Goal: Information Seeking & Learning: Learn about a topic

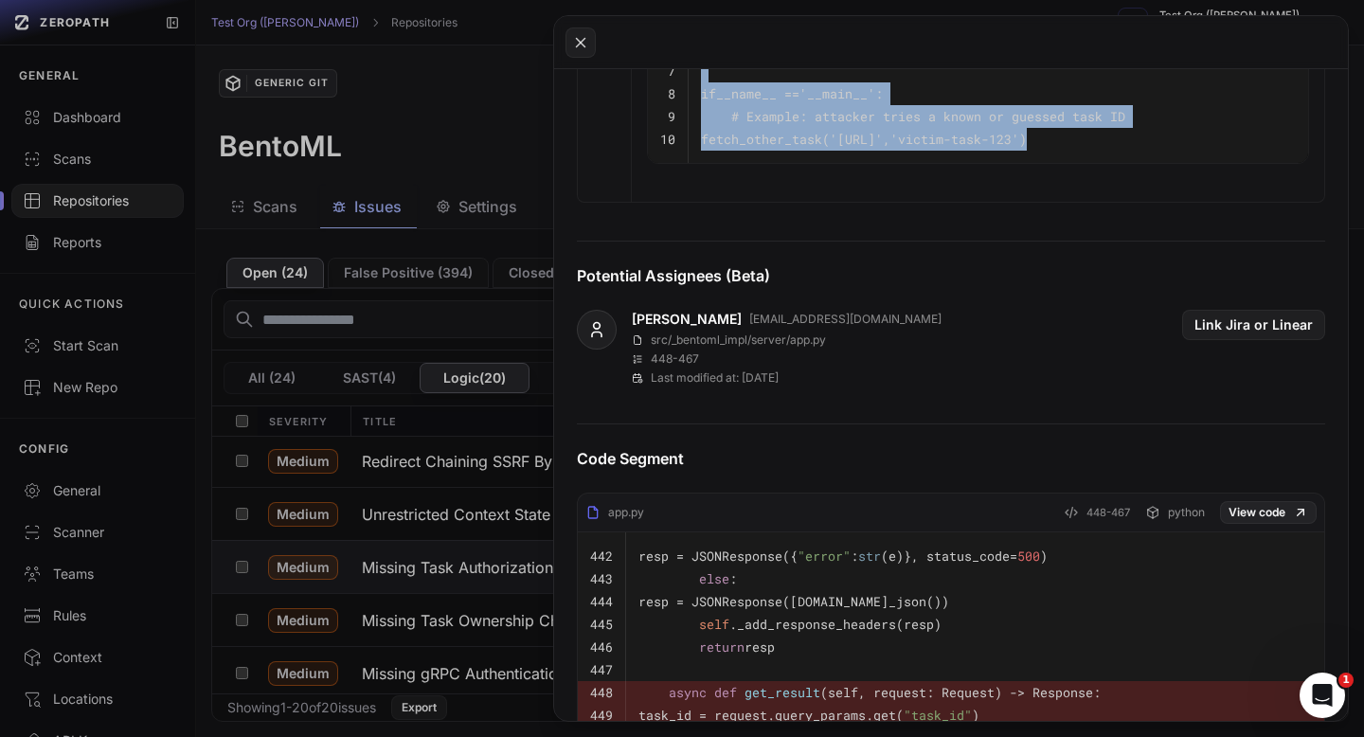
scroll to position [4069, 0]
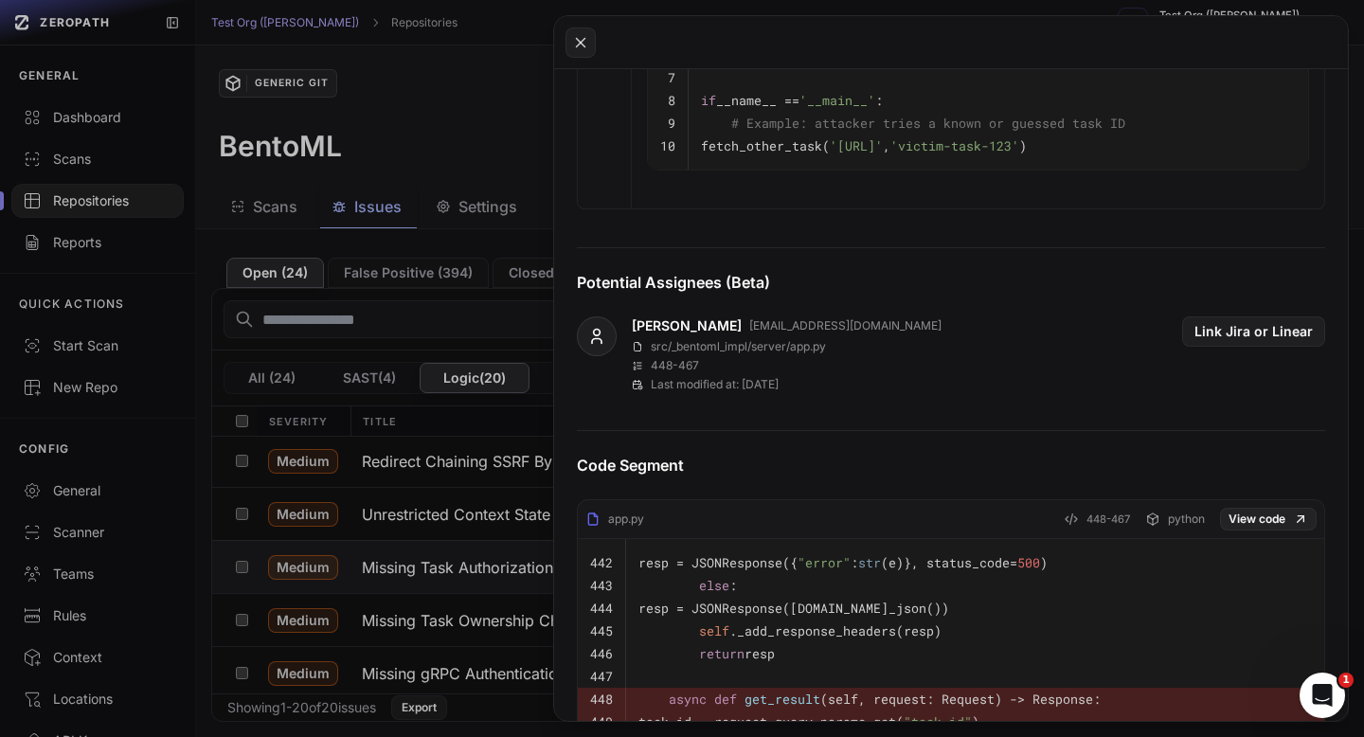
click at [715, 354] on p "src/_bentoml_impl/server/app.py" at bounding box center [738, 346] width 175 height 15
drag, startPoint x: 835, startPoint y: 386, endPoint x: 649, endPoint y: 386, distance: 186.6
click at [649, 386] on div "[PERSON_NAME] [EMAIL_ADDRESS][DOMAIN_NAME] src/_bentoml_impl/server/app.py 448 …" at bounding box center [951, 354] width 748 height 76
copy p "src/_bentoml_impl/server/app.py"
click at [727, 373] on div "448 - 467" at bounding box center [787, 365] width 310 height 15
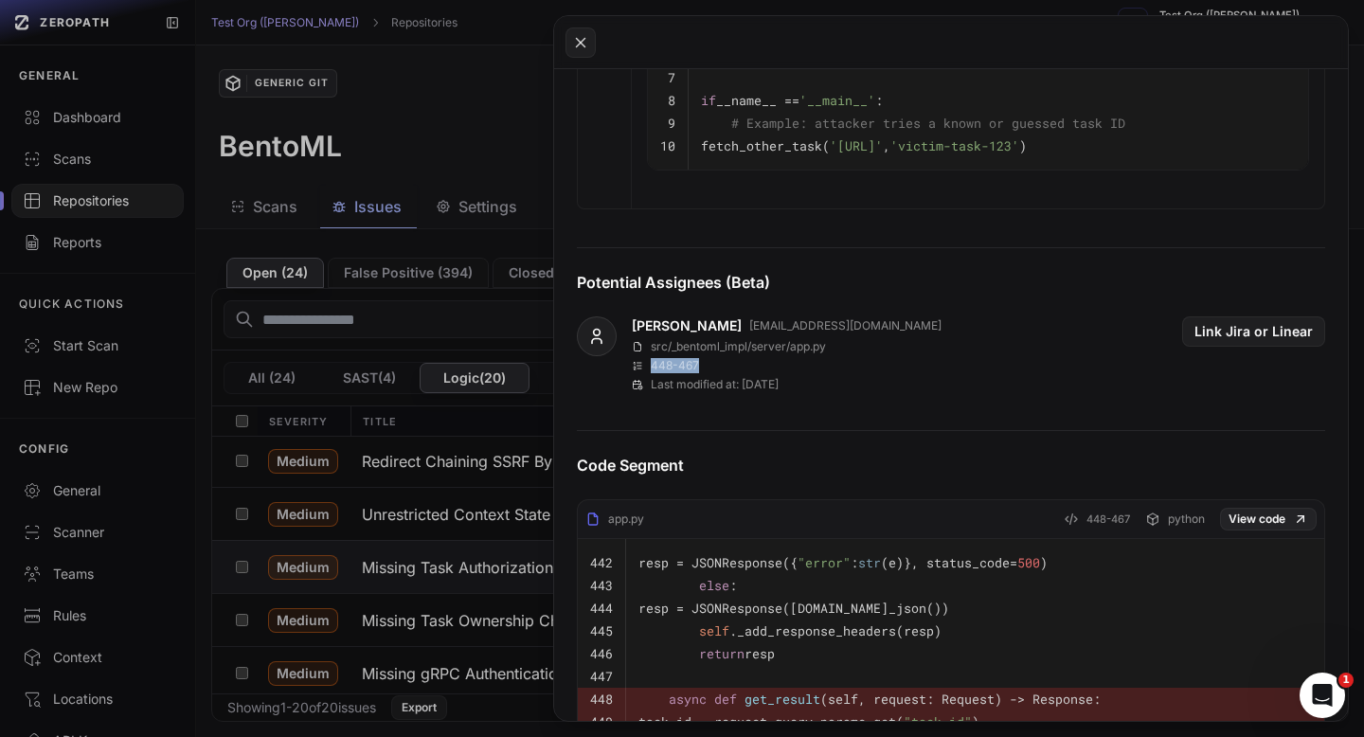
drag, startPoint x: 714, startPoint y: 410, endPoint x: 653, endPoint y: 404, distance: 60.9
click at [653, 373] on div "448 - 467" at bounding box center [787, 365] width 310 height 15
copy p "448 - 467"
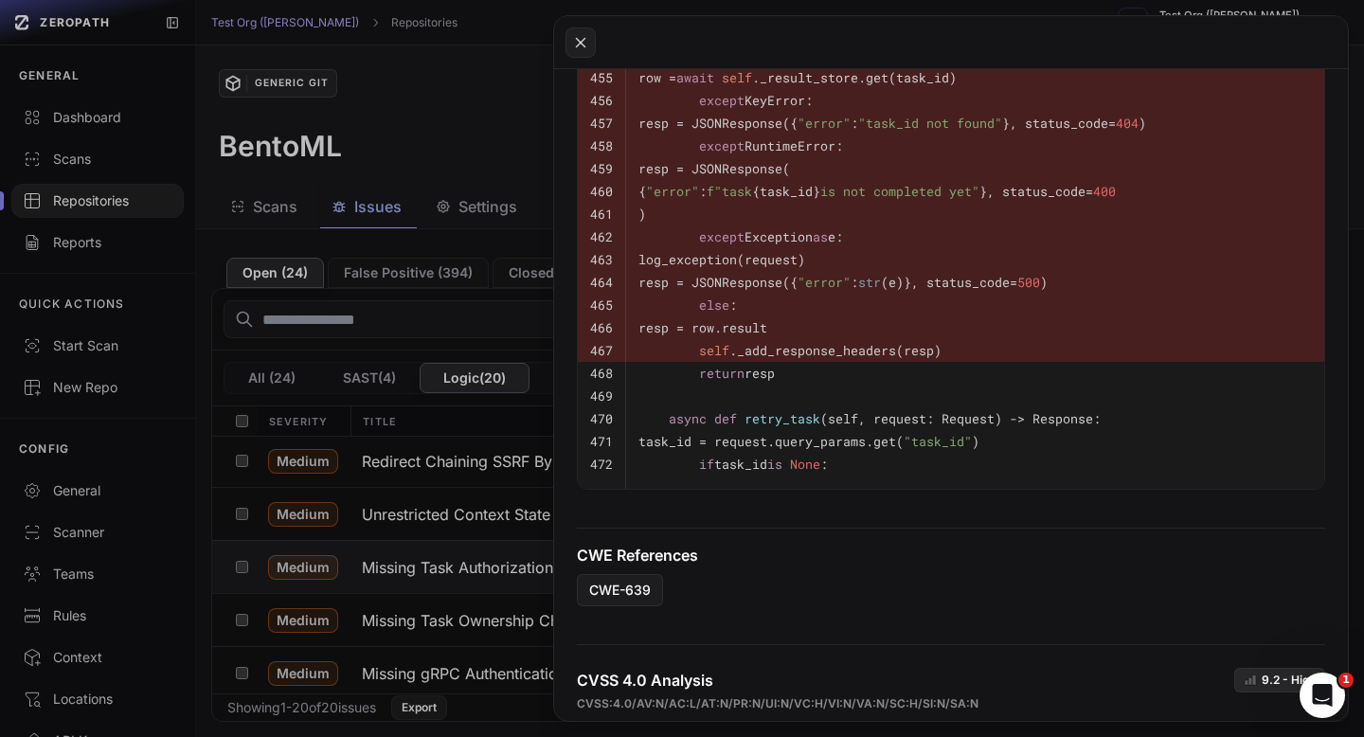
scroll to position [4757, 0]
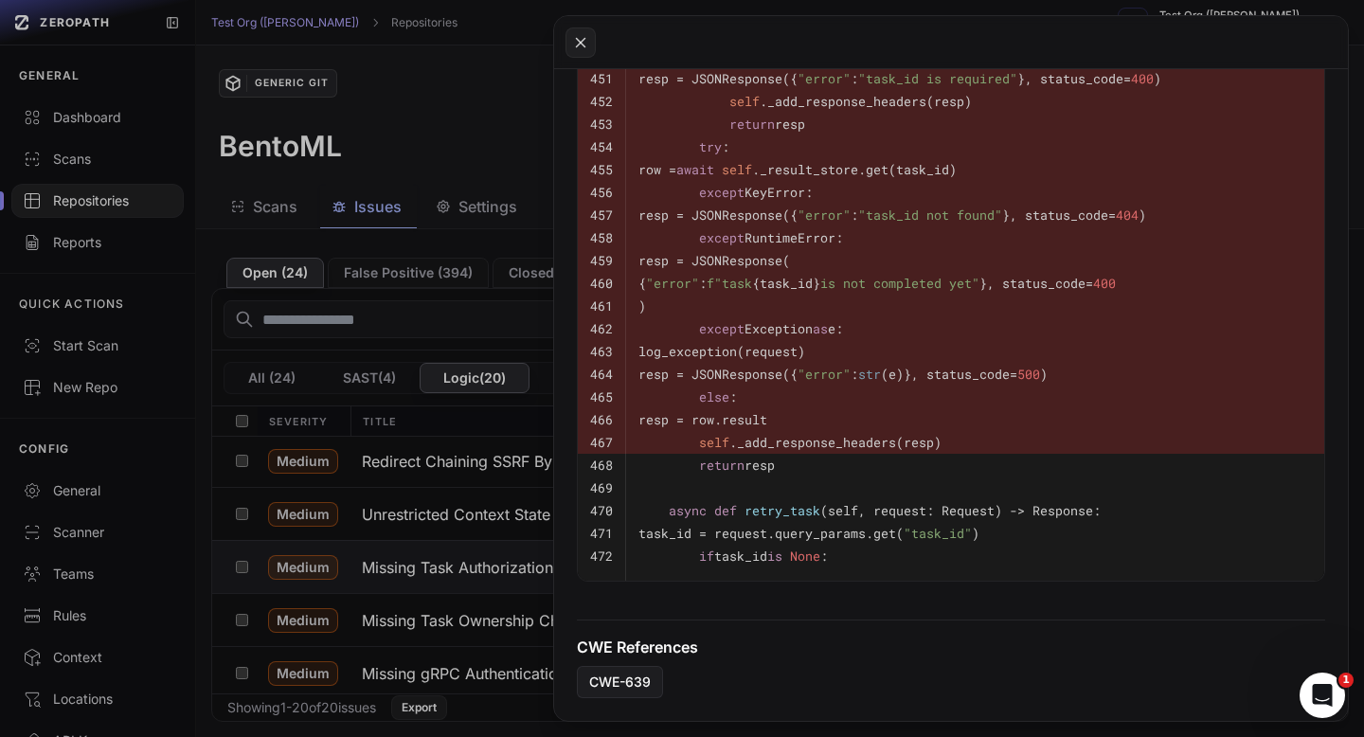
click at [462, 159] on button at bounding box center [682, 368] width 1364 height 737
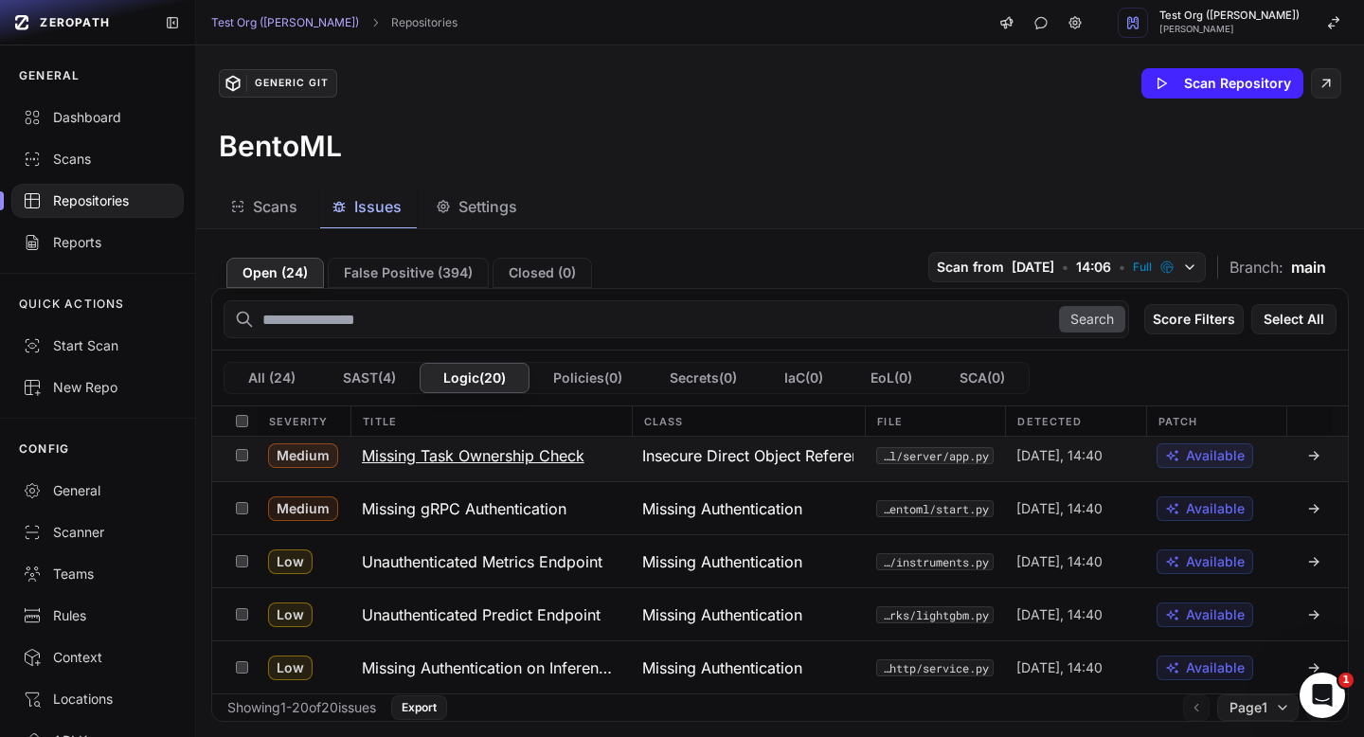
scroll to position [489, 0]
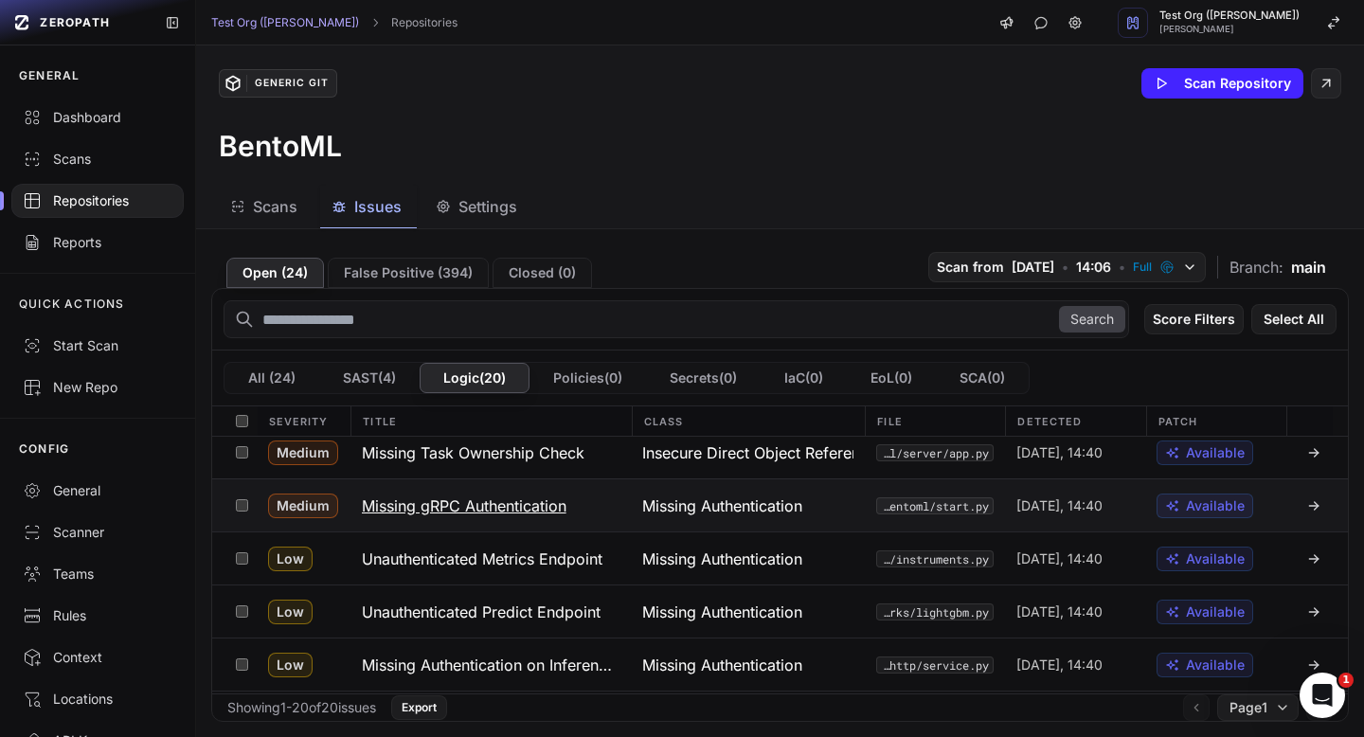
click at [535, 511] on h3 "Missing gRPC Authentication" at bounding box center [464, 505] width 205 height 23
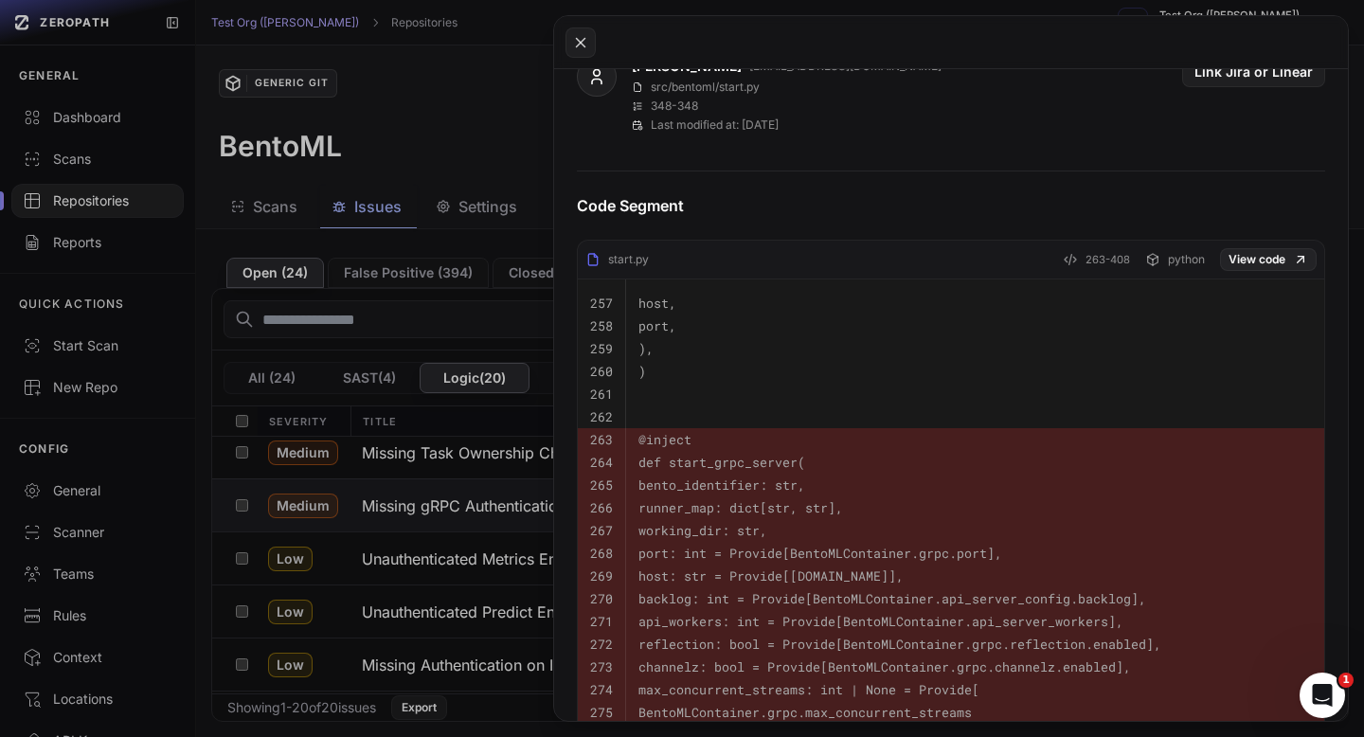
scroll to position [1506, 0]
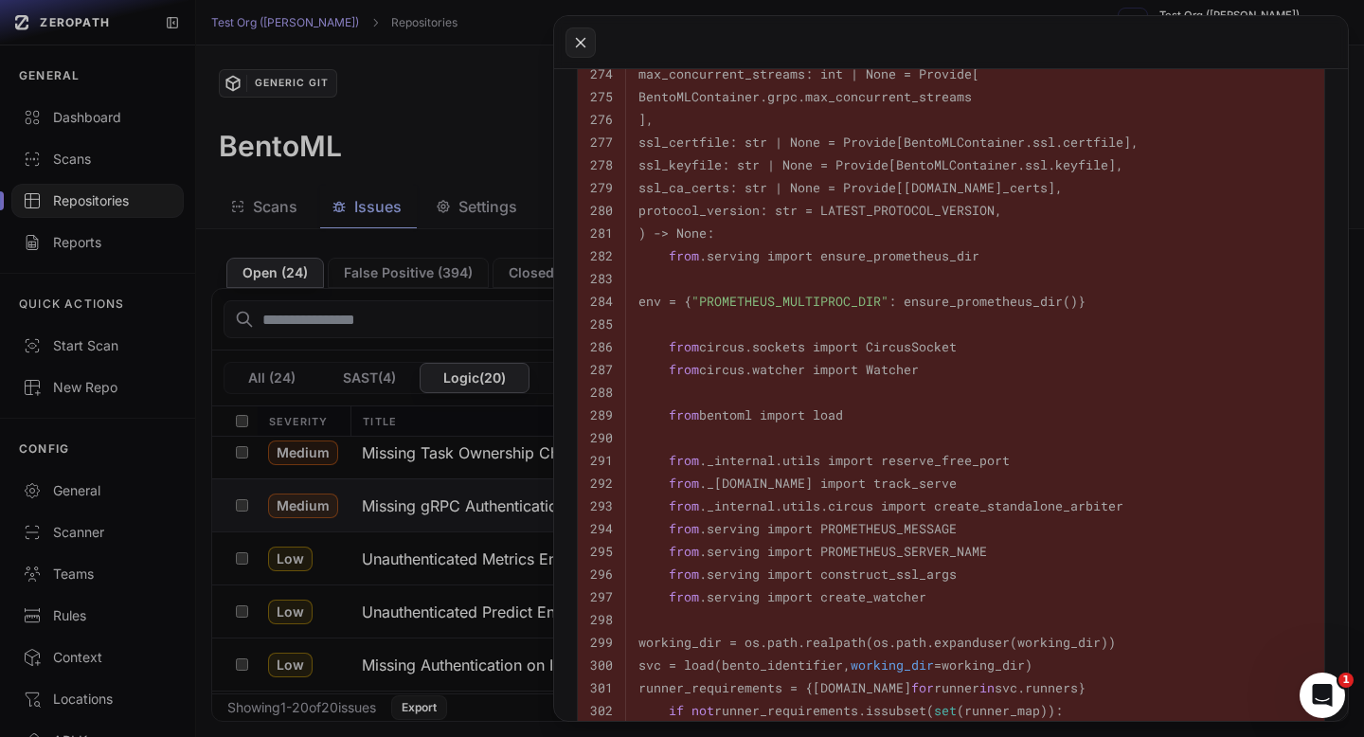
click at [348, 135] on button at bounding box center [682, 368] width 1364 height 737
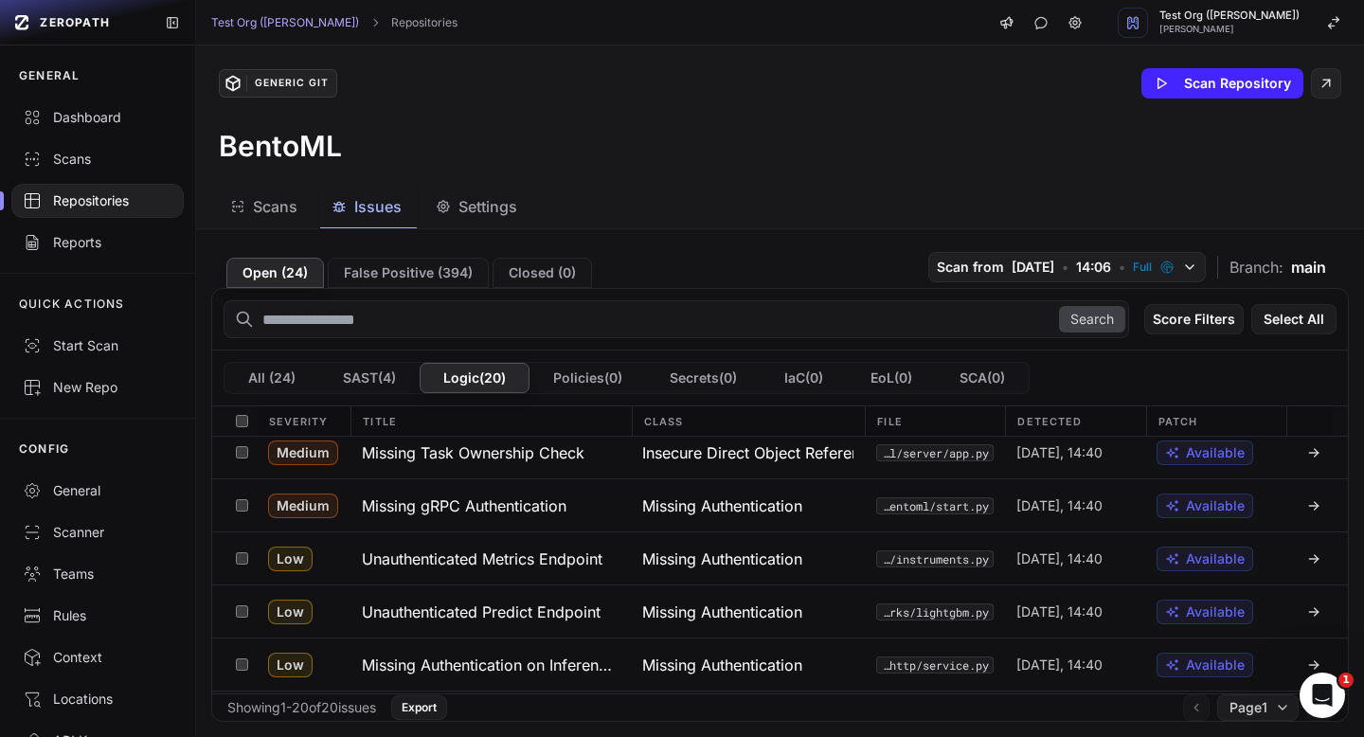
click at [78, 206] on div "Repositories" at bounding box center [98, 200] width 150 height 19
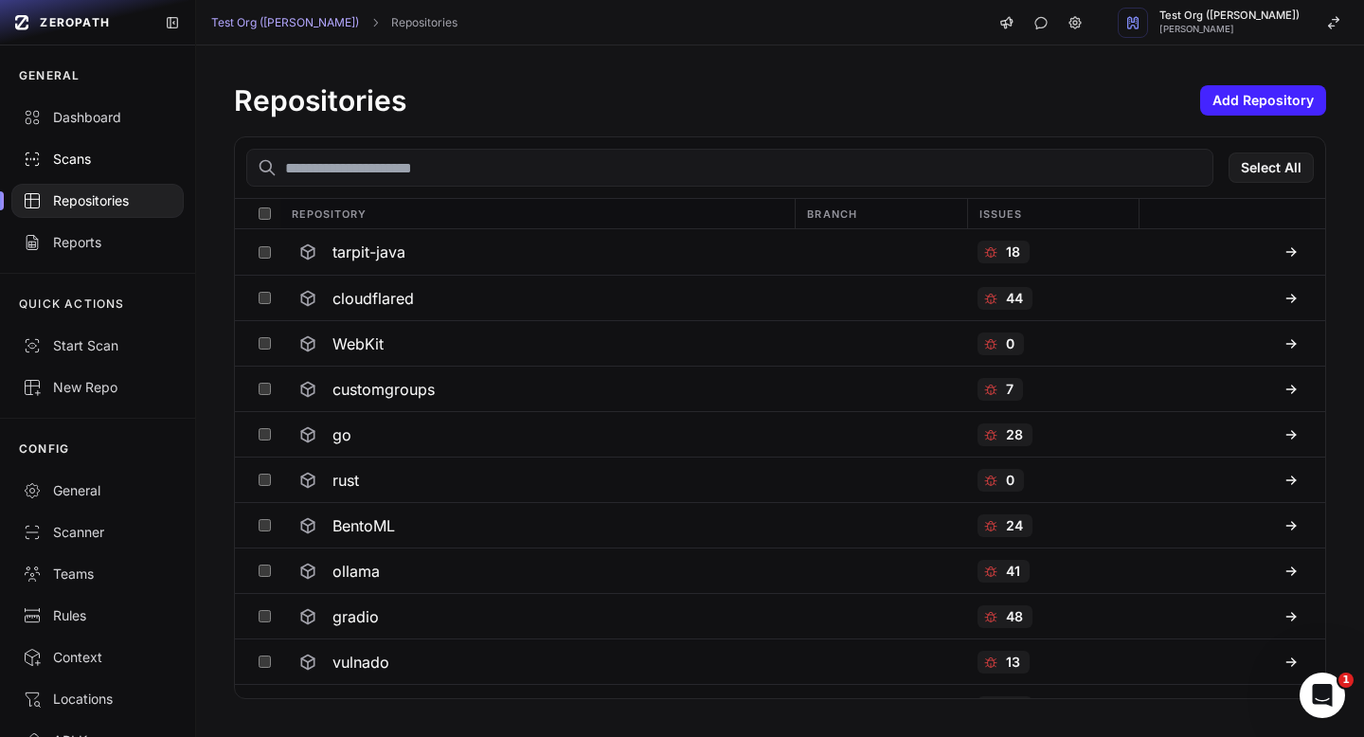
click at [78, 157] on div "Scans" at bounding box center [98, 159] width 150 height 19
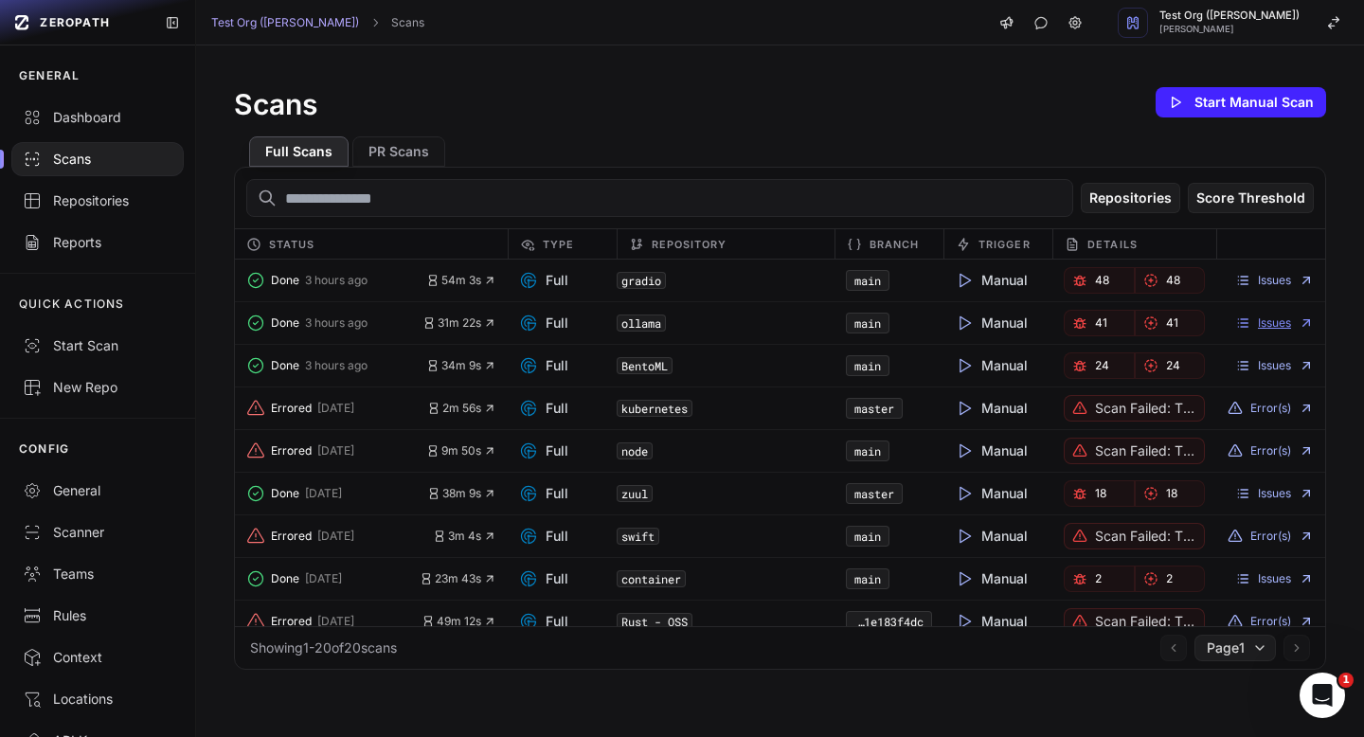
click at [1281, 328] on link "Issues" at bounding box center [1274, 322] width 79 height 15
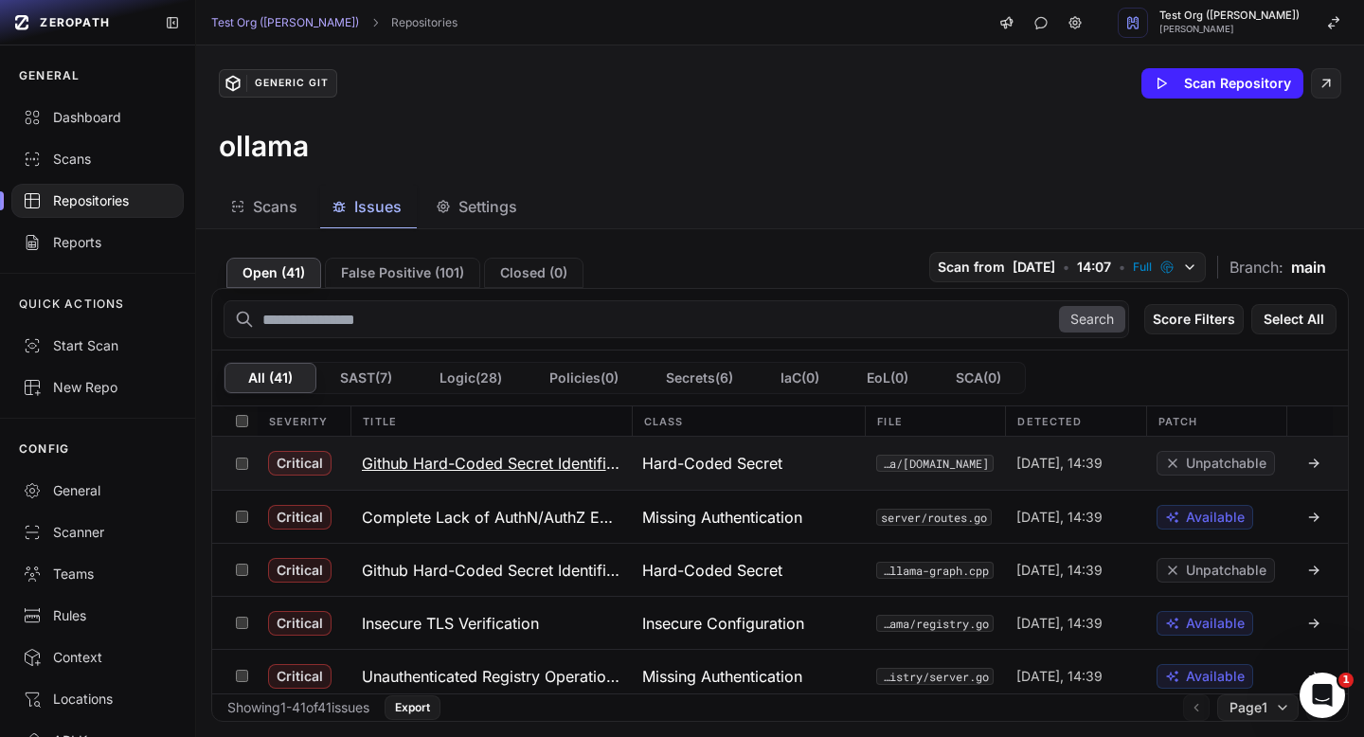
click at [582, 462] on h3 "Github Hard-Coded Secret Identified" at bounding box center [491, 463] width 258 height 23
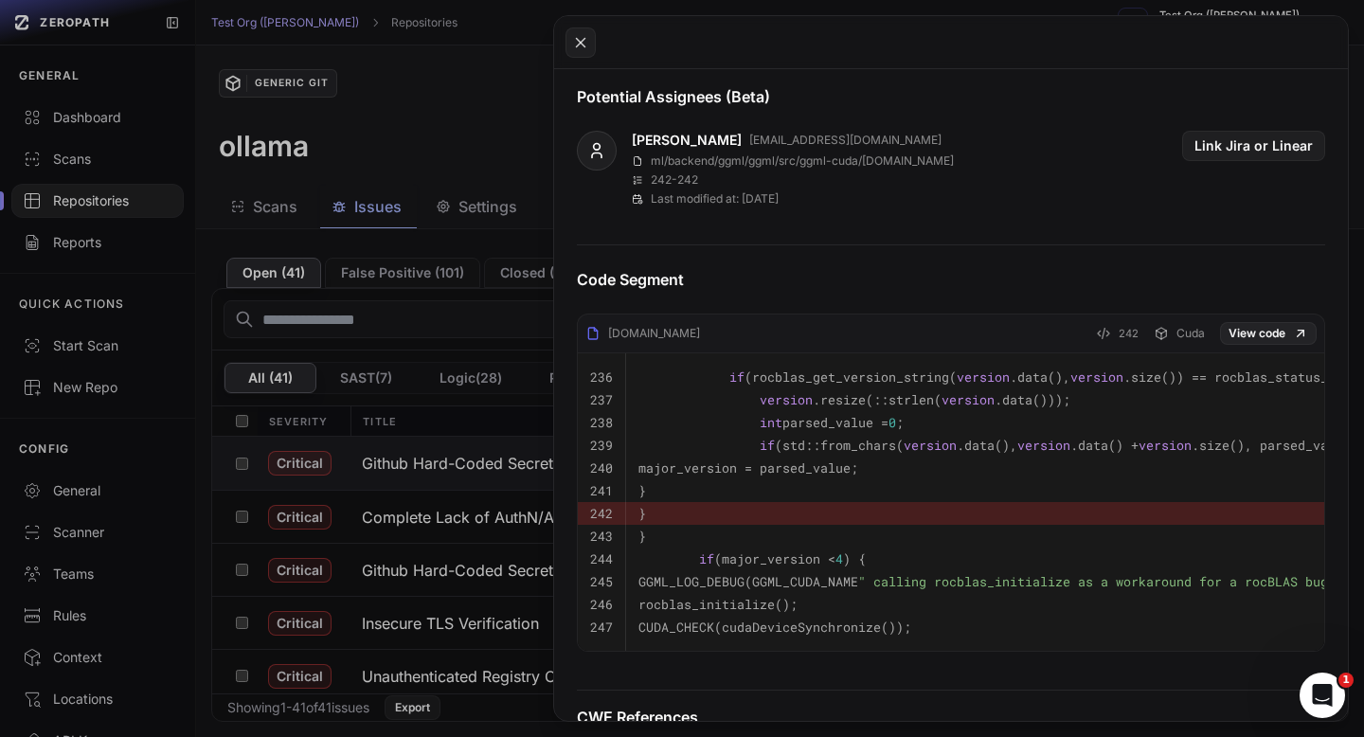
scroll to position [471, 0]
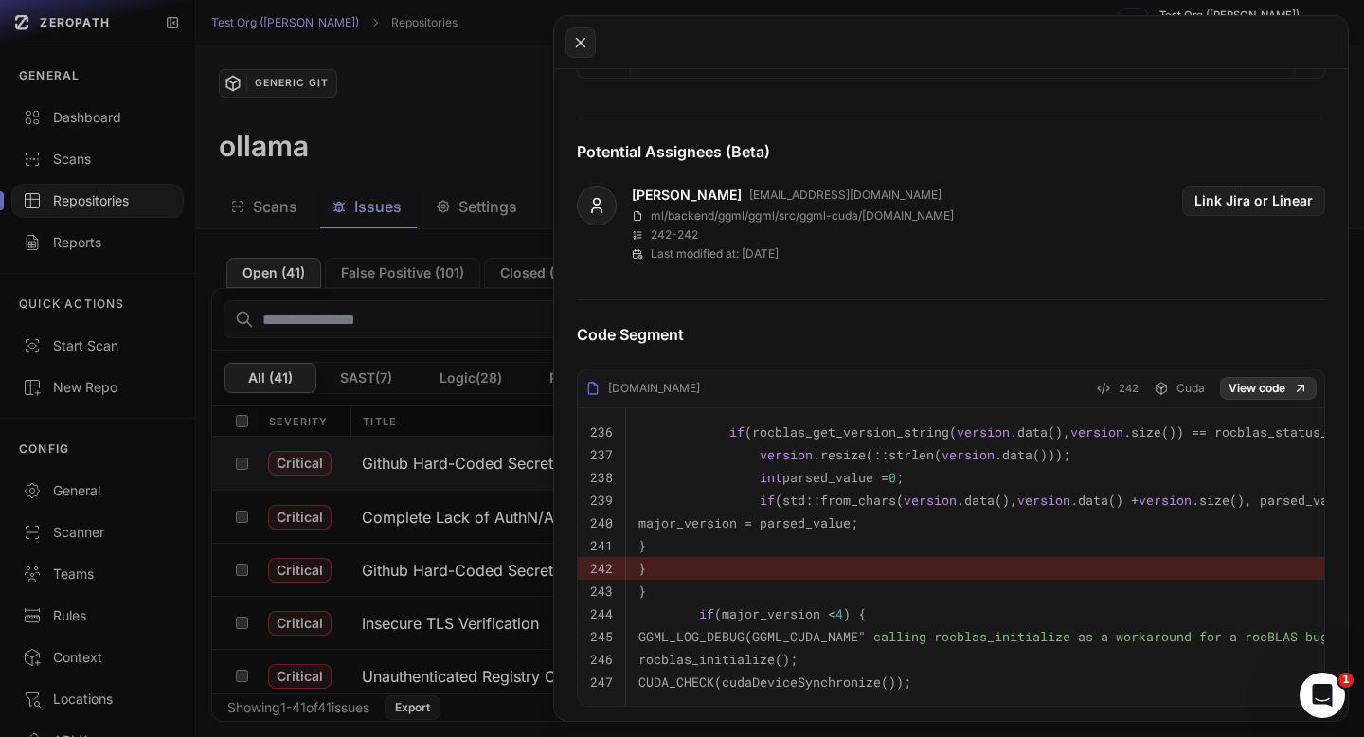
click at [1301, 392] on icon at bounding box center [1300, 388] width 15 height 15
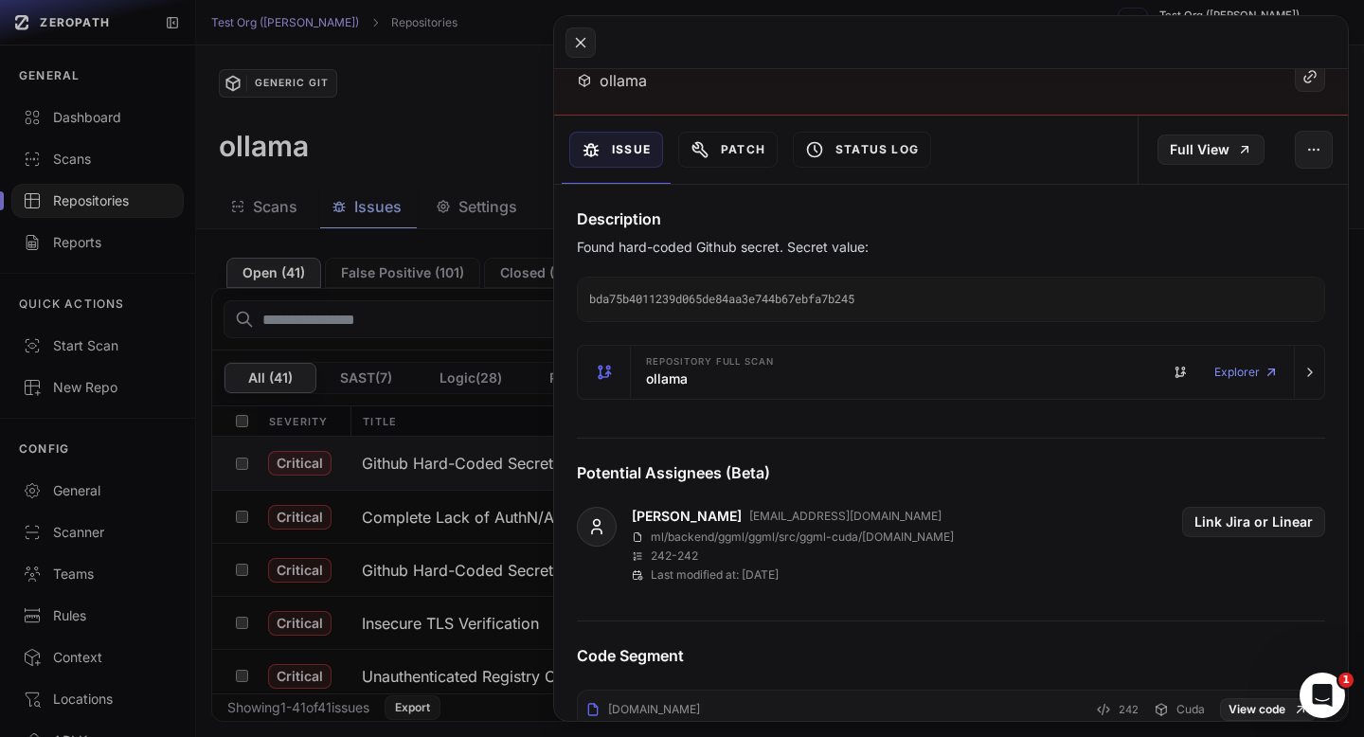
scroll to position [130, 0]
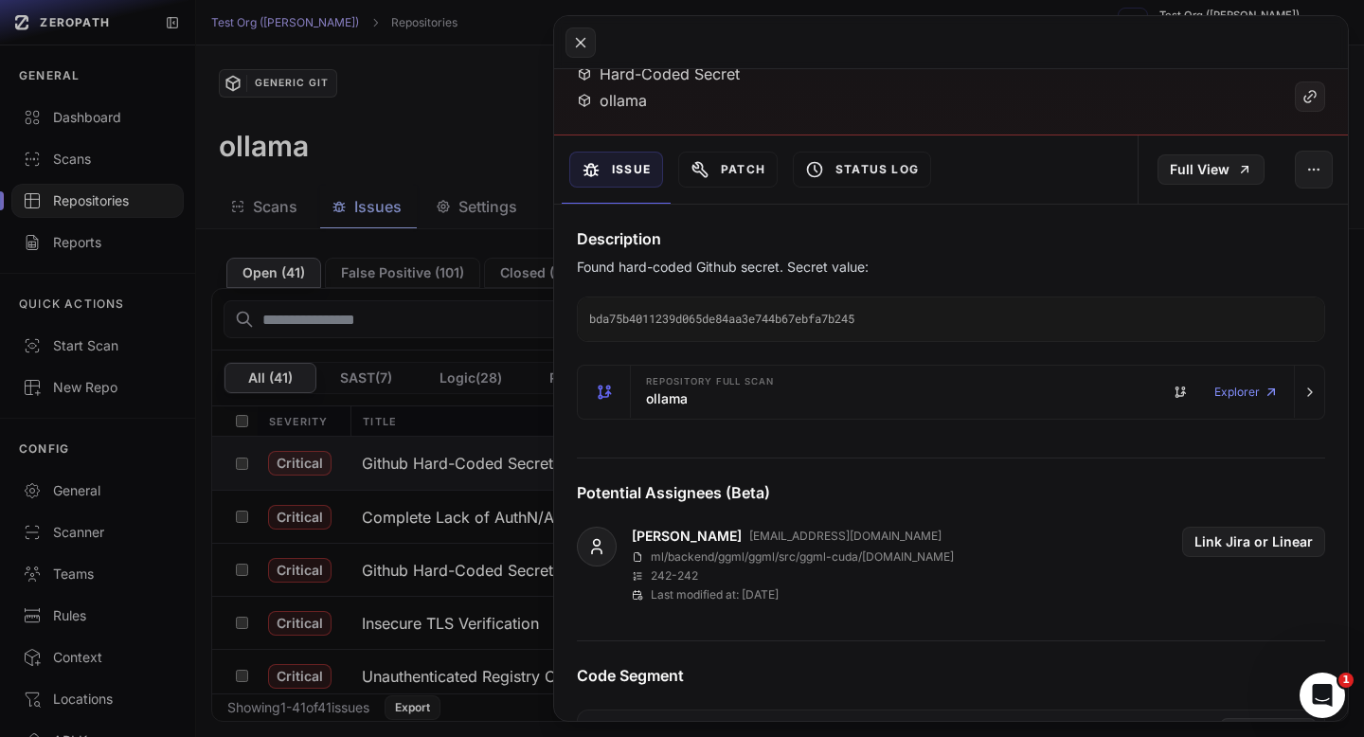
click at [768, 305] on code "bda75b4011239d065de84aa3e744b67ebfa7b245" at bounding box center [951, 319] width 746 height 44
copy code "bda75b4011239d065de84aa3e744b67ebfa7b245"
click at [471, 188] on button at bounding box center [682, 368] width 1364 height 737
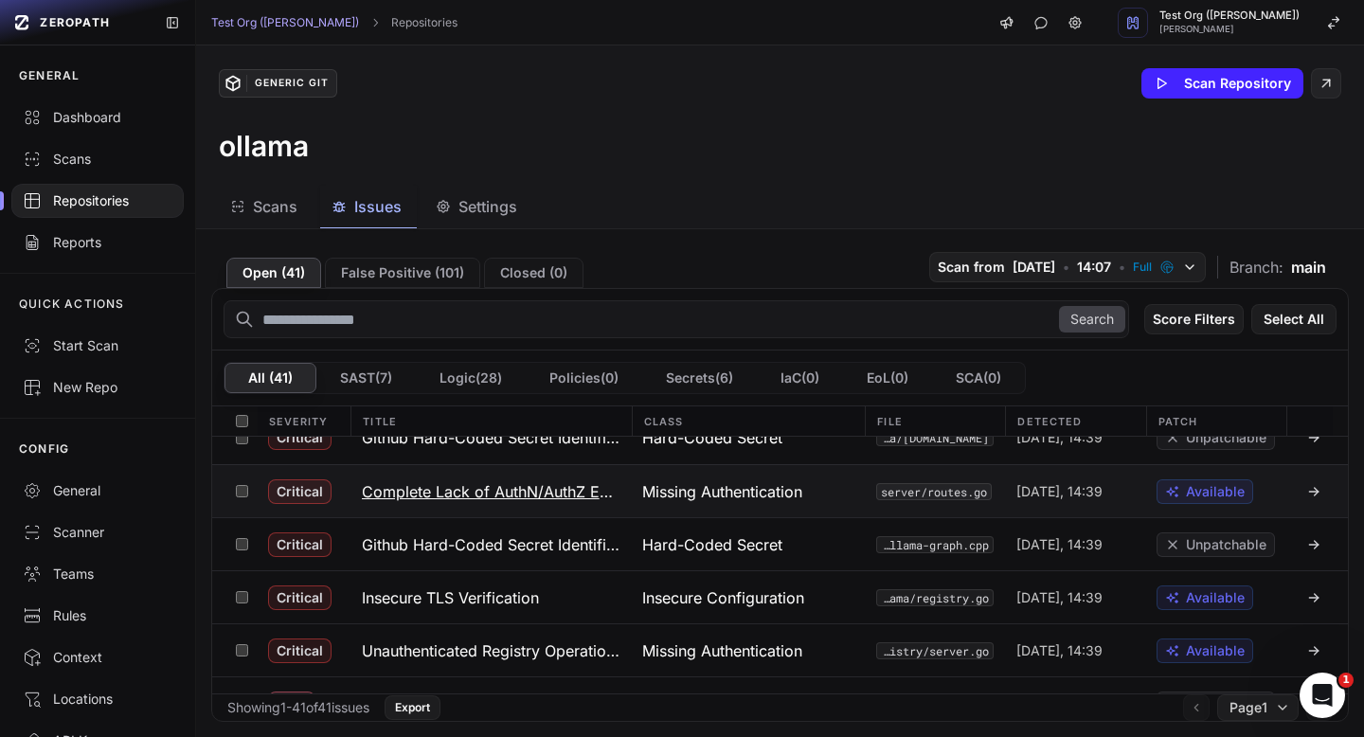
scroll to position [27, 0]
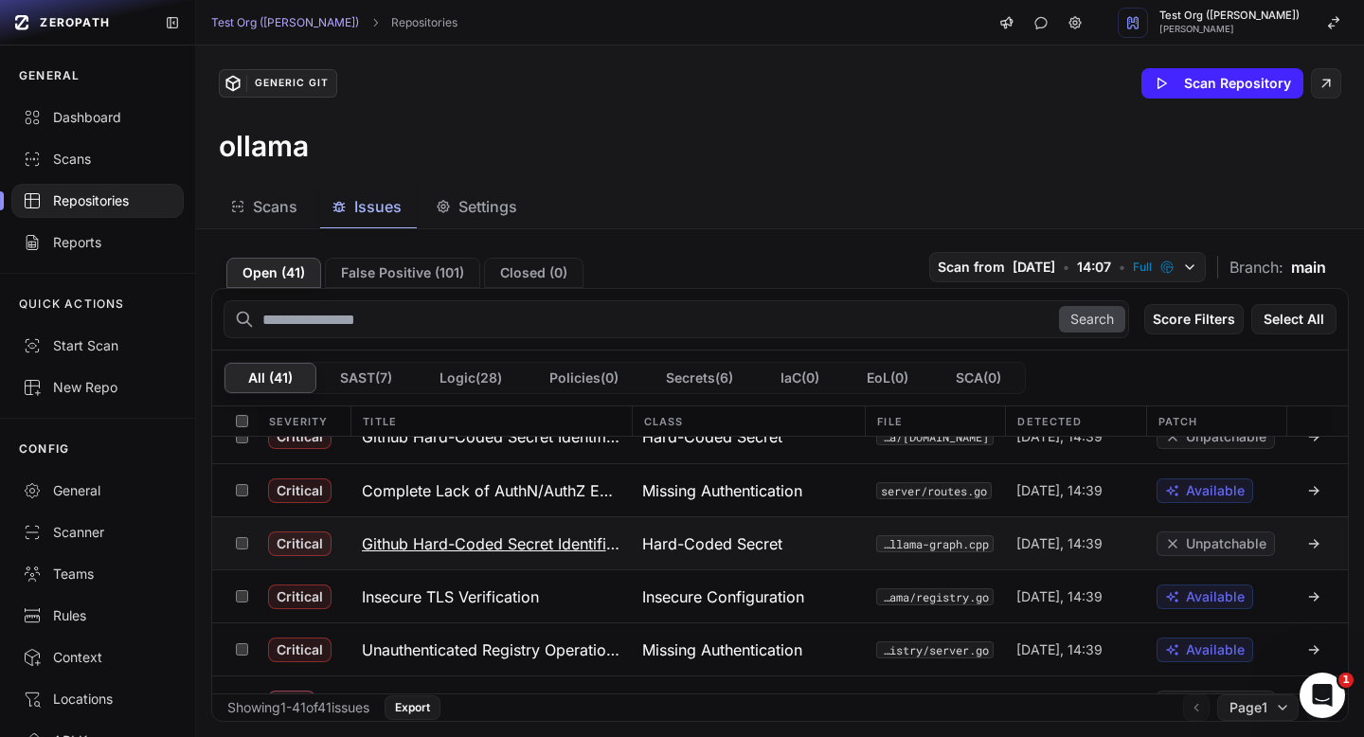
click at [551, 538] on h3 "Github Hard-Coded Secret Identified" at bounding box center [491, 543] width 258 height 23
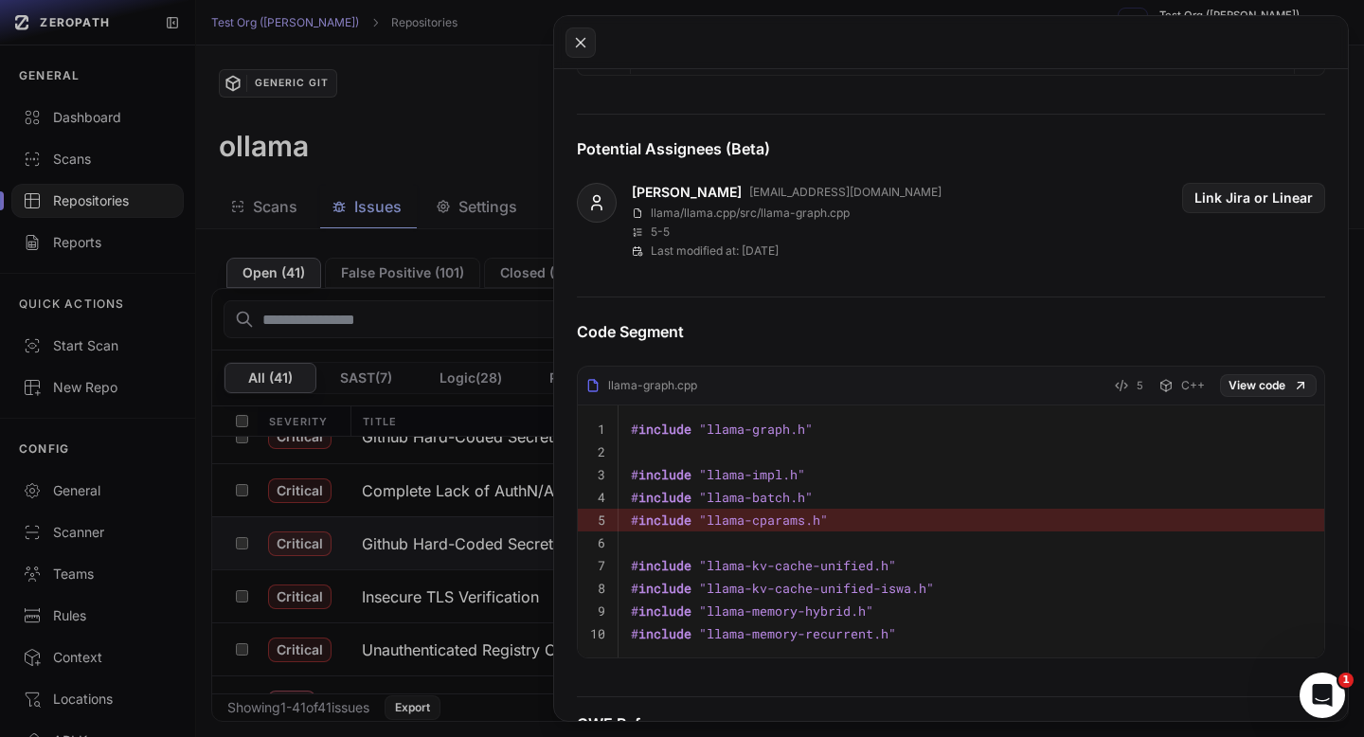
scroll to position [680, 0]
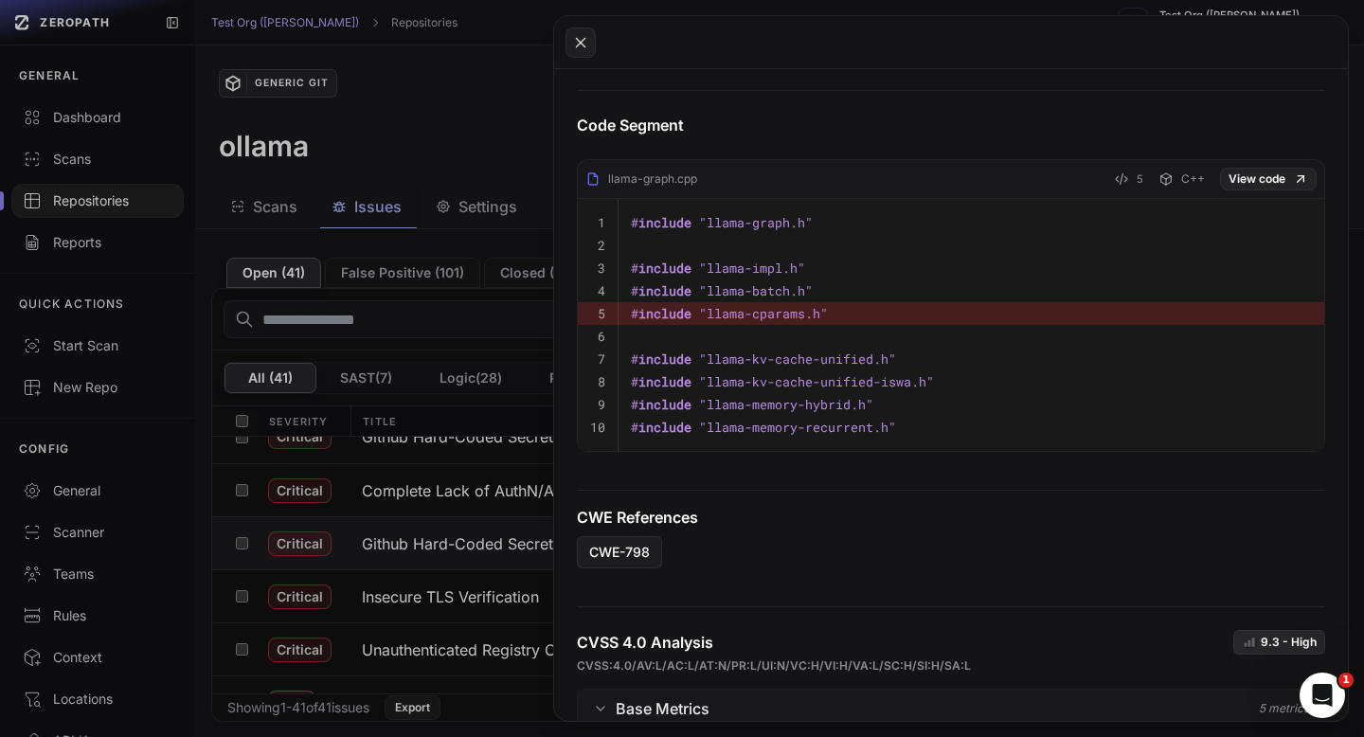
click at [494, 99] on button at bounding box center [682, 368] width 1364 height 737
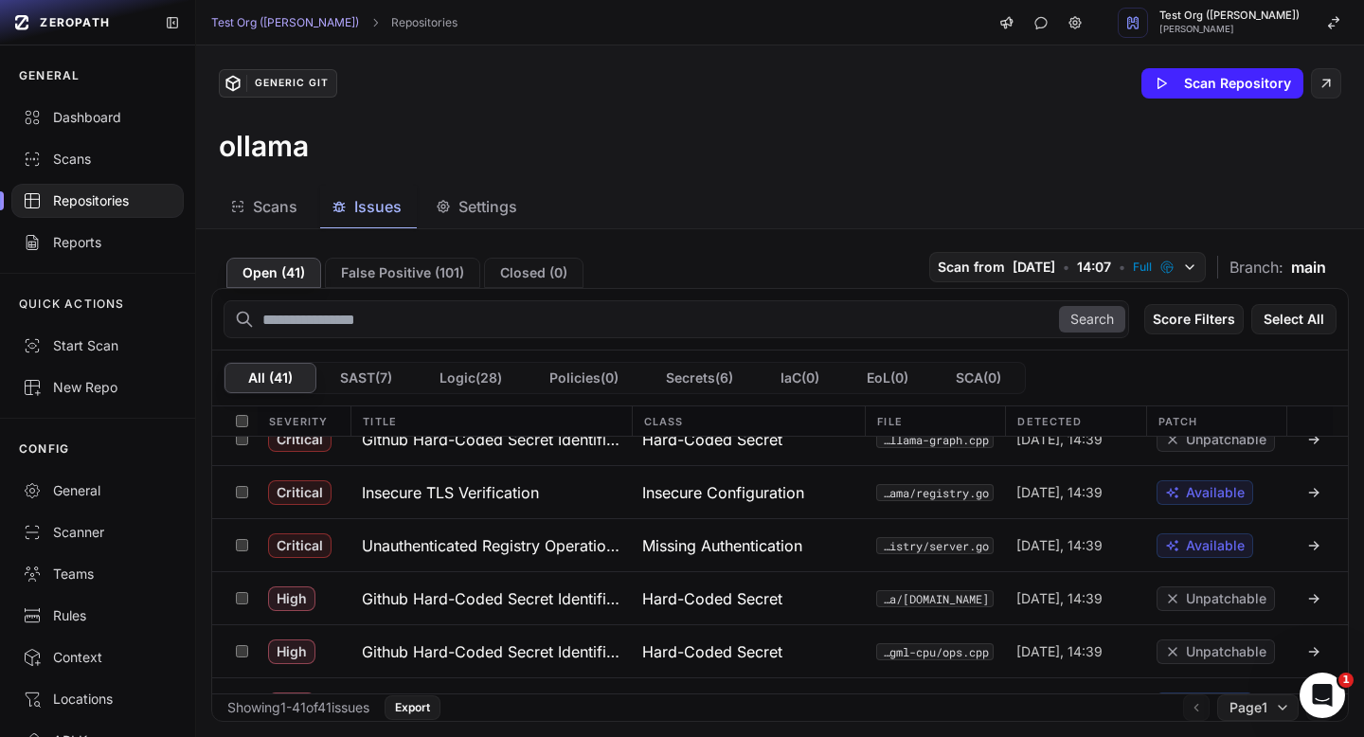
scroll to position [135, 0]
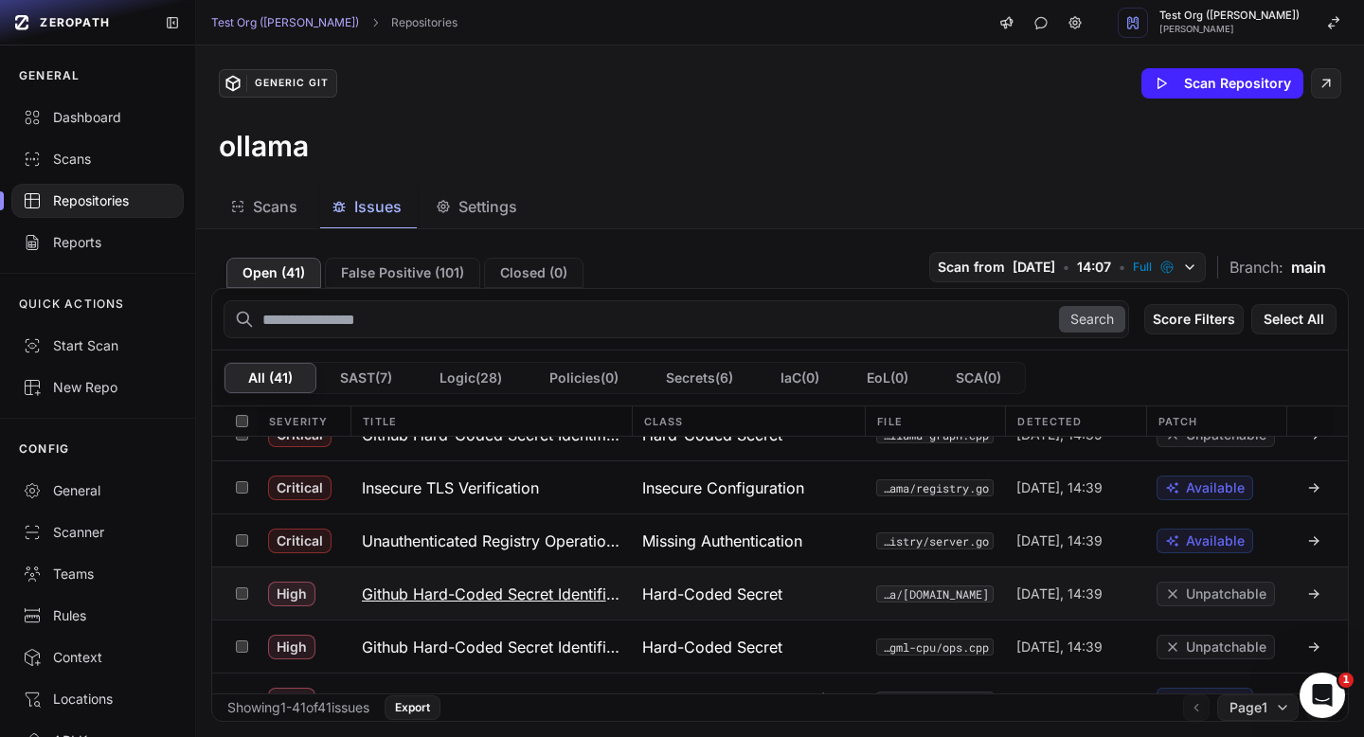
click at [588, 583] on h3 "Github Hard-Coded Secret Identified" at bounding box center [491, 593] width 258 height 23
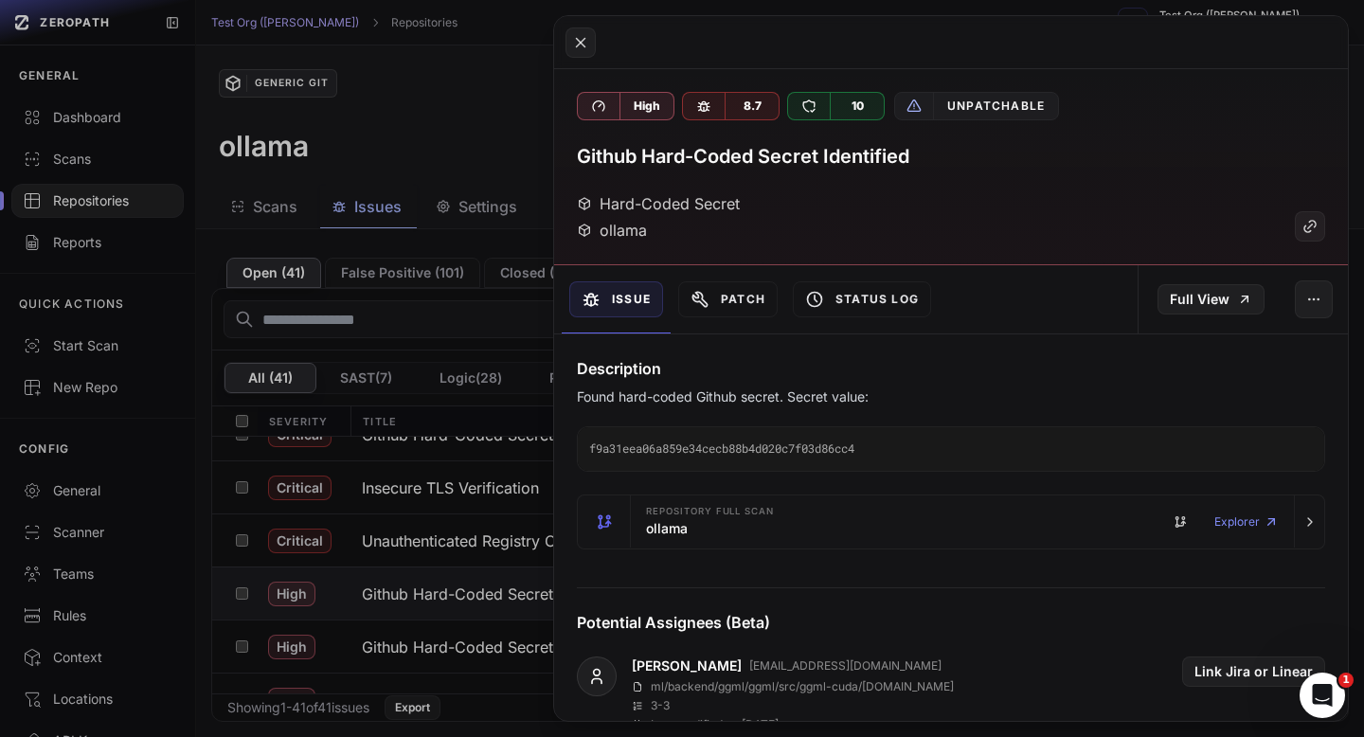
click at [483, 198] on button at bounding box center [682, 368] width 1364 height 737
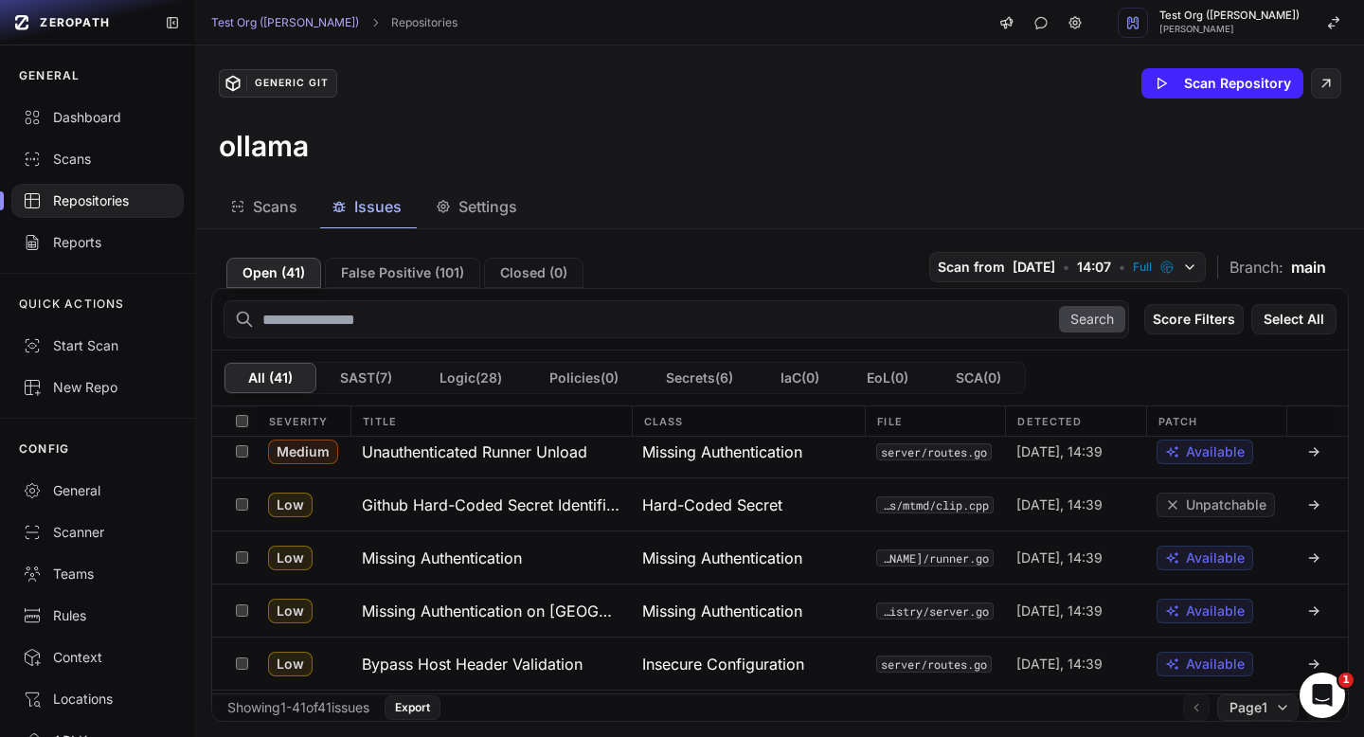
scroll to position [1918, 0]
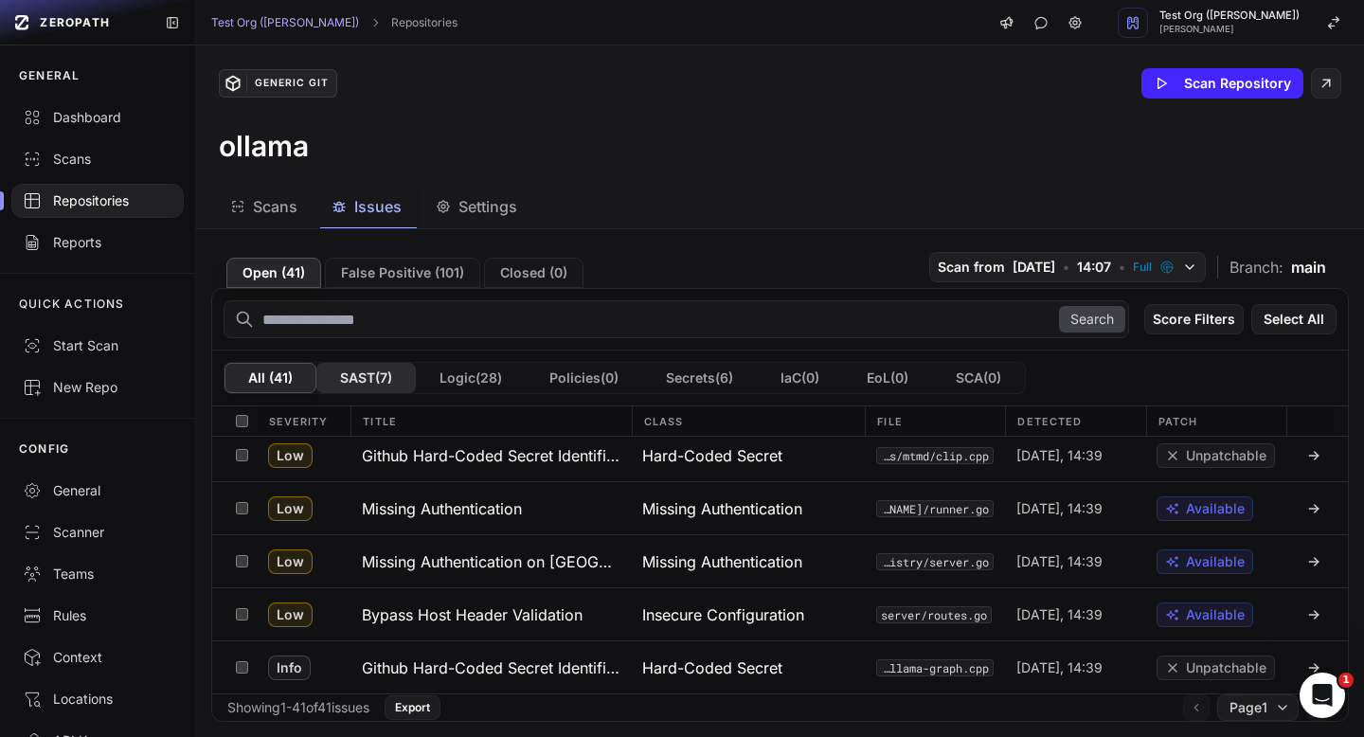
click at [389, 377] on button "SAST ( 7 )" at bounding box center [365, 378] width 99 height 30
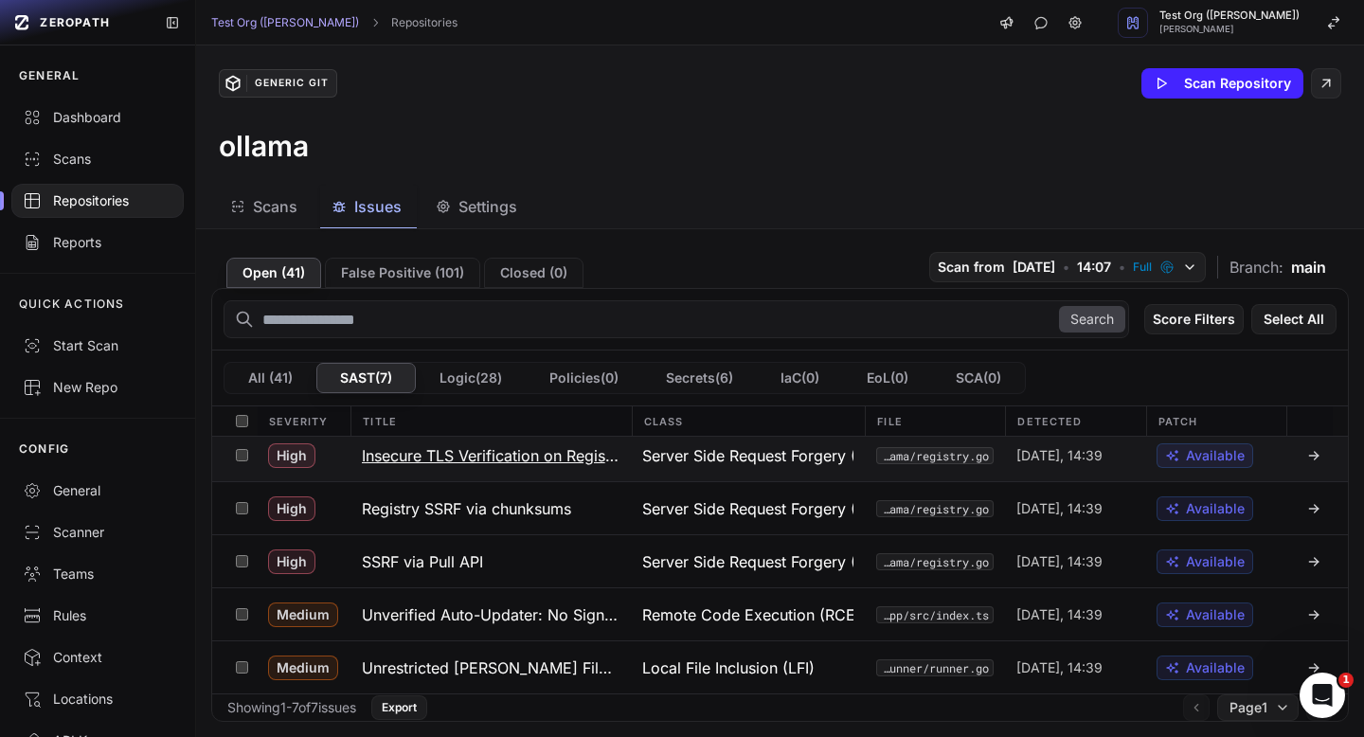
scroll to position [0, 0]
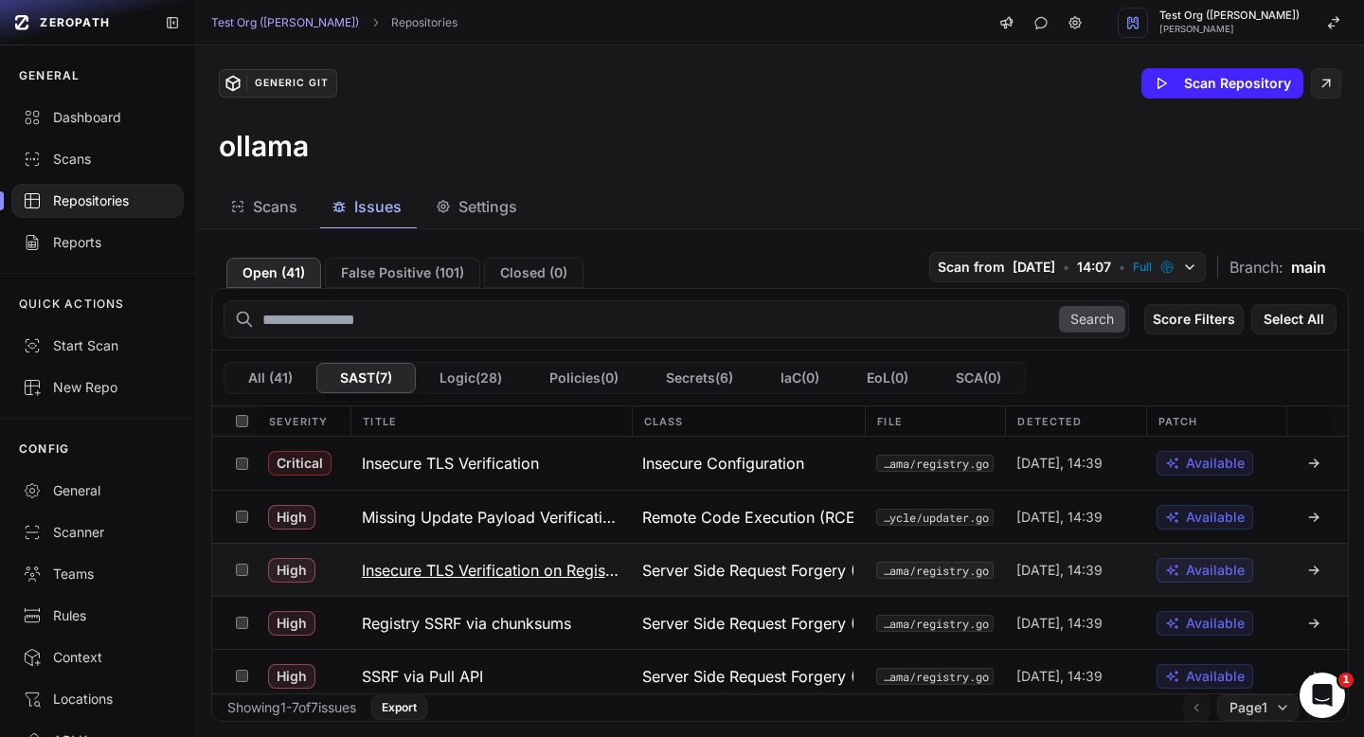
click at [477, 464] on h3 "Insecure TLS Verification" at bounding box center [450, 463] width 177 height 23
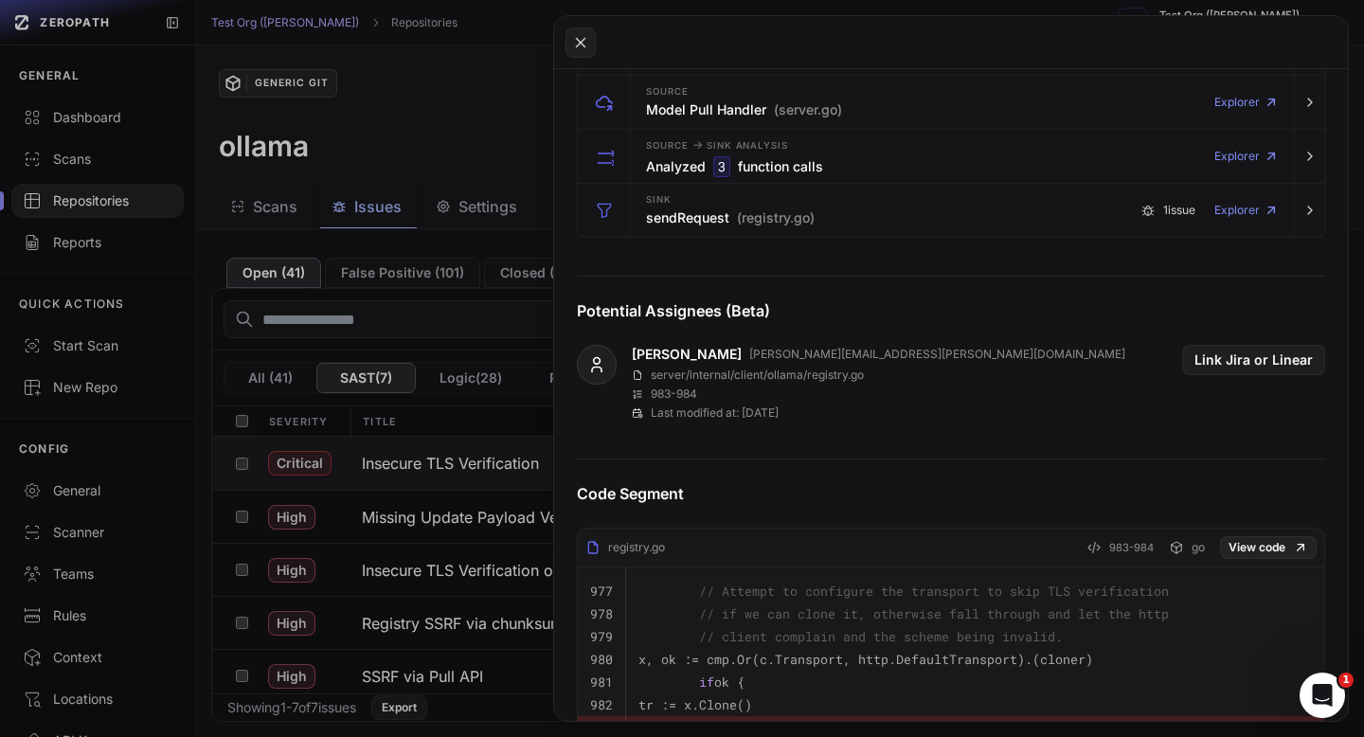
scroll to position [662, 0]
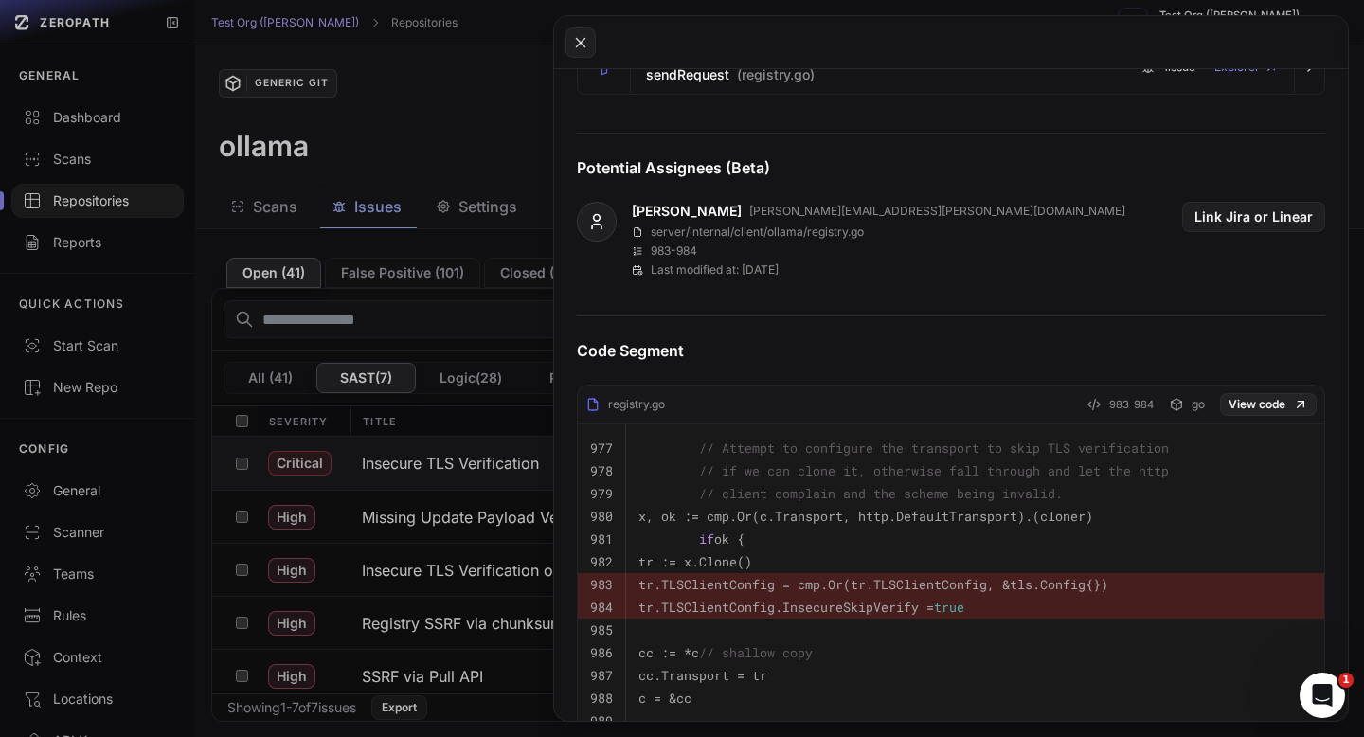
click at [424, 261] on button at bounding box center [682, 368] width 1364 height 737
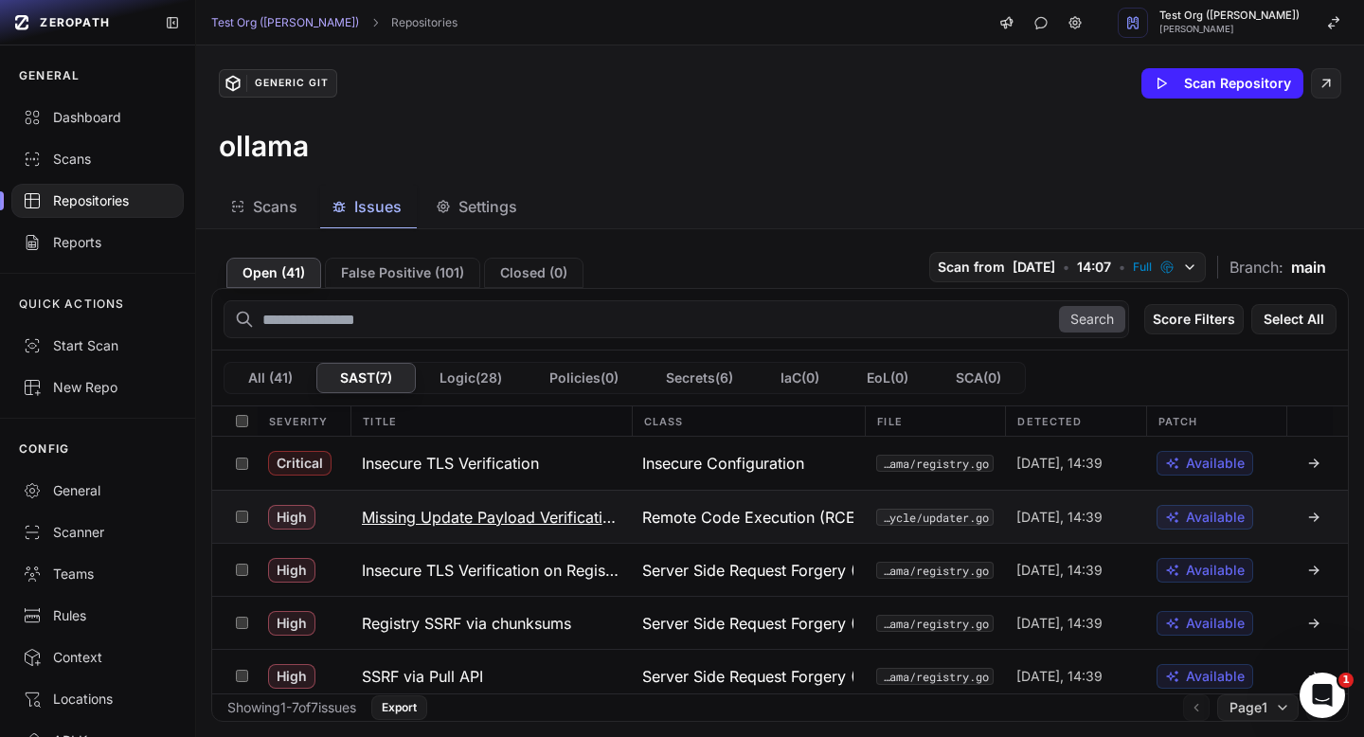
scroll to position [47, 0]
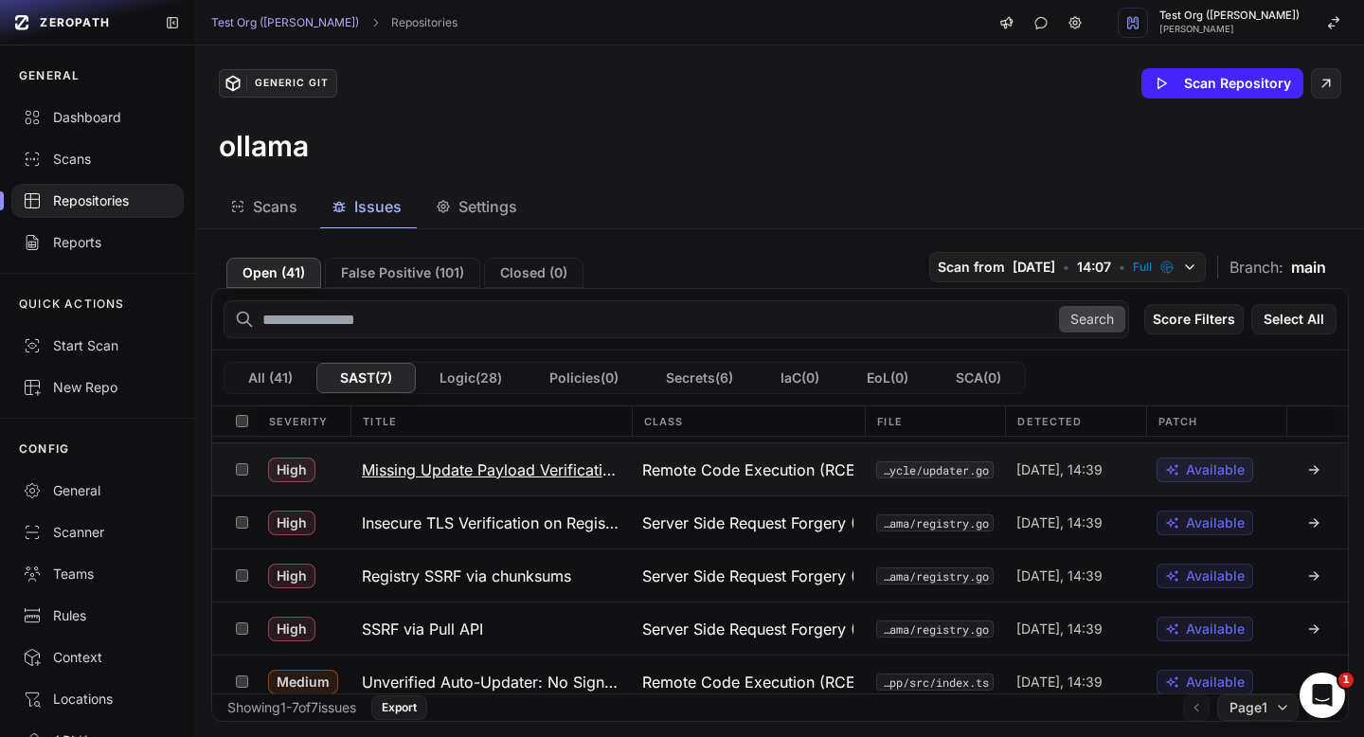
click at [562, 472] on h3 "Missing Update Payload Verification" at bounding box center [491, 469] width 258 height 23
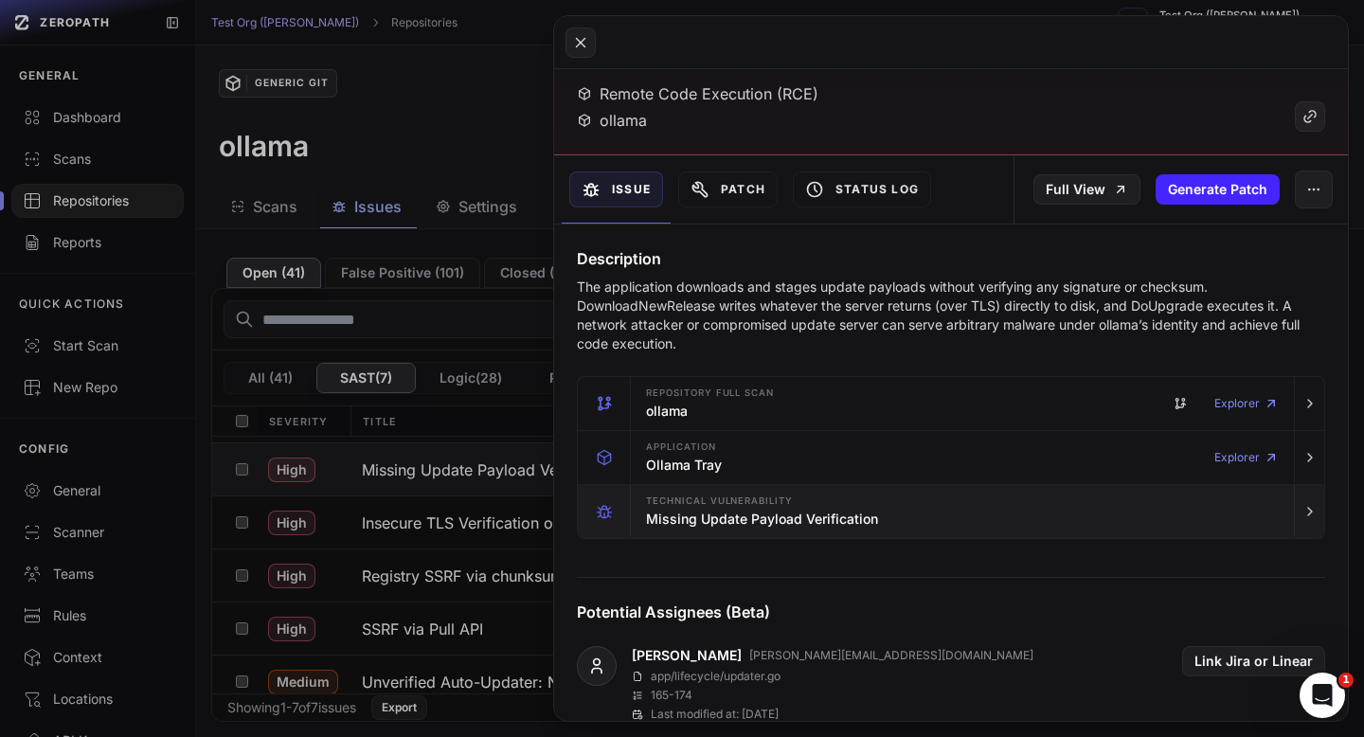
scroll to position [105, 0]
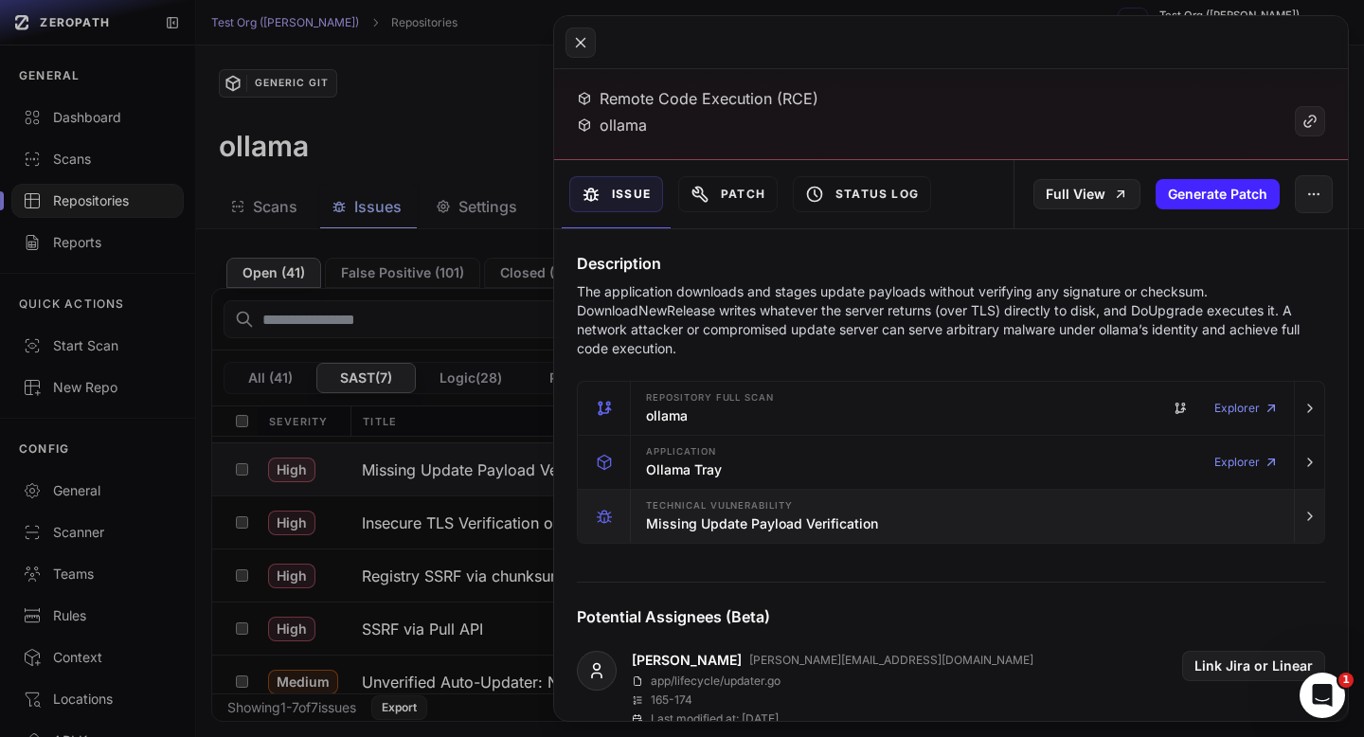
click at [857, 538] on div "Technical Vulnerability Missing Update Payload Verification" at bounding box center [962, 516] width 648 height 53
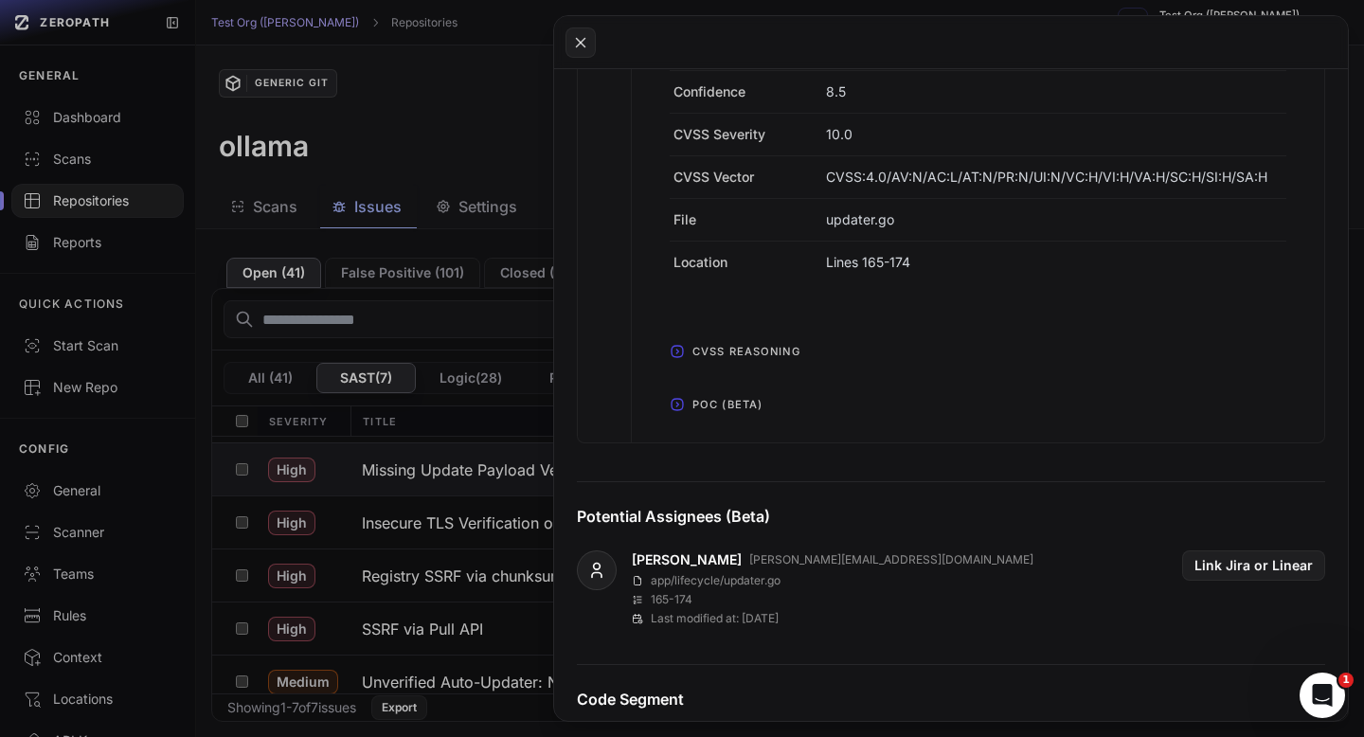
scroll to position [888, 0]
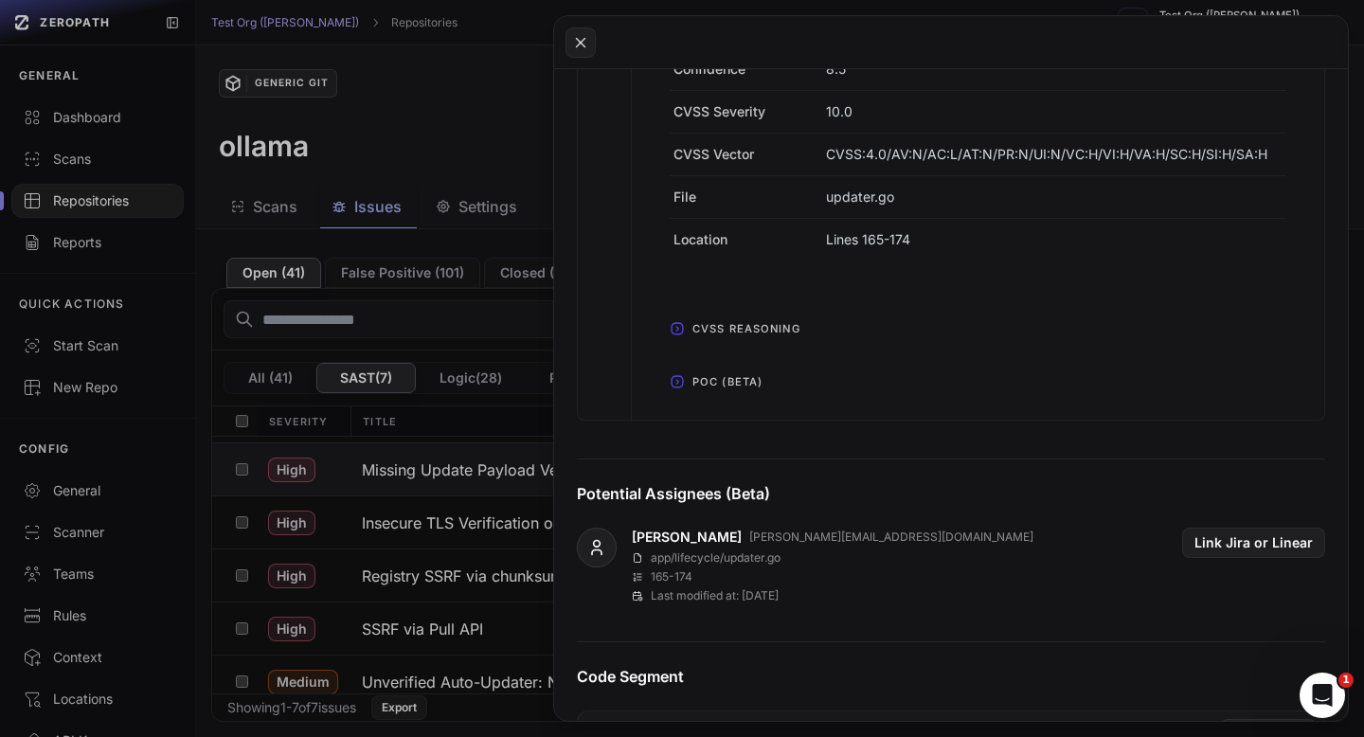
click at [745, 384] on span "POC (Beta)" at bounding box center [727, 382] width 85 height 30
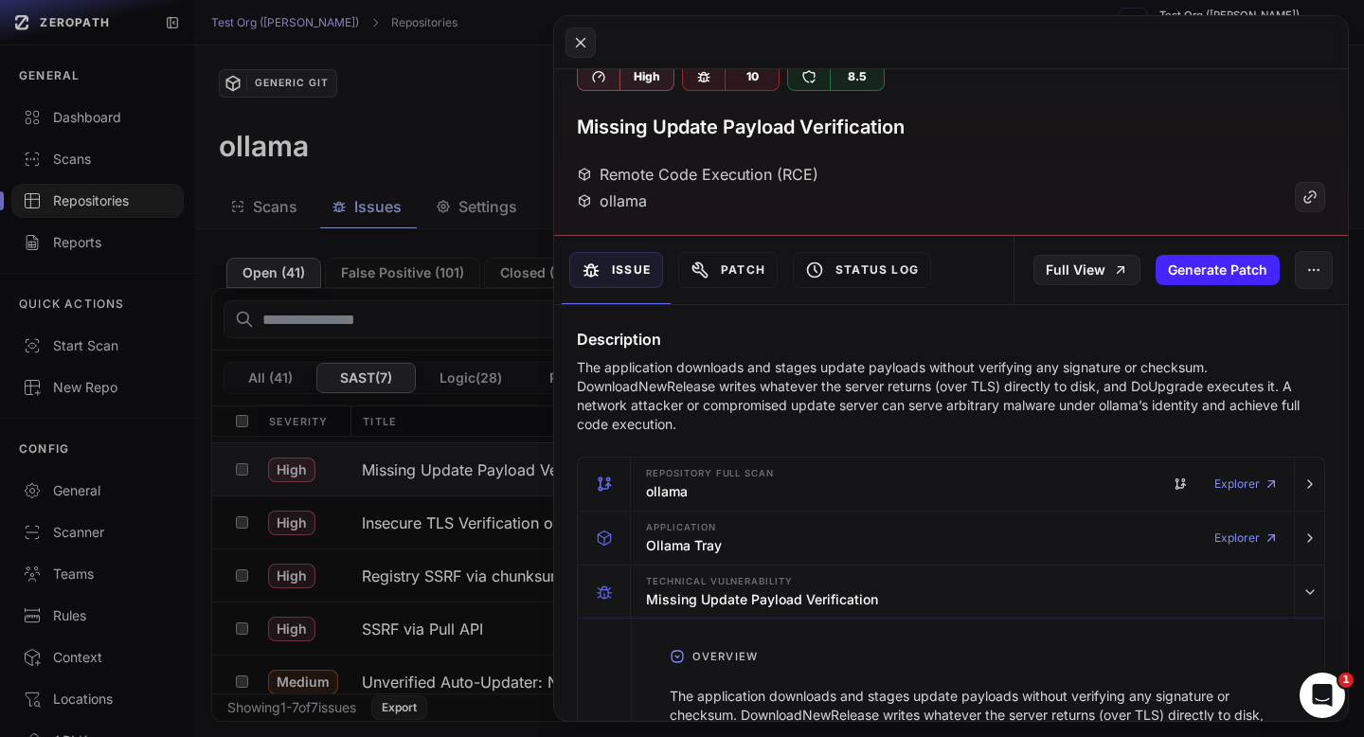
scroll to position [32, 0]
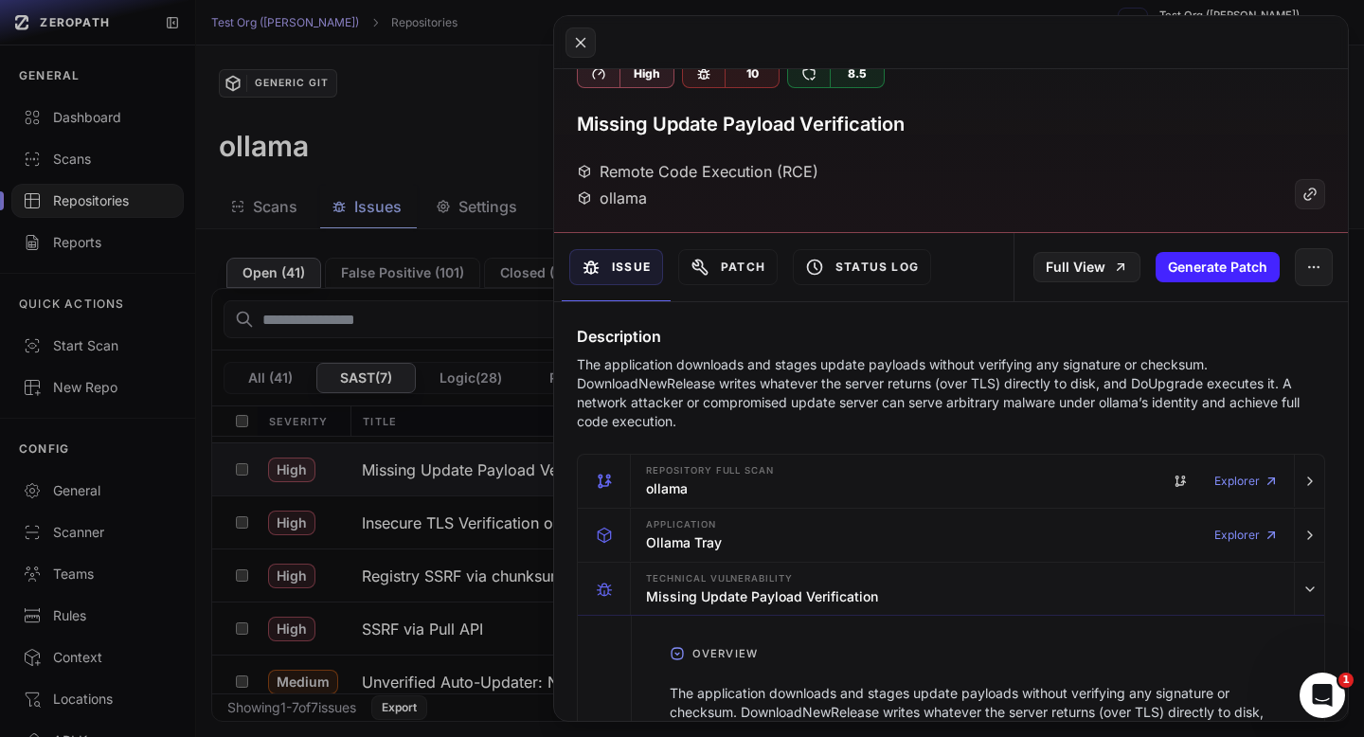
click at [656, 108] on div "High 10 8.5 Missing Update Payload Verification Remote Code Execution (RCE) oll…" at bounding box center [951, 135] width 794 height 196
click at [672, 128] on h3 "Missing Update Payload Verification" at bounding box center [741, 124] width 328 height 27
copy div "Missing Update Payload Verification"
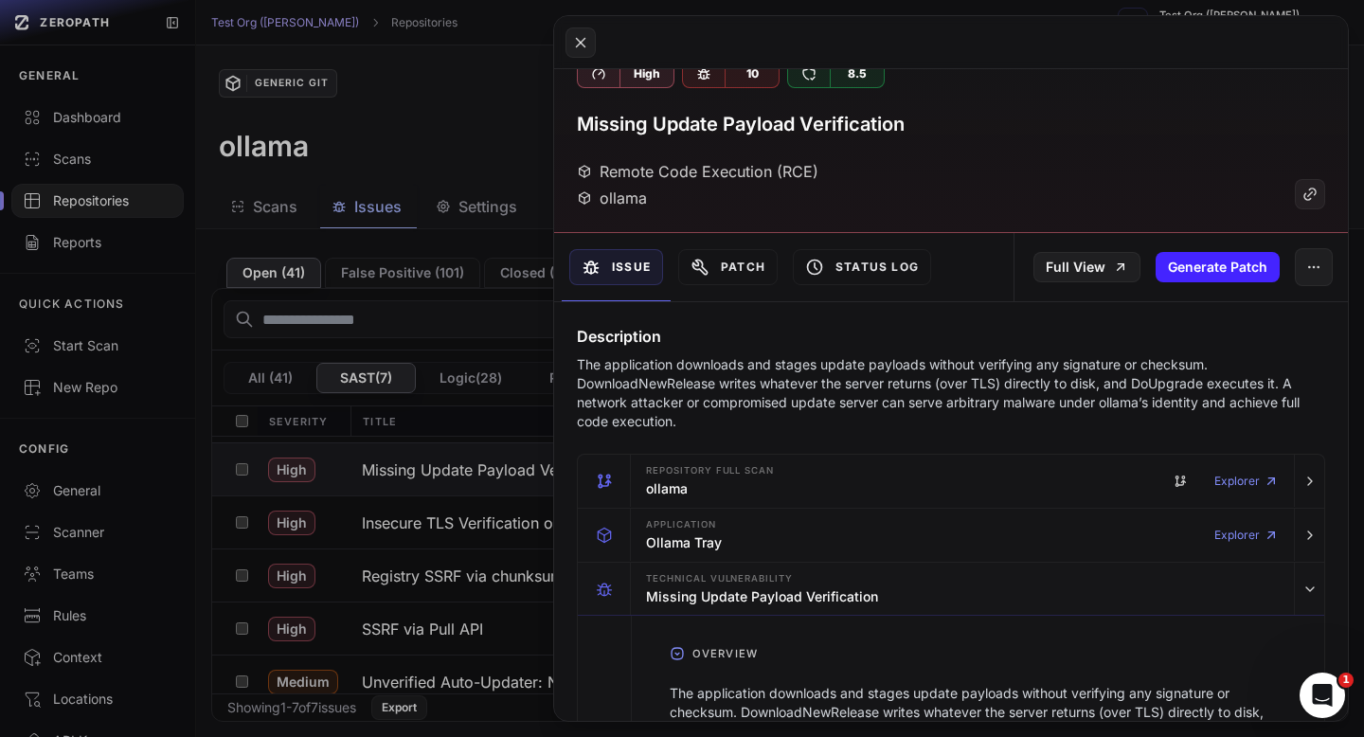
click at [728, 130] on h3 "Missing Update Payload Verification" at bounding box center [741, 124] width 328 height 27
copy div "Missing Update Payload Verification"
click at [730, 366] on p "The application downloads and stages update payloads without verifying any sign…" at bounding box center [951, 393] width 748 height 76
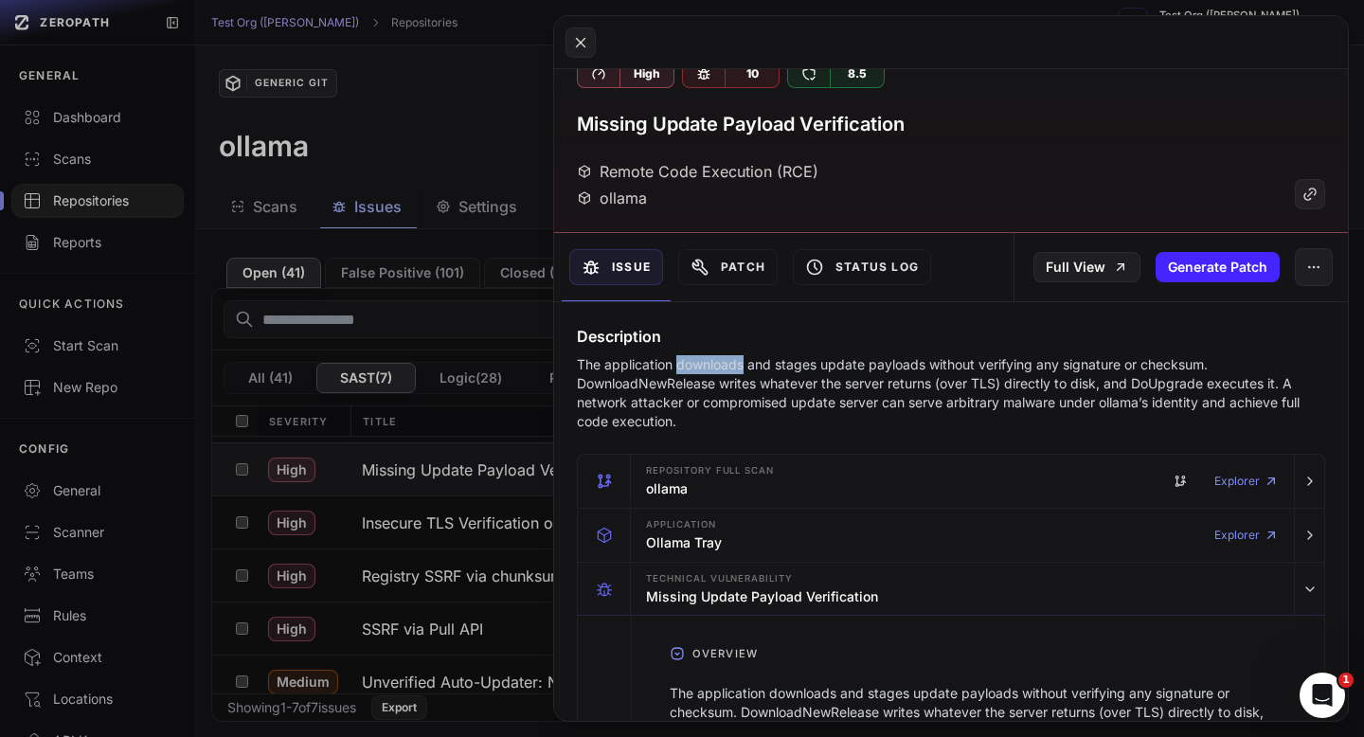
click at [730, 366] on p "The application downloads and stages update payloads without verifying any sign…" at bounding box center [951, 393] width 748 height 76
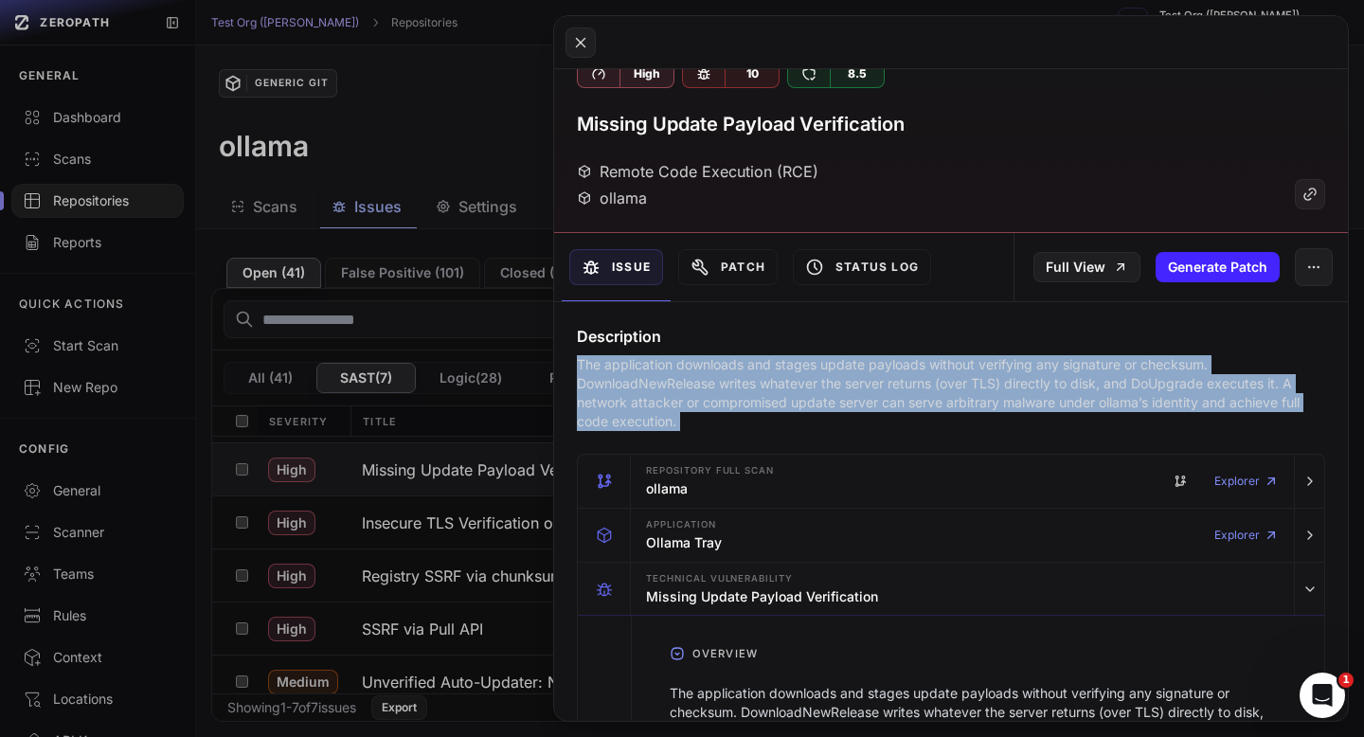
click at [730, 366] on p "The application downloads and stages update payloads without verifying any sign…" at bounding box center [951, 393] width 748 height 76
copy div "The application downloads and stages update payloads without verifying any sign…"
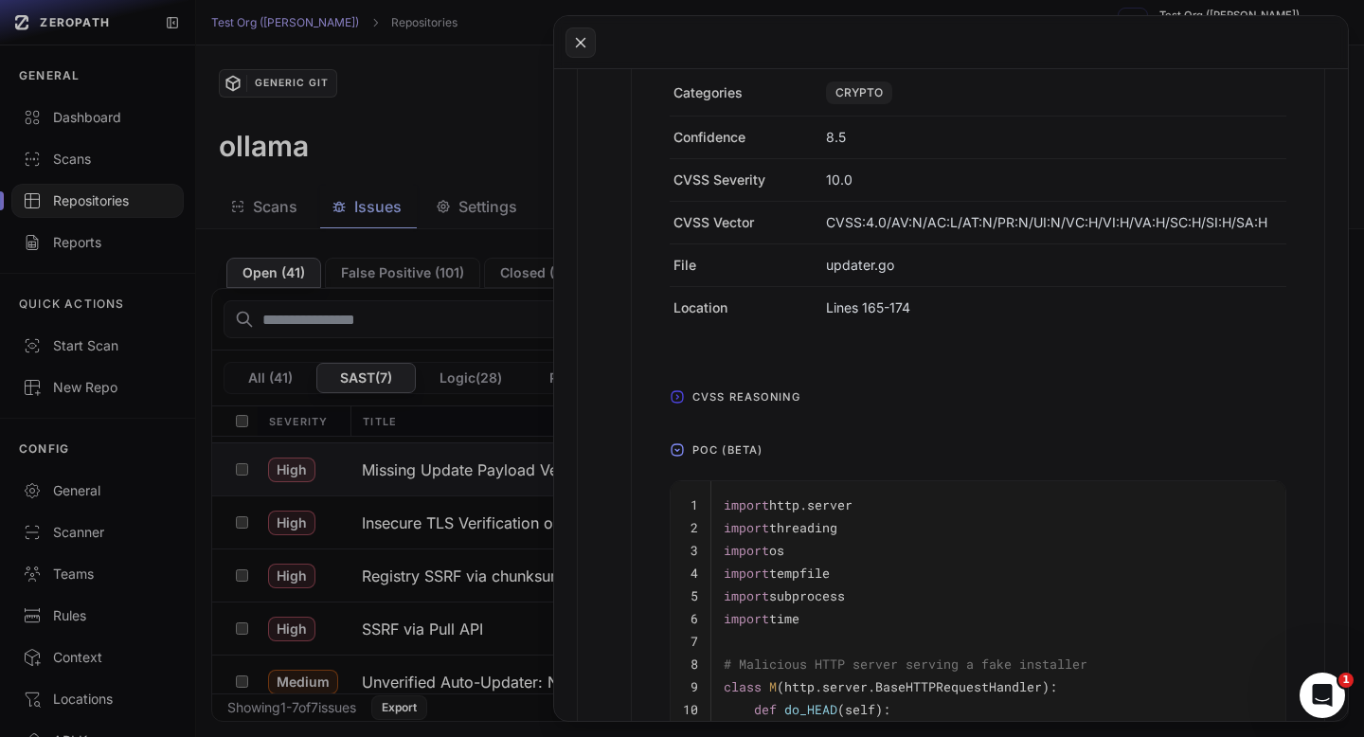
scroll to position [841, 0]
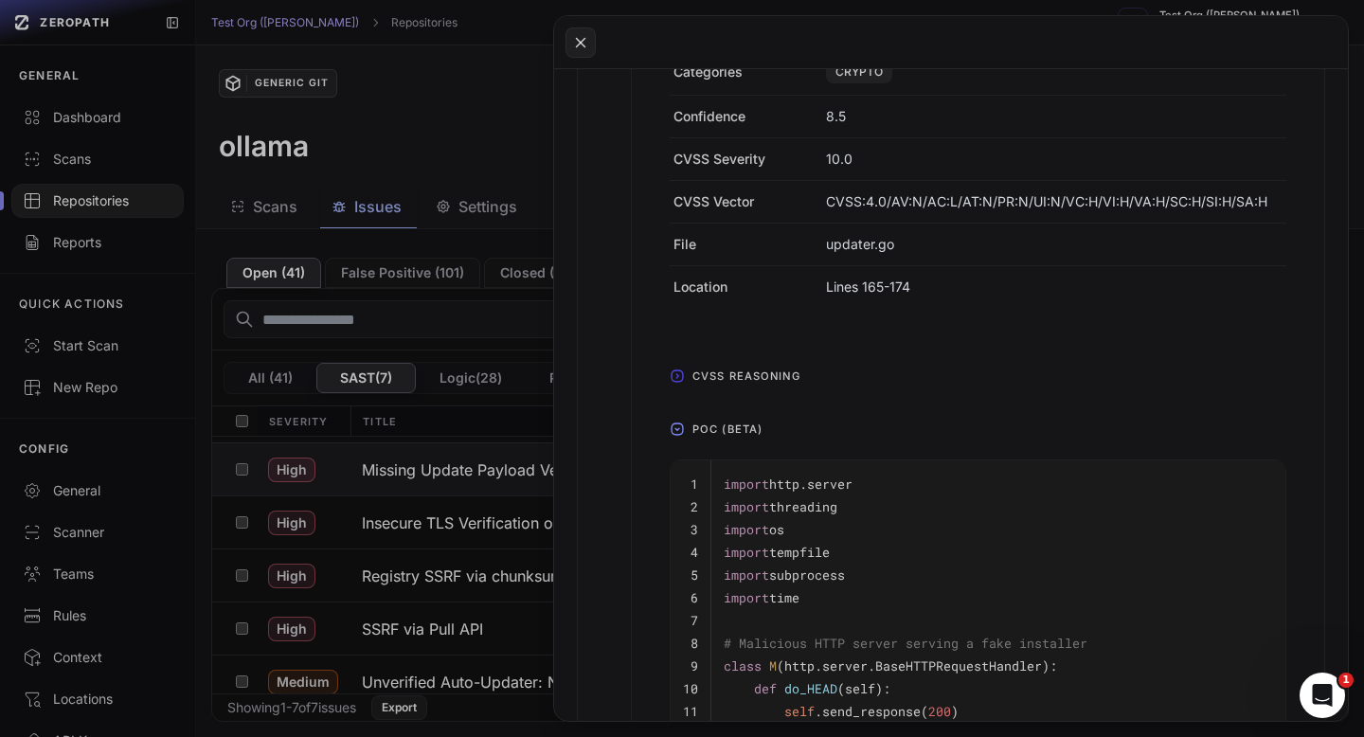
click at [678, 381] on icon "button" at bounding box center [676, 375] width 11 height 11
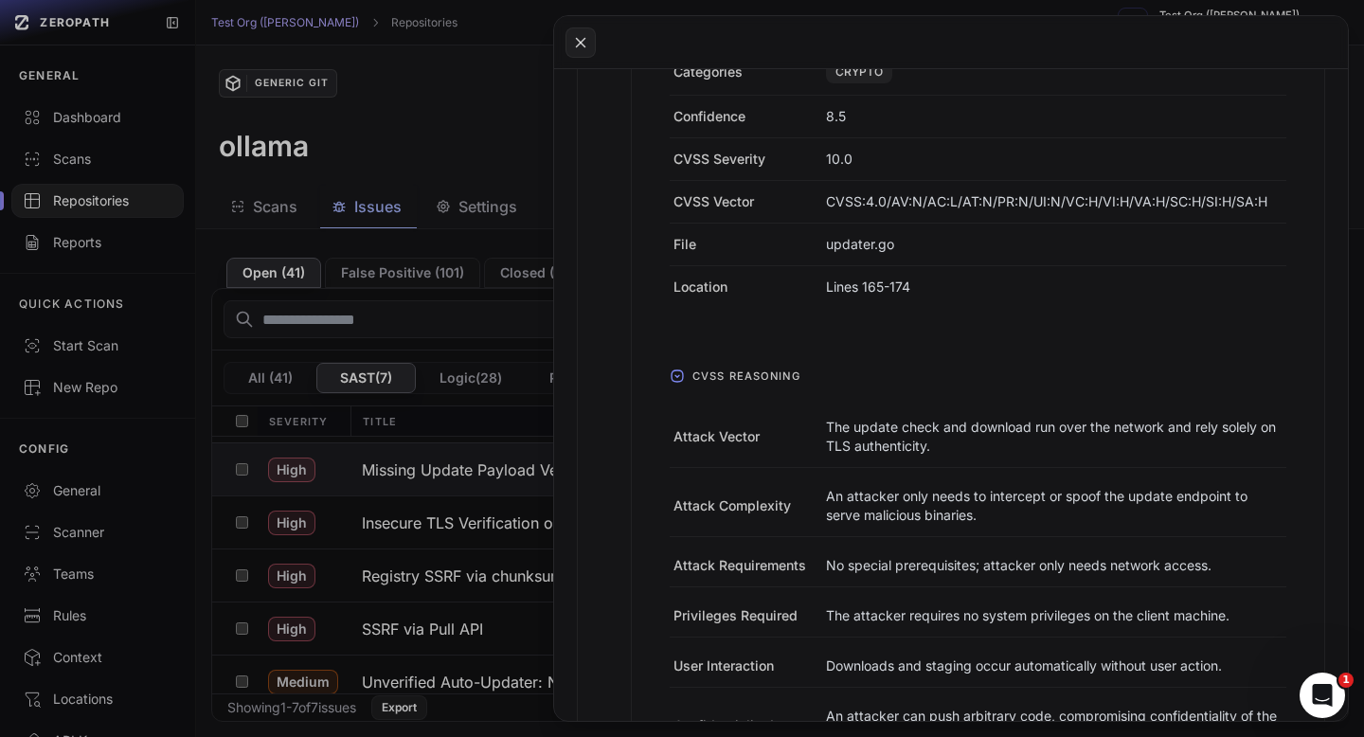
click at [678, 381] on icon "button" at bounding box center [676, 375] width 11 height 11
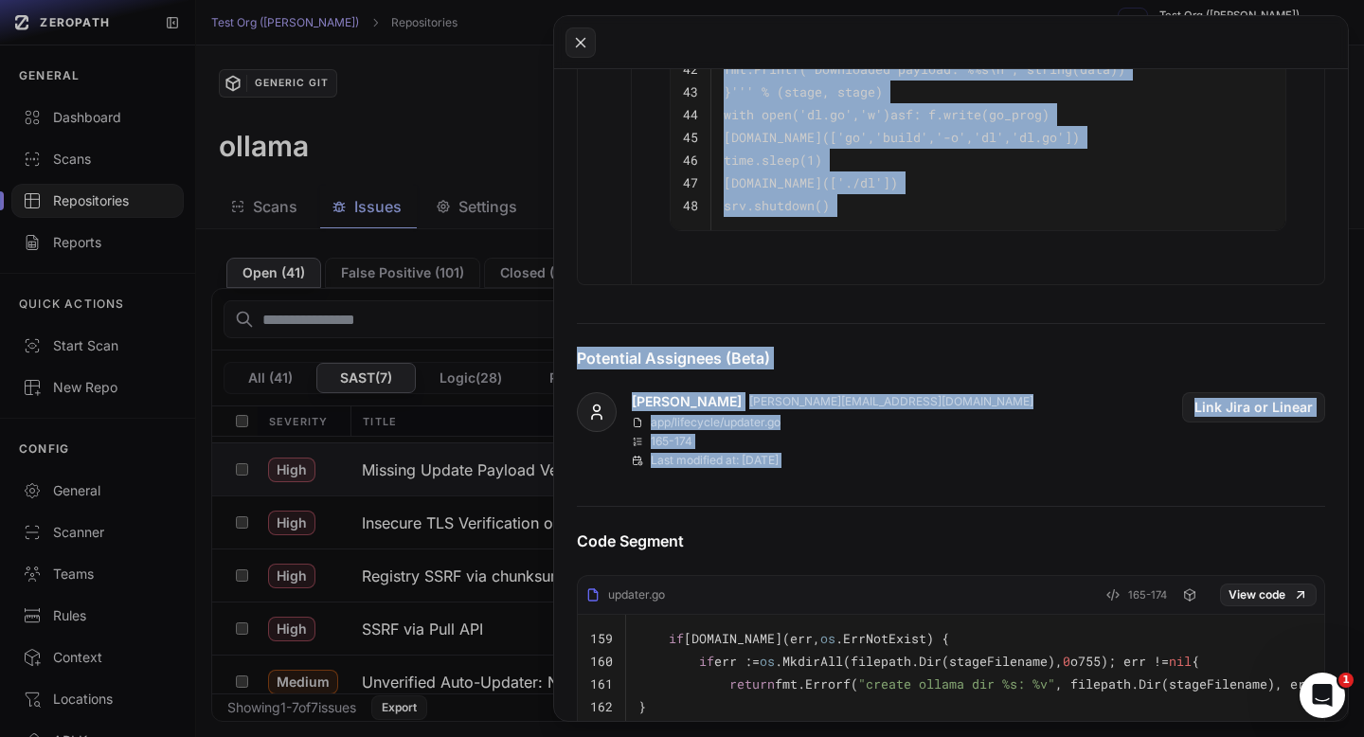
scroll to position [2241, 0]
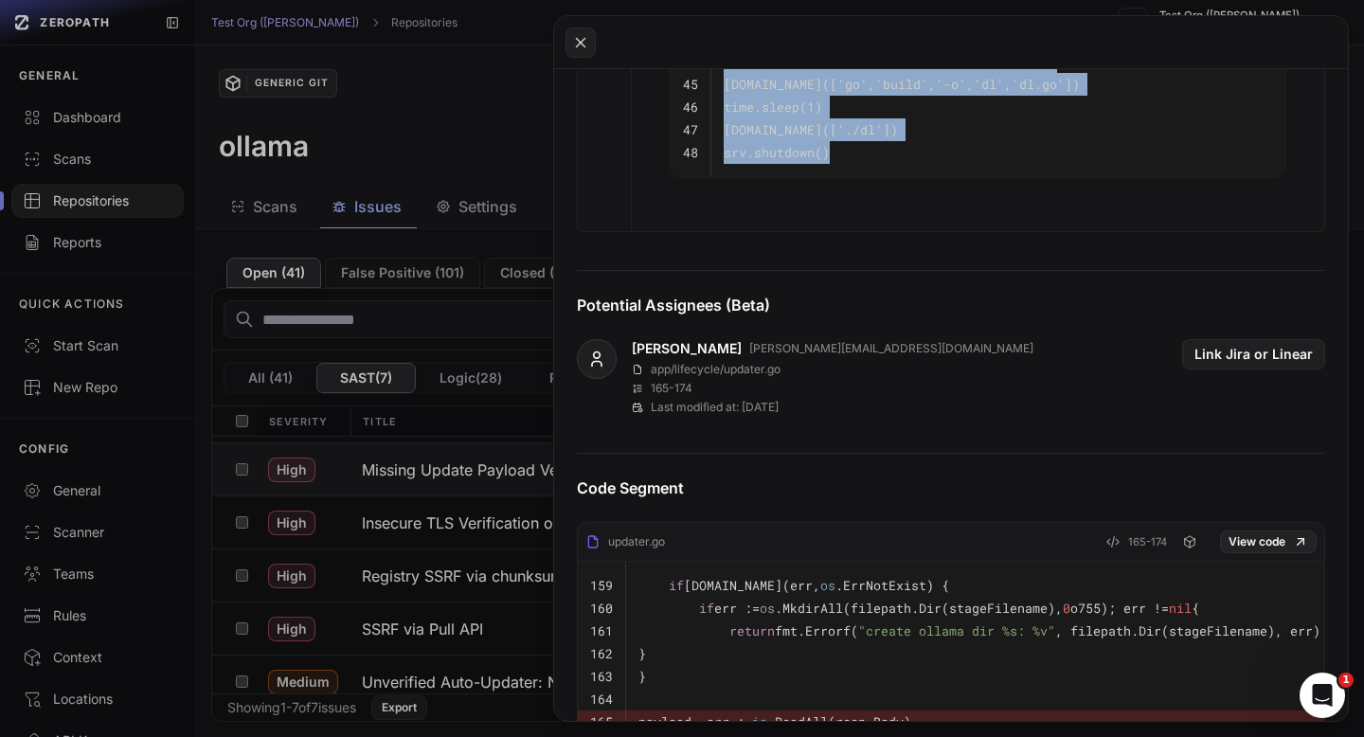
drag, startPoint x: 721, startPoint y: 352, endPoint x: 894, endPoint y: 153, distance: 263.8
copy tbody "import http.server 2 import threading 3 import os 4 import tempfile 5 import su…"
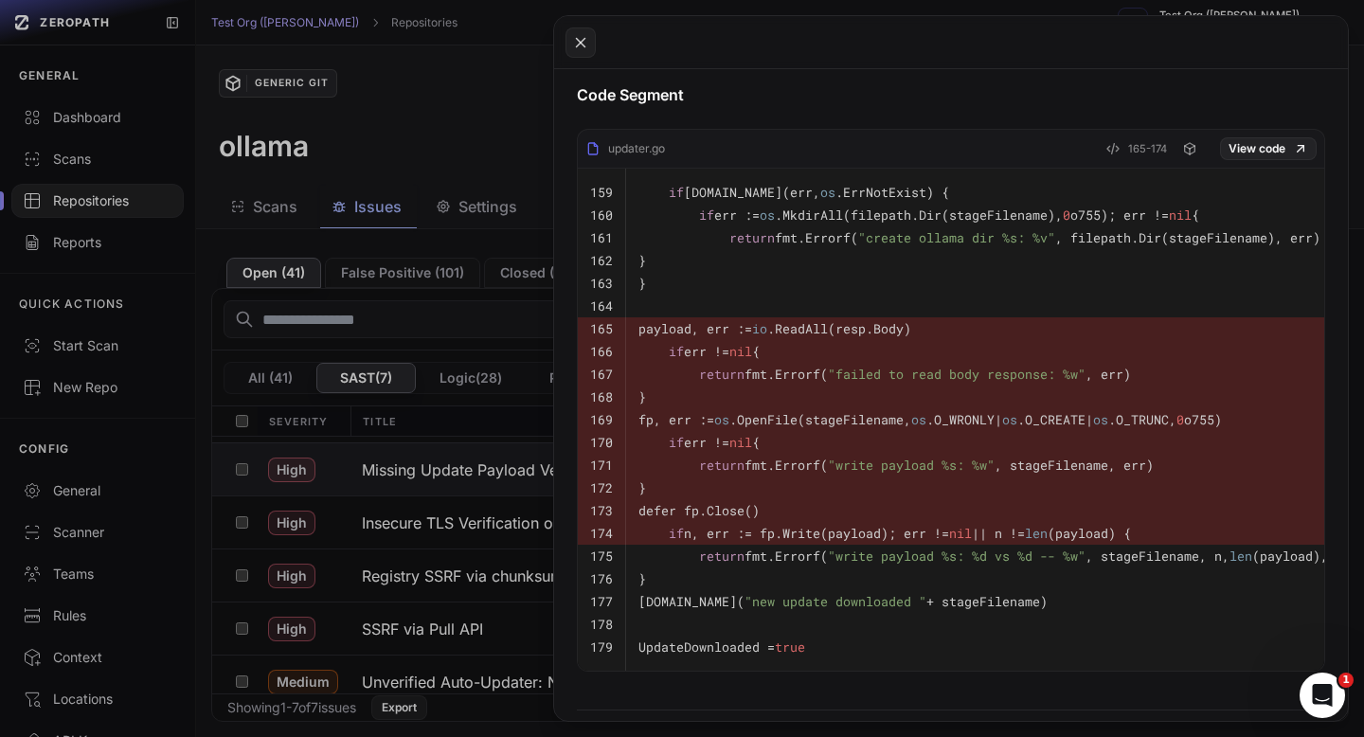
scroll to position [2656, 0]
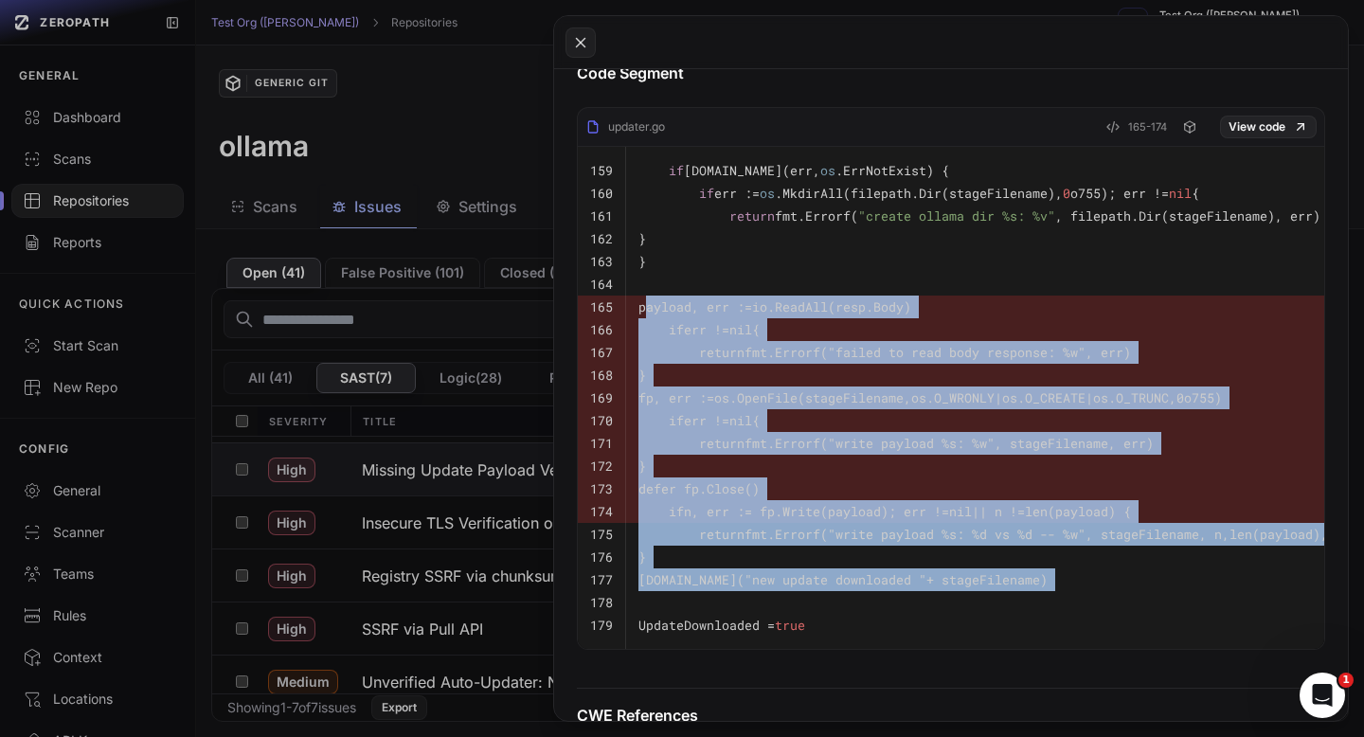
drag, startPoint x: 666, startPoint y: 304, endPoint x: 1088, endPoint y: 593, distance: 511.7
click at [1088, 593] on tbody "159 if [DOMAIN_NAME](err, os .ErrNotExist) { 160 if err := os .MkdirAll(filepat…" at bounding box center [978, 398] width 800 height 503
copy tbody "payload, err := io .ReadAll(resp.Body) 166 if err != nil { 167 return fmt.Error…"
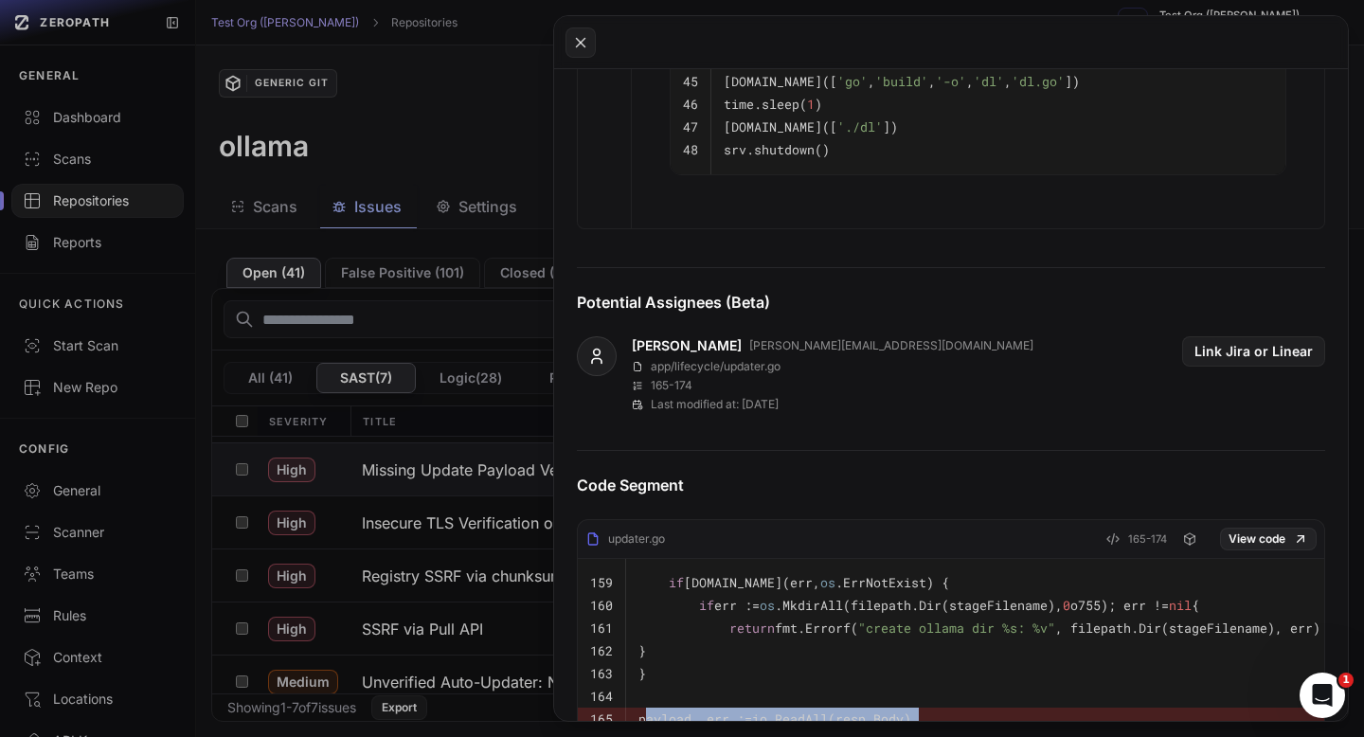
scroll to position [2261, 0]
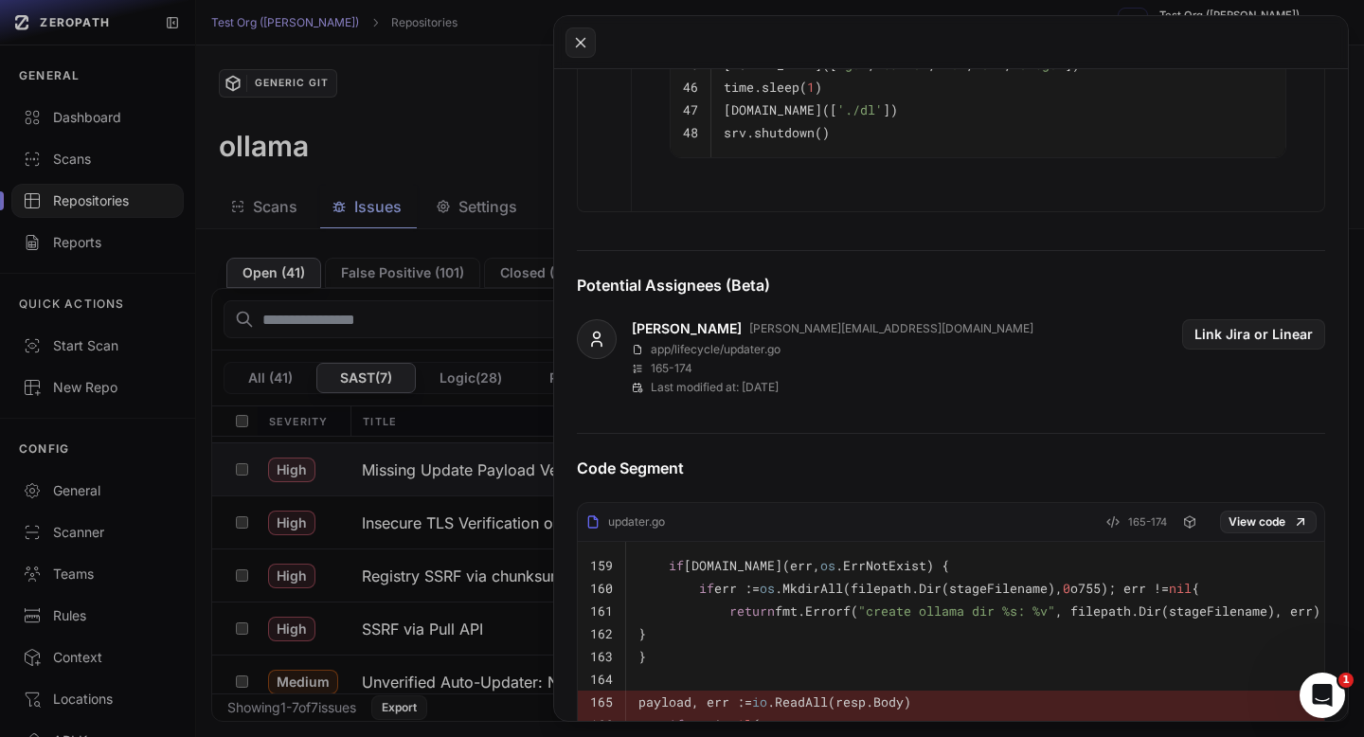
click at [762, 340] on div "[PERSON_NAME] [PERSON_NAME][EMAIL_ADDRESS][DOMAIN_NAME] app/lifecycle/updater.g…" at bounding box center [833, 357] width 402 height 76
click at [762, 344] on p "app/lifecycle/updater.go" at bounding box center [716, 349] width 130 height 15
copy div "app/lifecycle/updater.go"
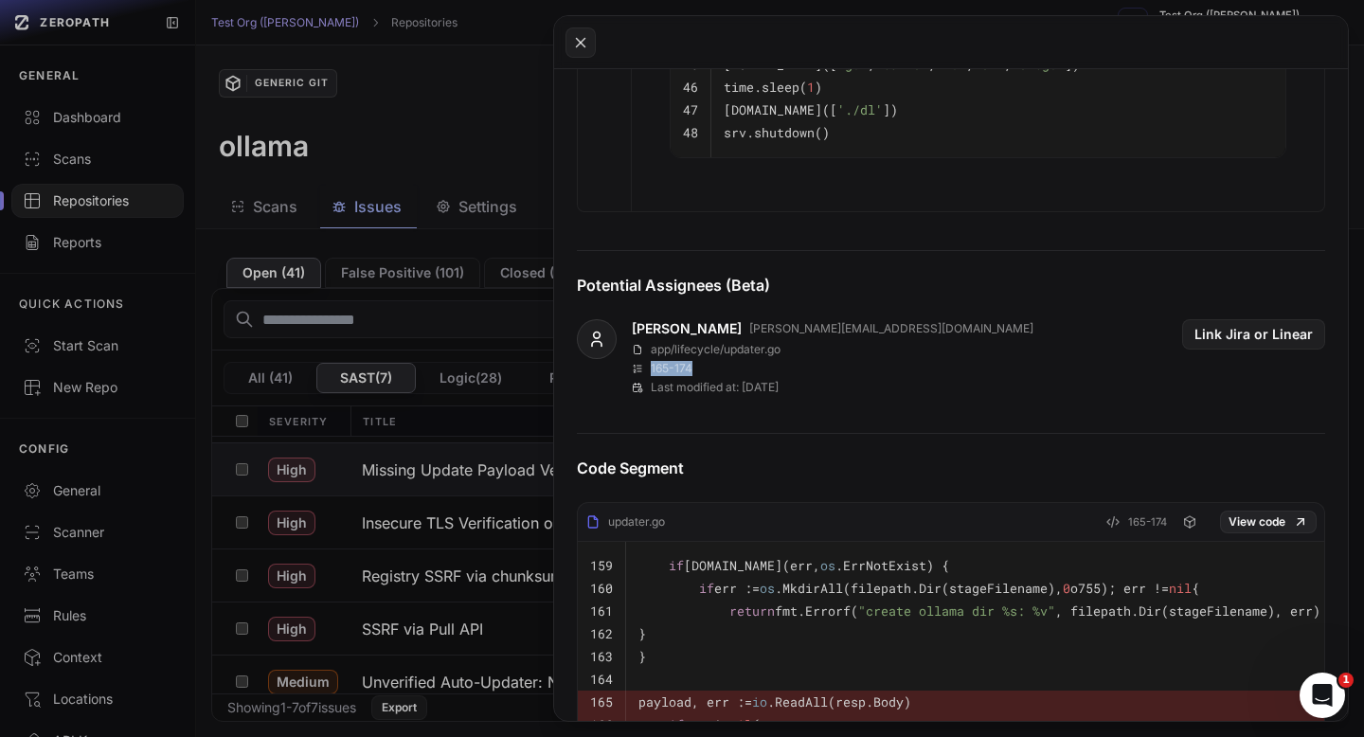
drag, startPoint x: 704, startPoint y: 368, endPoint x: 652, endPoint y: 367, distance: 52.1
click at [652, 367] on div "165 - 174" at bounding box center [833, 368] width 402 height 15
copy p "165 - 174"
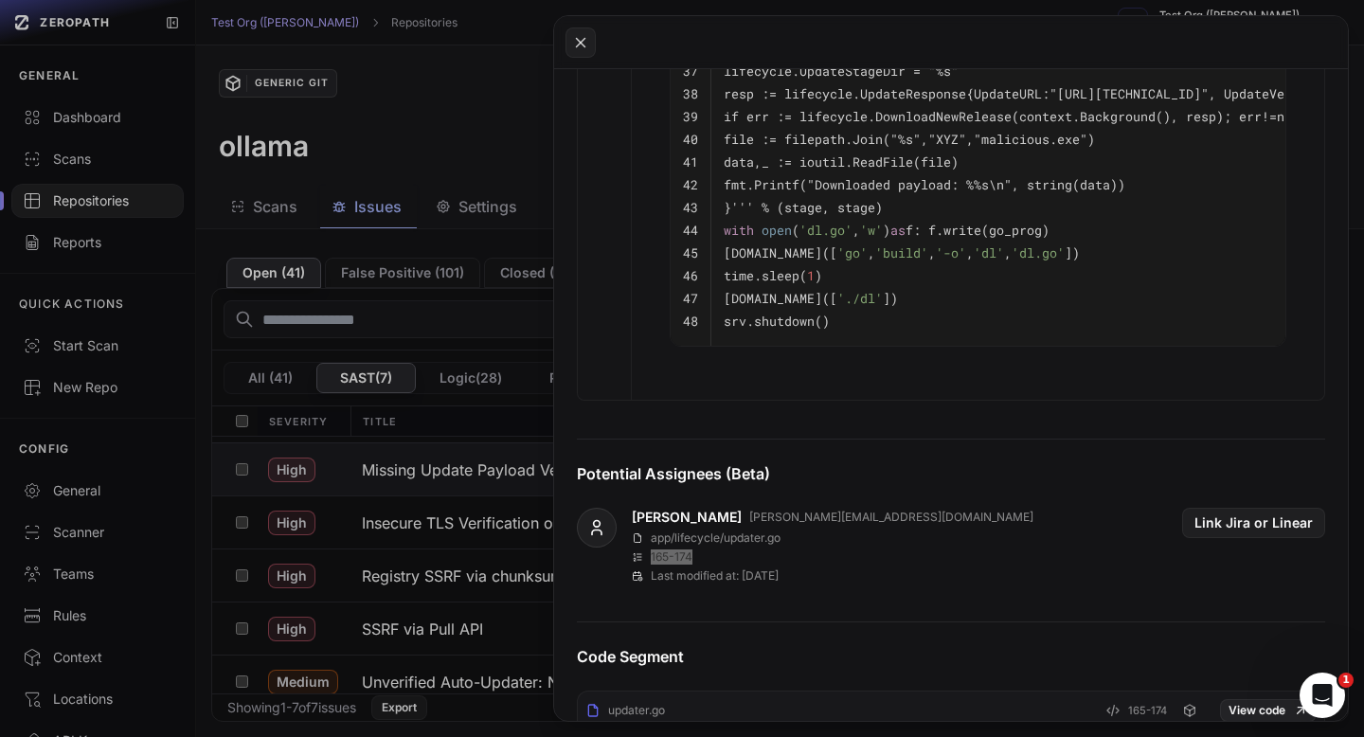
scroll to position [2066, 0]
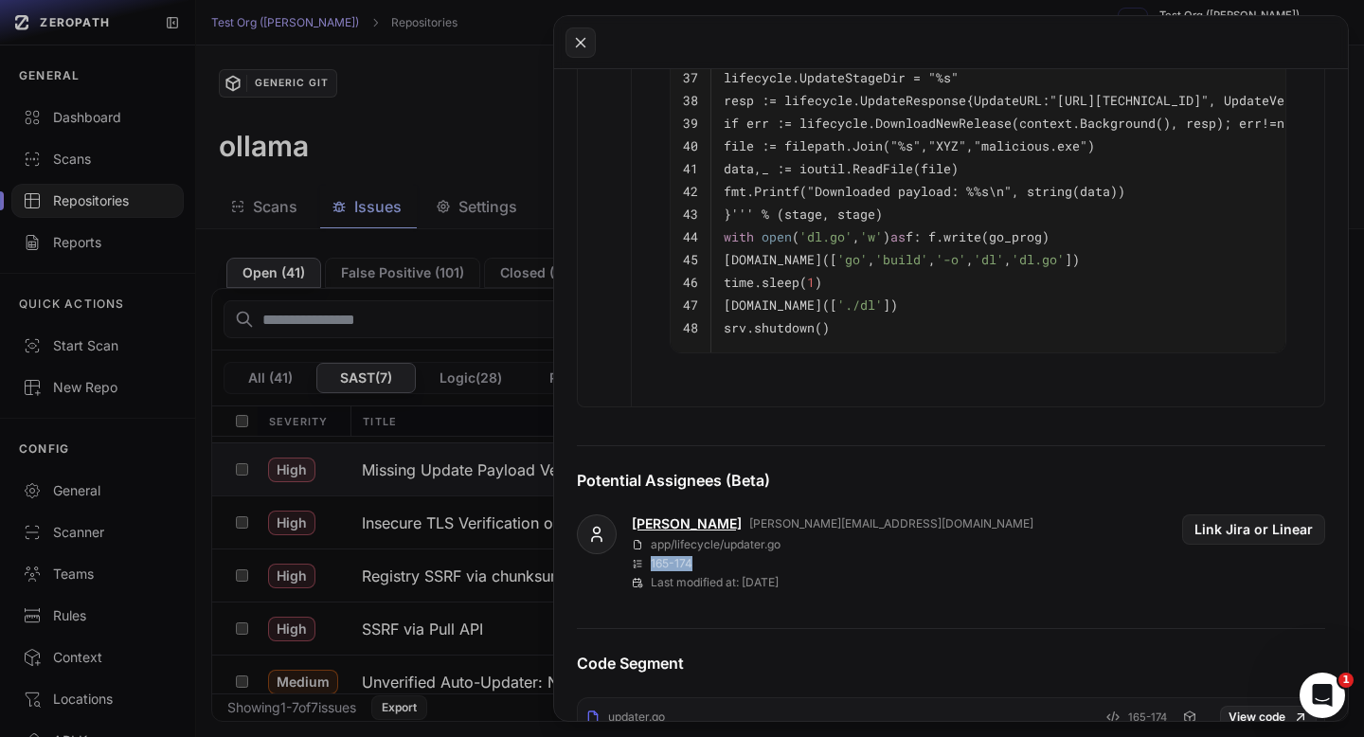
click at [653, 521] on link "[PERSON_NAME]" at bounding box center [687, 523] width 110 height 19
drag, startPoint x: 724, startPoint y: 522, endPoint x: 631, endPoint y: 521, distance: 92.8
click at [632, 521] on div "[PERSON_NAME] [PERSON_NAME][EMAIL_ADDRESS][DOMAIN_NAME]" at bounding box center [833, 523] width 402 height 19
click at [454, 150] on button at bounding box center [682, 368] width 1364 height 737
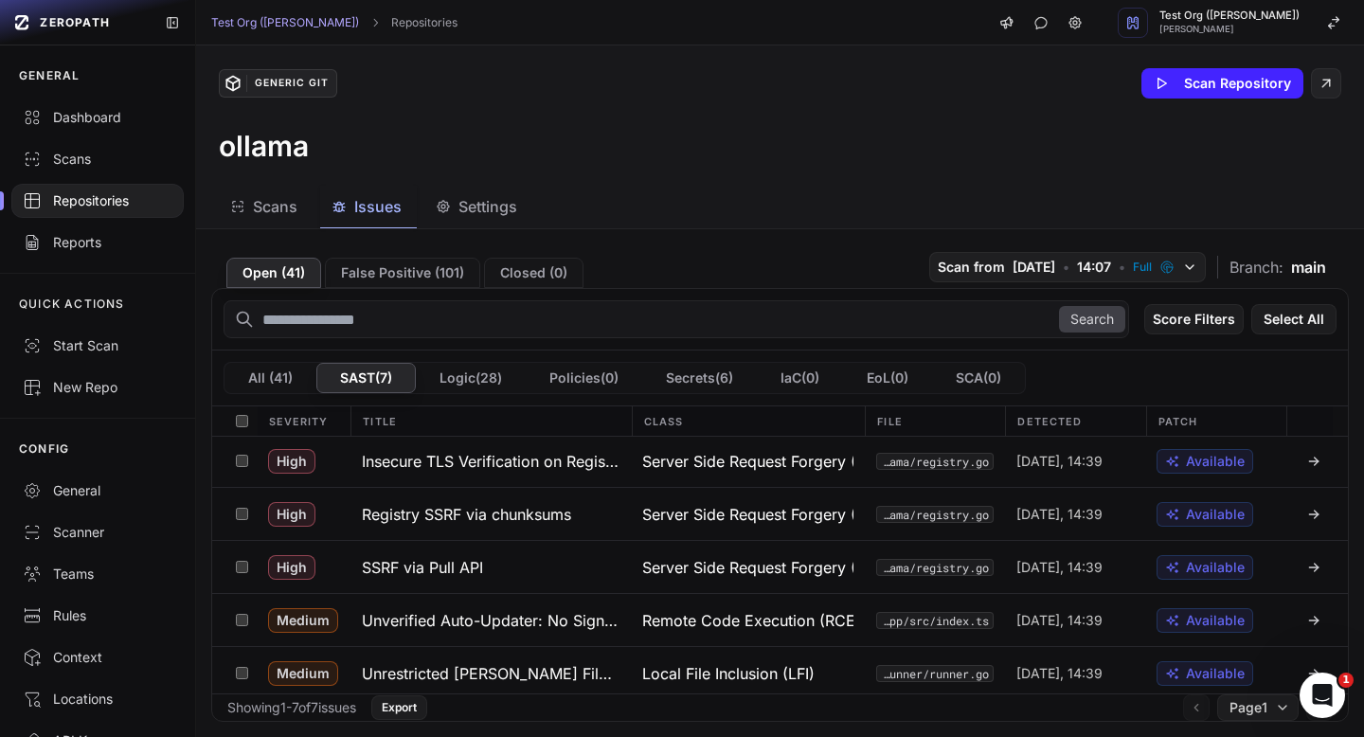
scroll to position [115, 0]
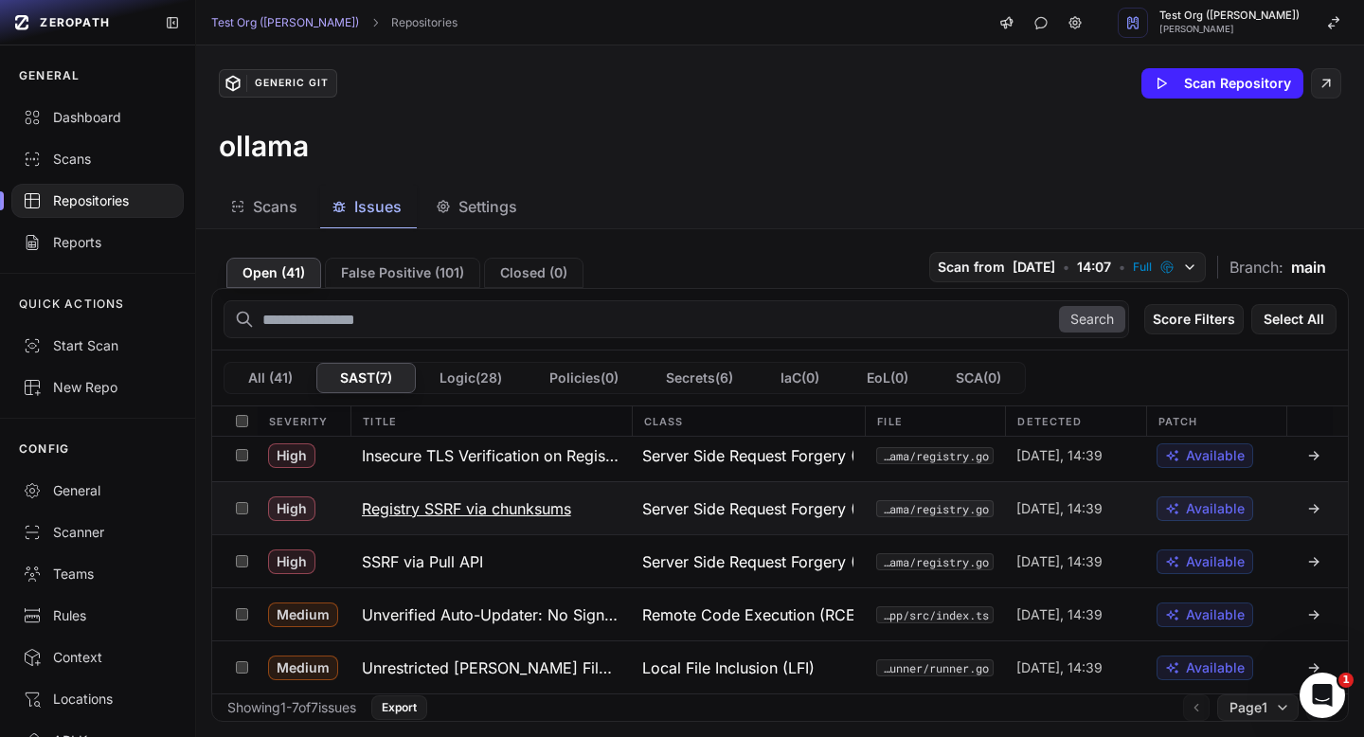
click at [545, 517] on h3 "Registry SSRF via chunksums" at bounding box center [466, 508] width 209 height 23
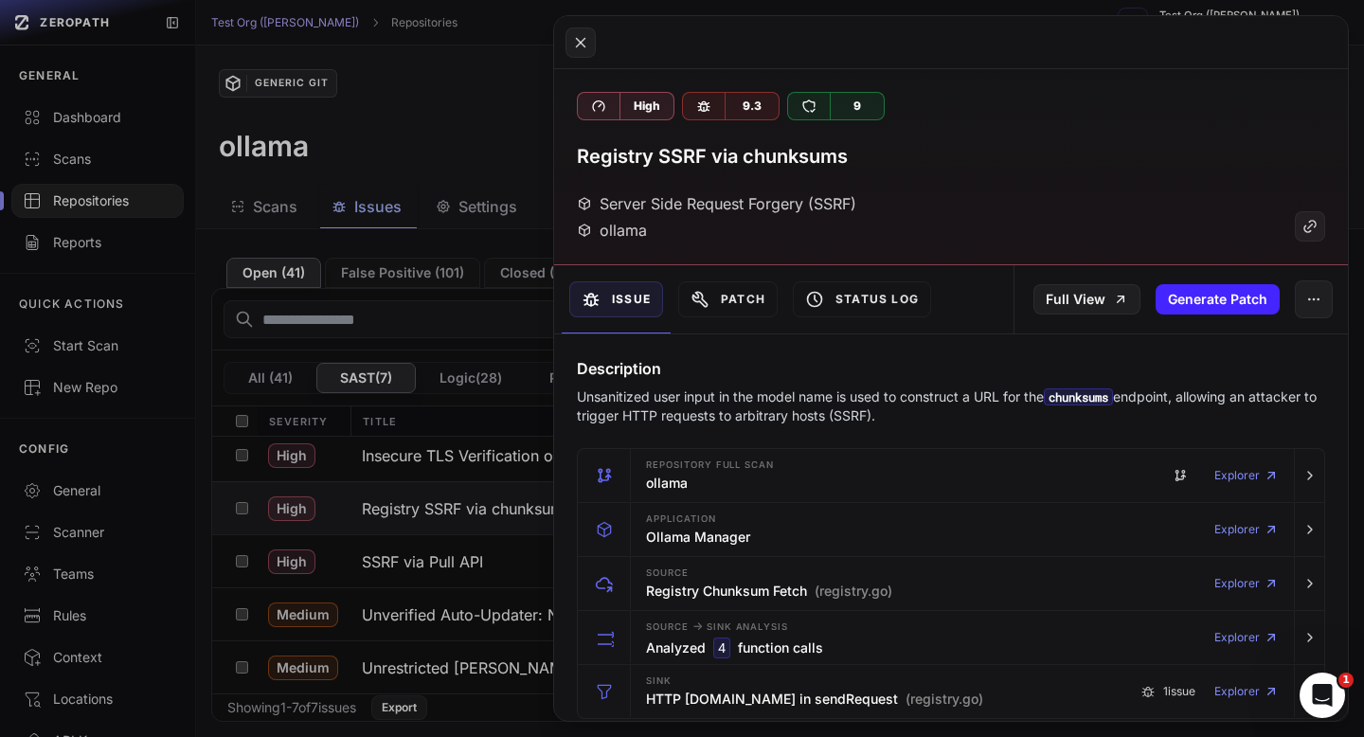
click at [438, 298] on button at bounding box center [682, 368] width 1364 height 737
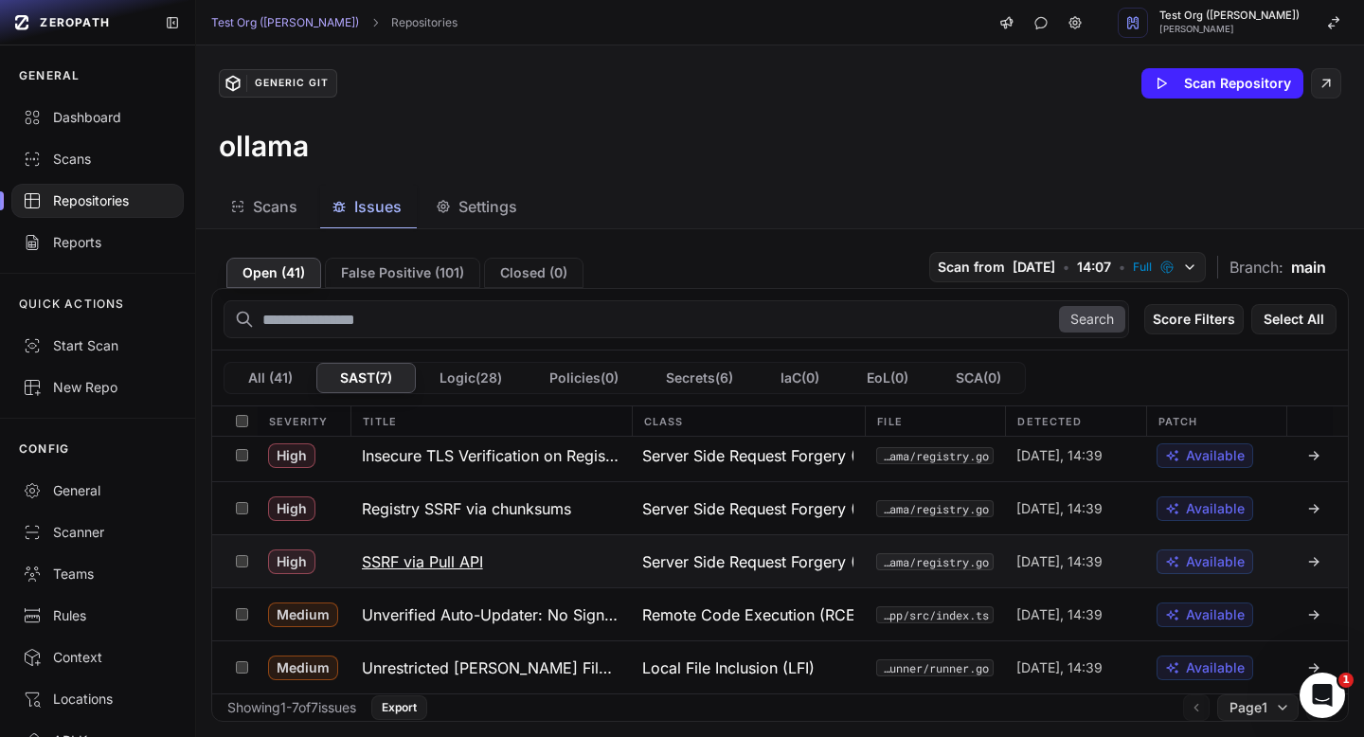
click at [442, 561] on h3 "SSRF via Pull API" at bounding box center [422, 561] width 121 height 23
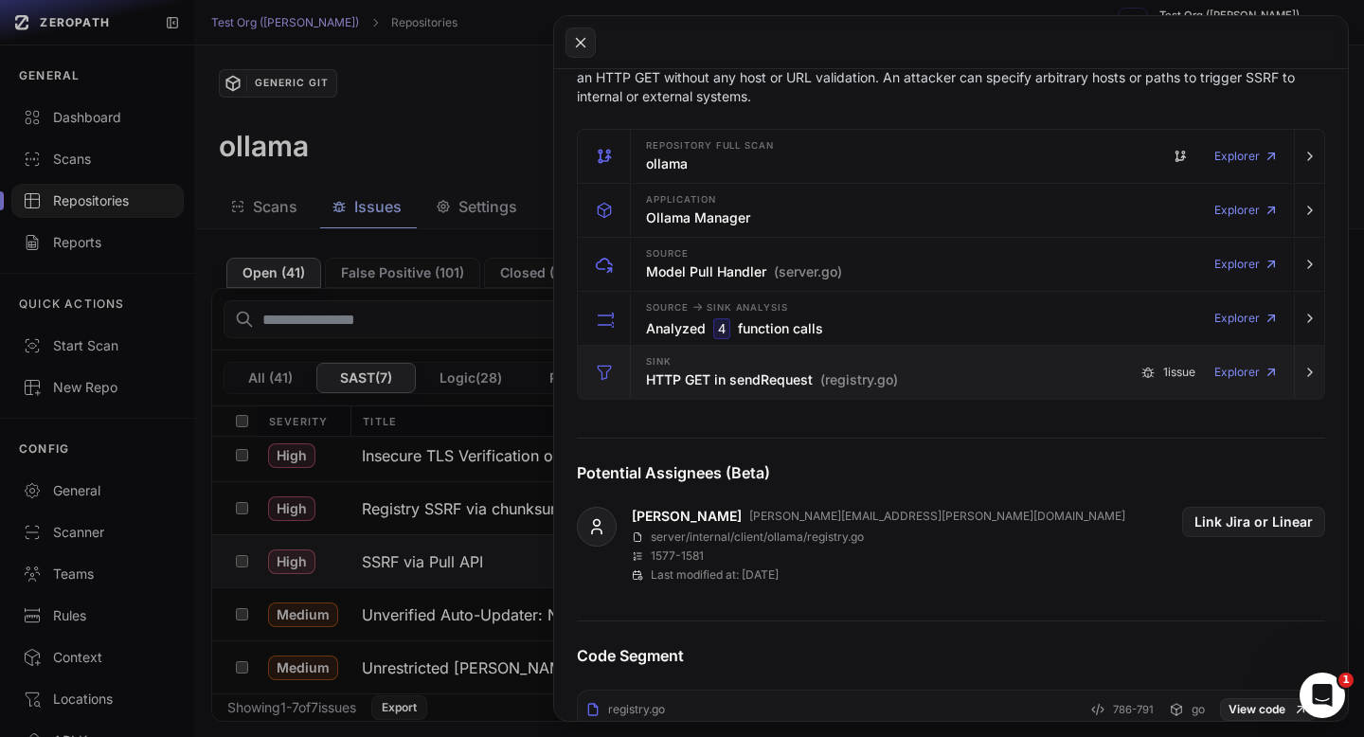
scroll to position [421, 0]
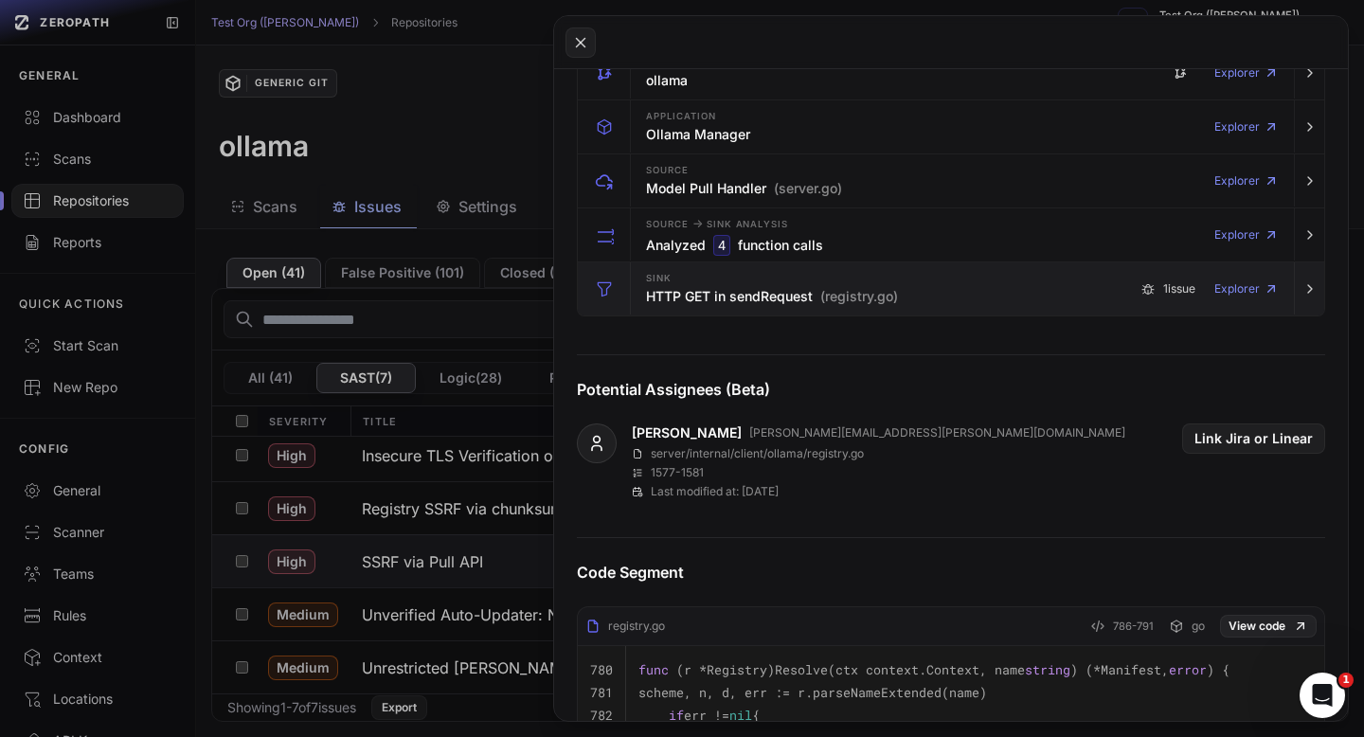
click at [743, 302] on h3 "HTTP GET in sendRequest (registry.go)" at bounding box center [772, 296] width 252 height 19
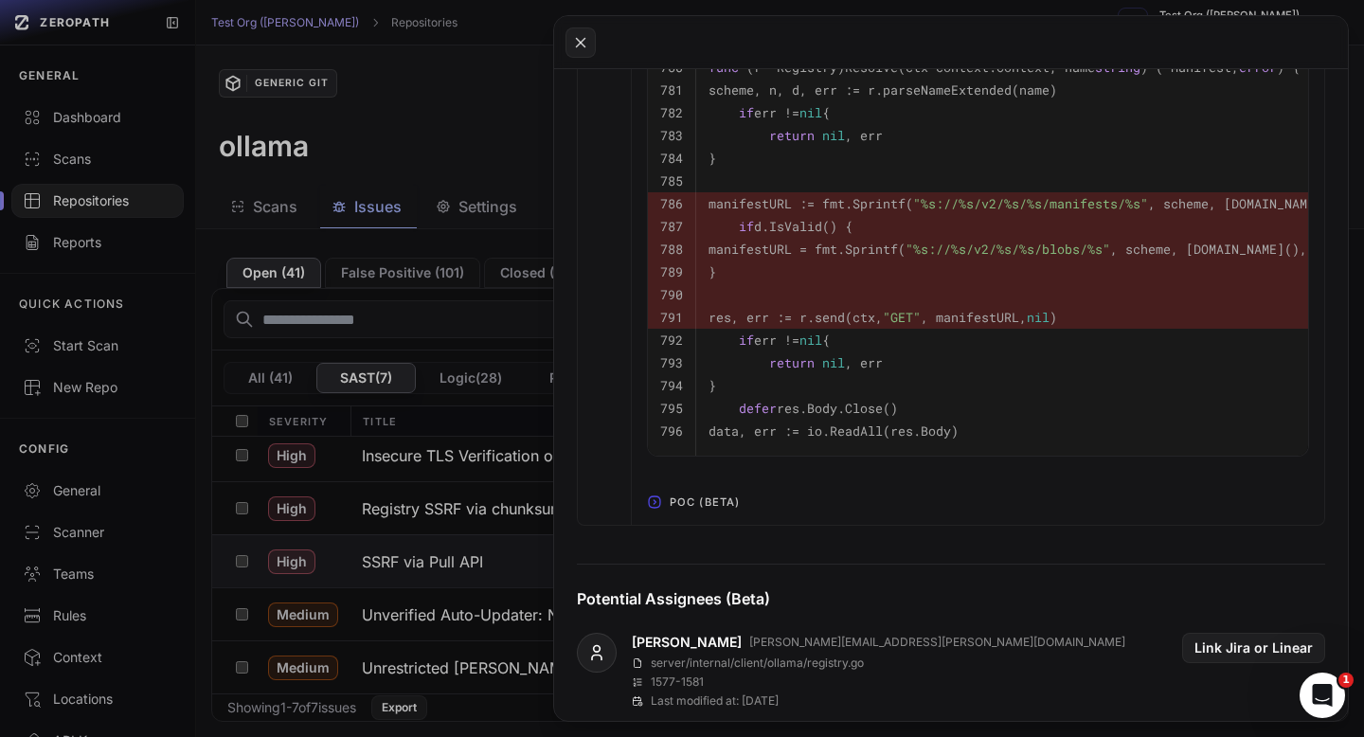
scroll to position [1125, 0]
click at [716, 513] on span "POC (Beta)" at bounding box center [704, 500] width 85 height 30
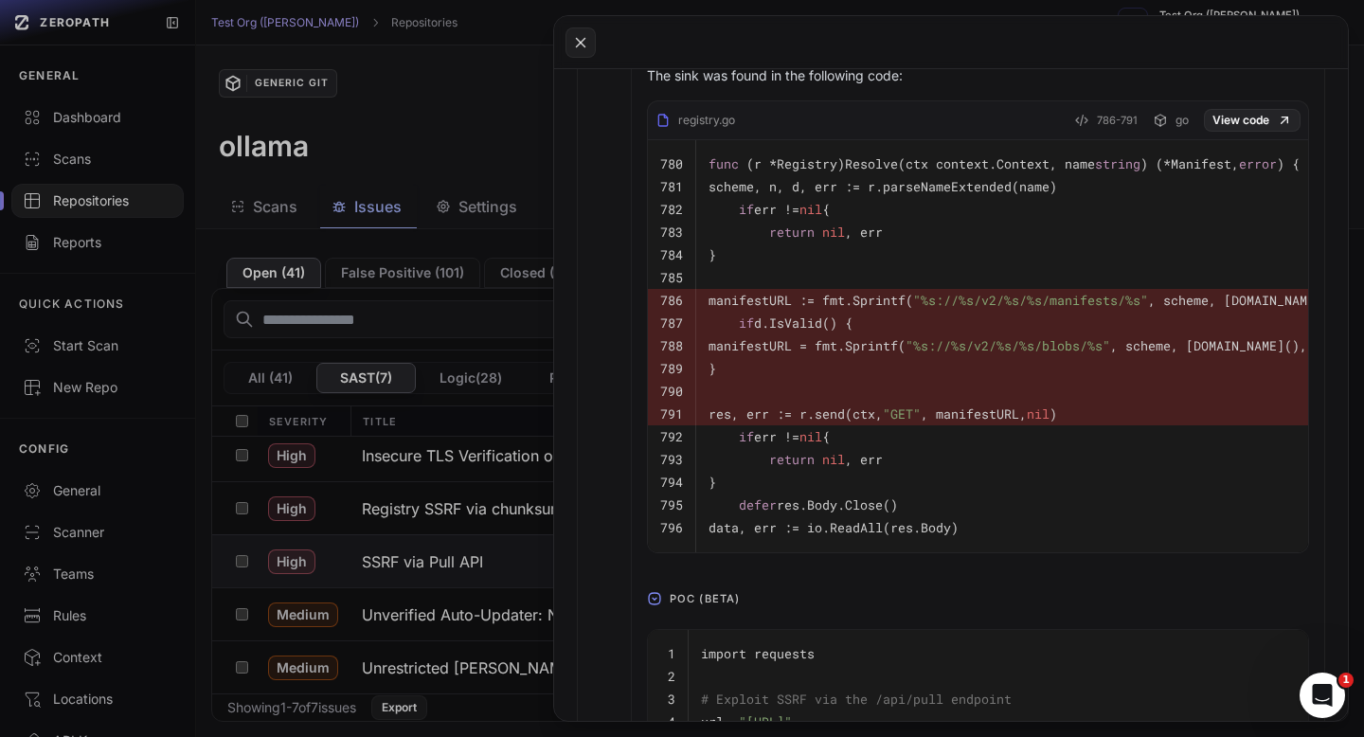
scroll to position [1026, 0]
click at [509, 147] on button at bounding box center [682, 368] width 1364 height 737
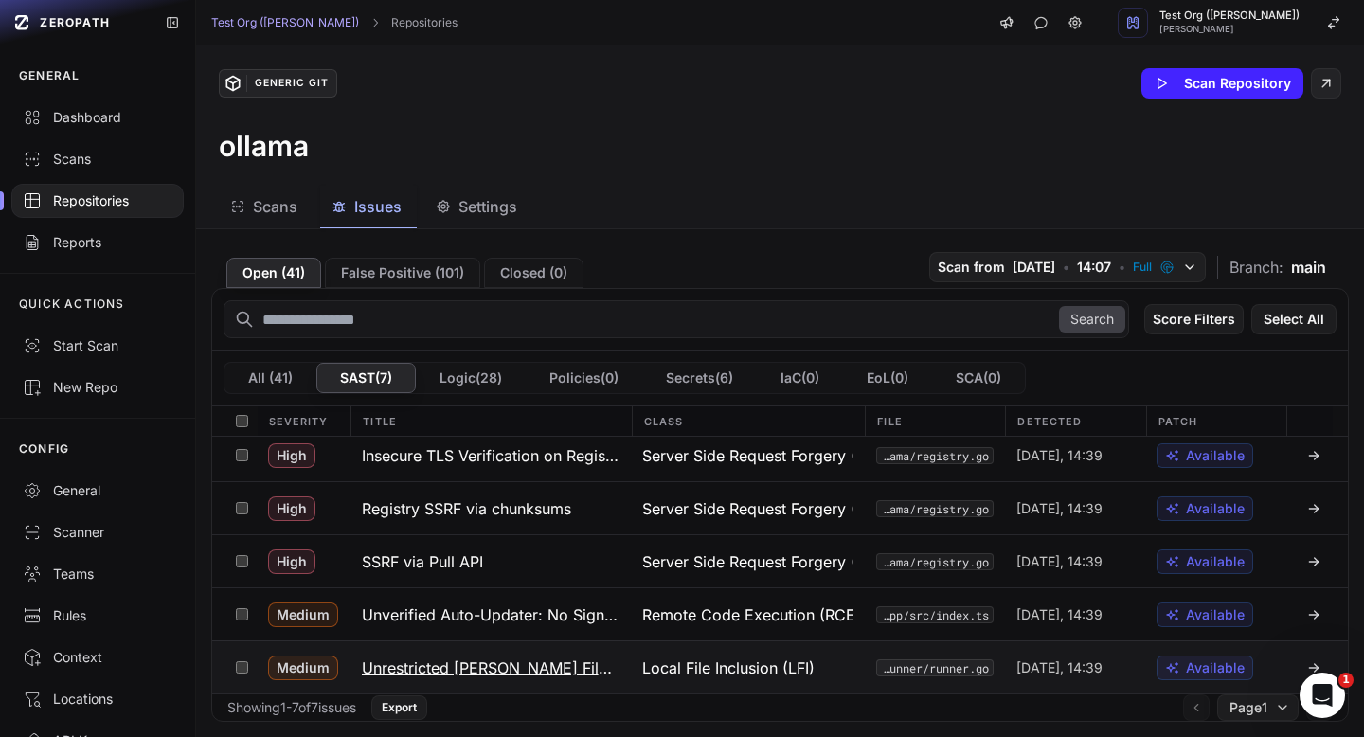
click at [546, 669] on h3 "Unrestricted [PERSON_NAME] File Load" at bounding box center [491, 667] width 258 height 23
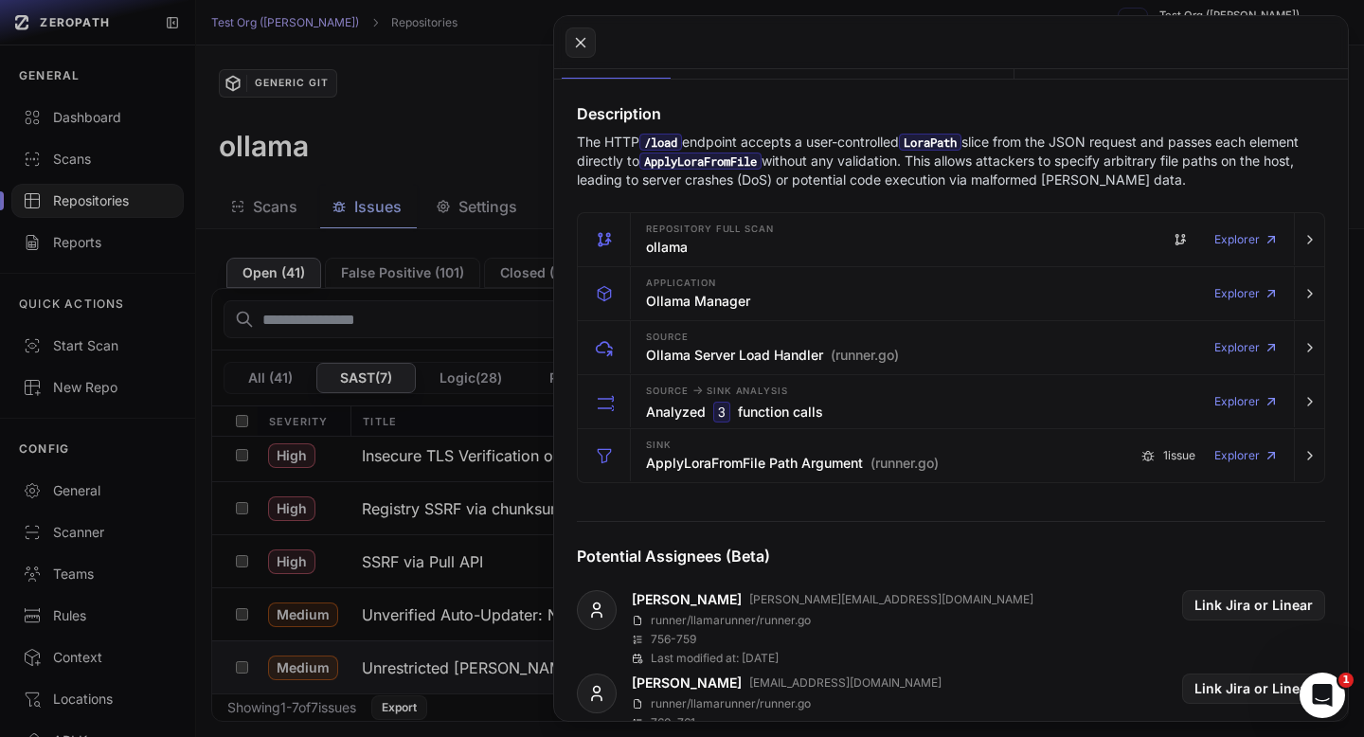
scroll to position [320, 0]
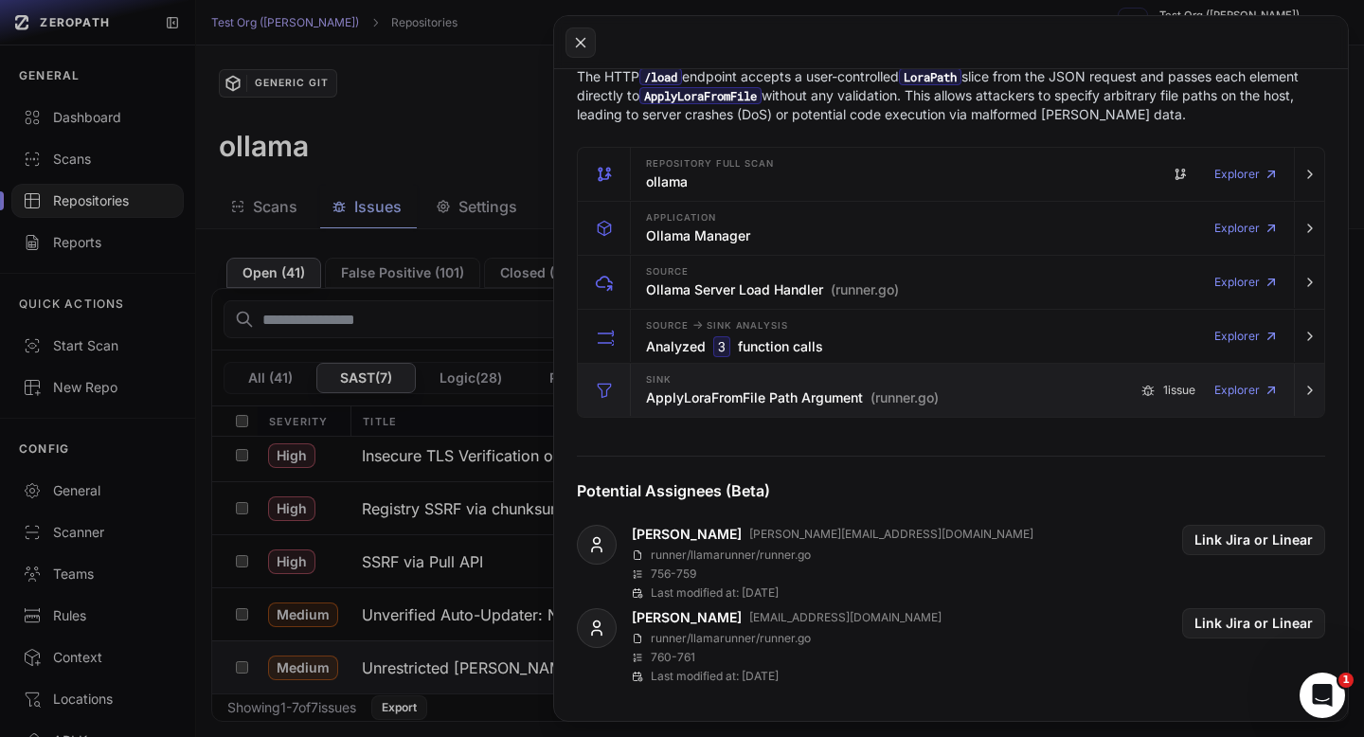
click at [745, 404] on h3 "ApplyLoraFromFile Path Argument (runner.go)" at bounding box center [792, 397] width 293 height 19
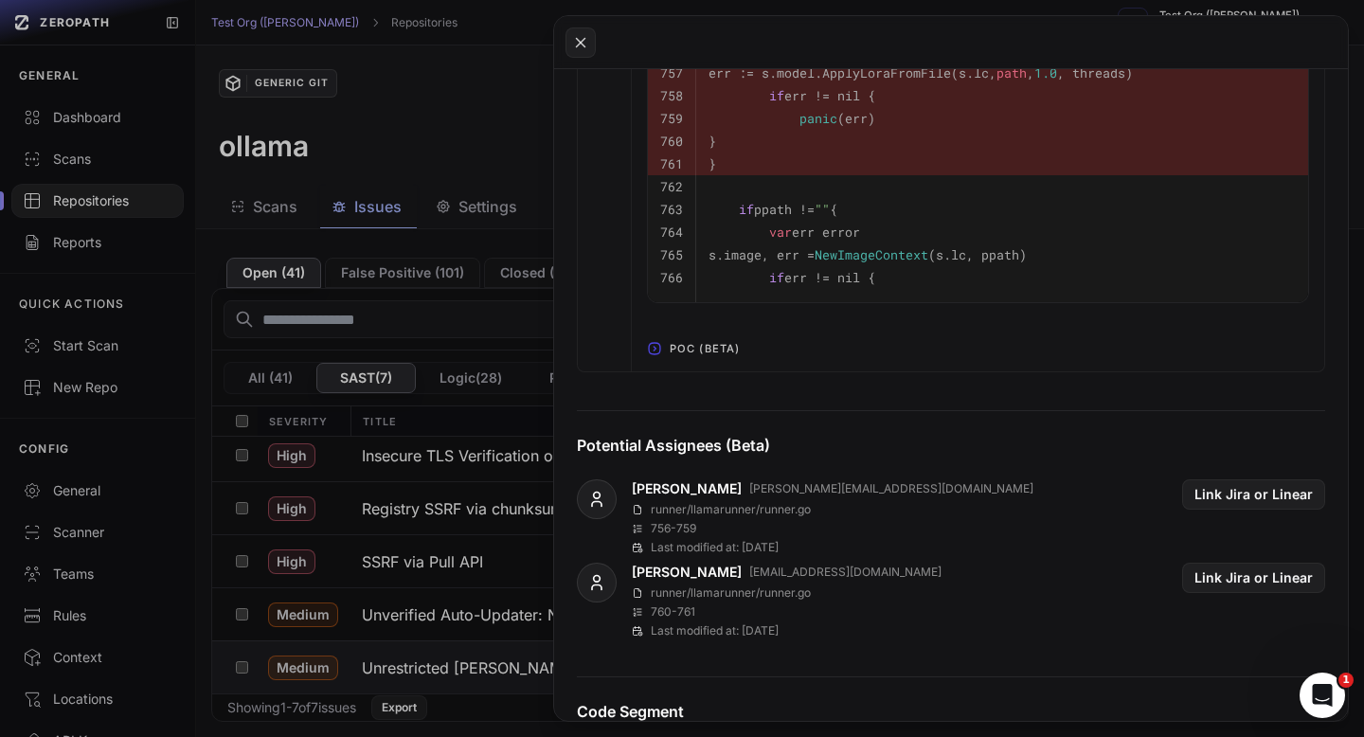
scroll to position [1474, 0]
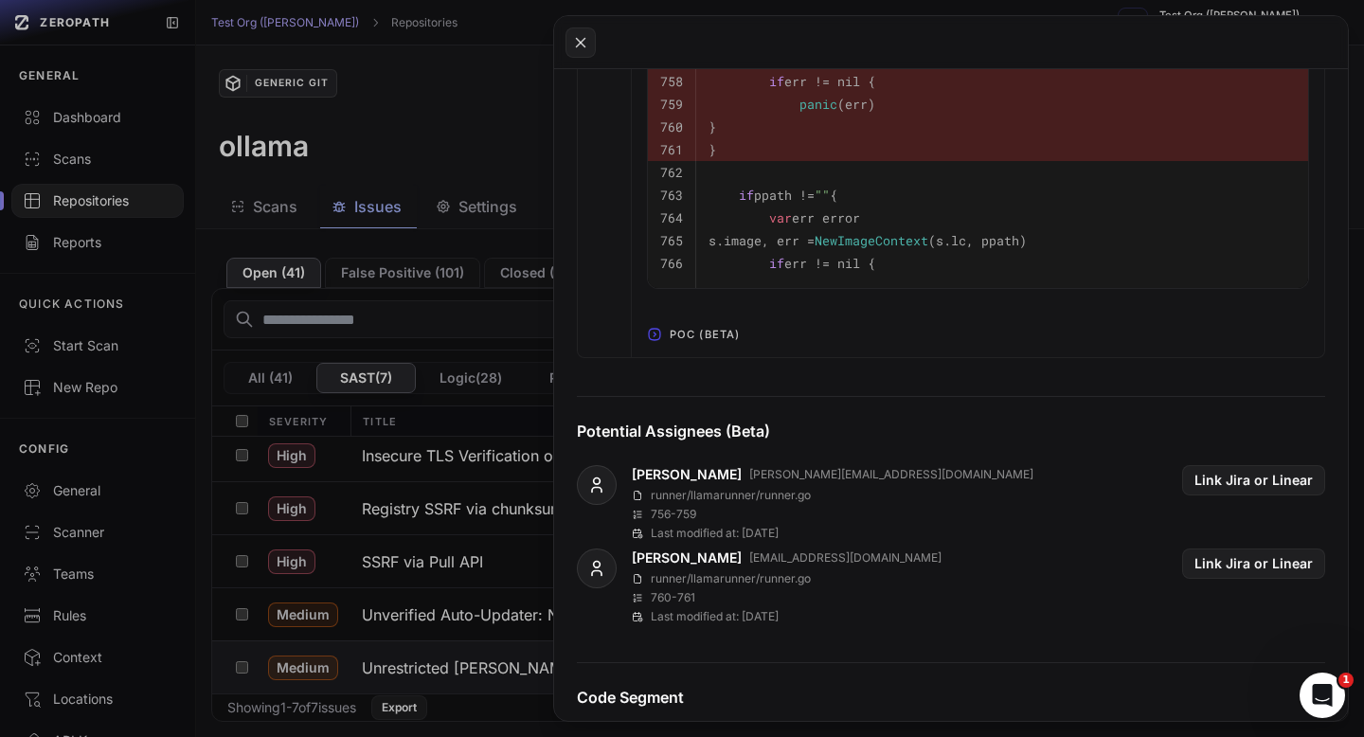
click at [730, 343] on span "POC (Beta)" at bounding box center [704, 334] width 85 height 30
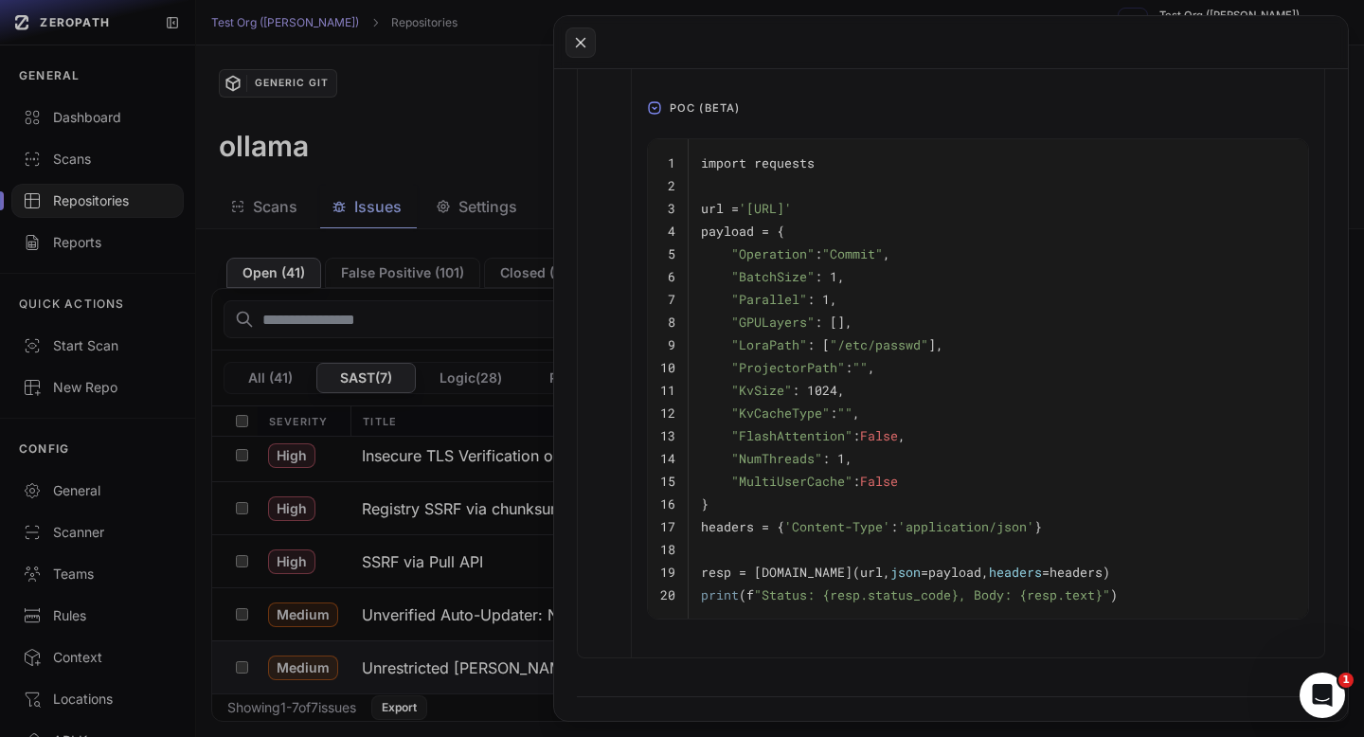
scroll to position [1679, 0]
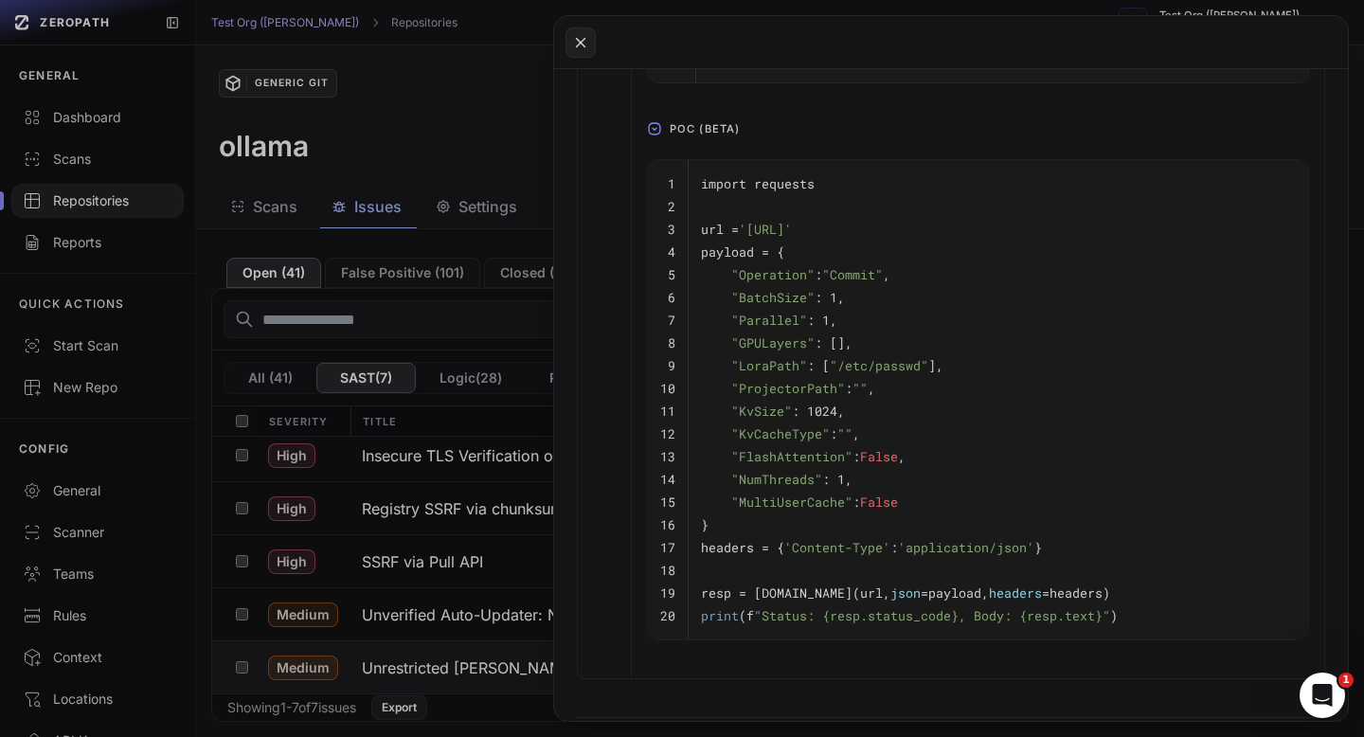
click at [529, 103] on button at bounding box center [682, 368] width 1364 height 737
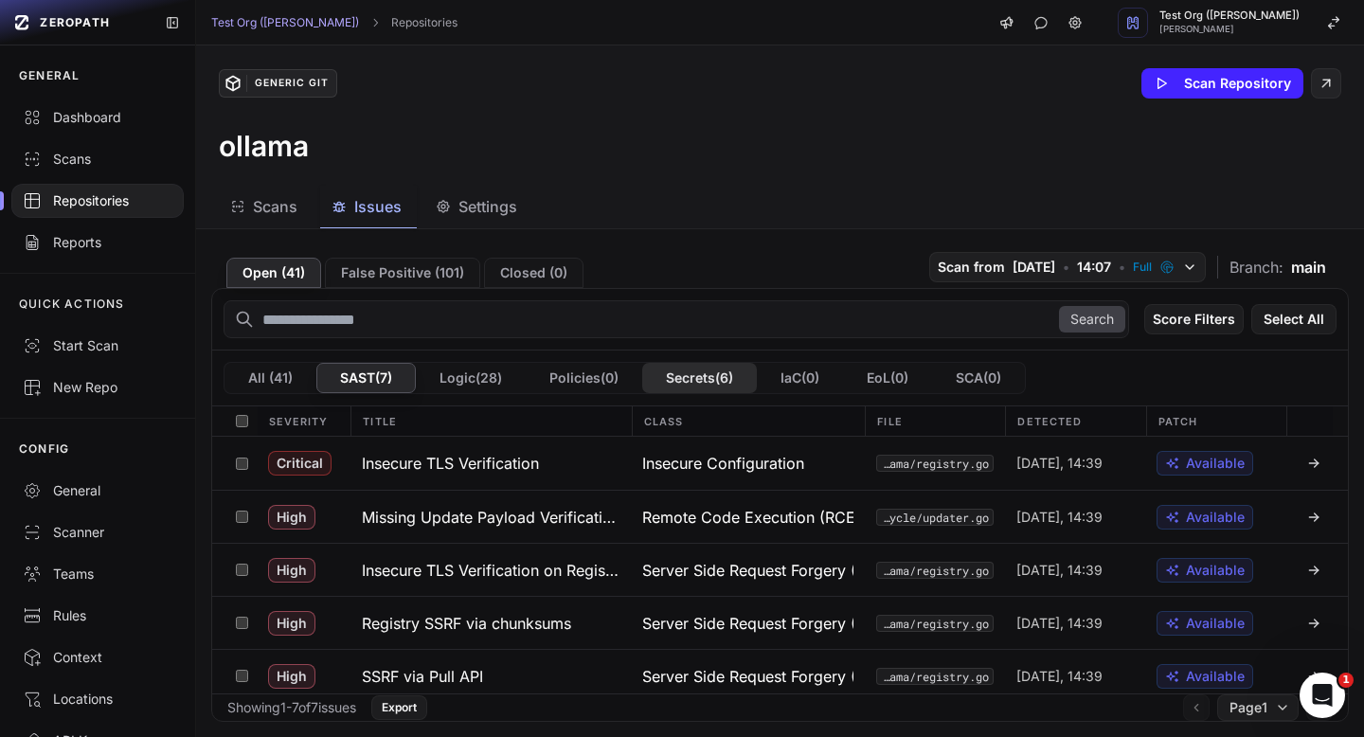
click at [714, 364] on button "Secrets ( 6 )" at bounding box center [699, 378] width 115 height 30
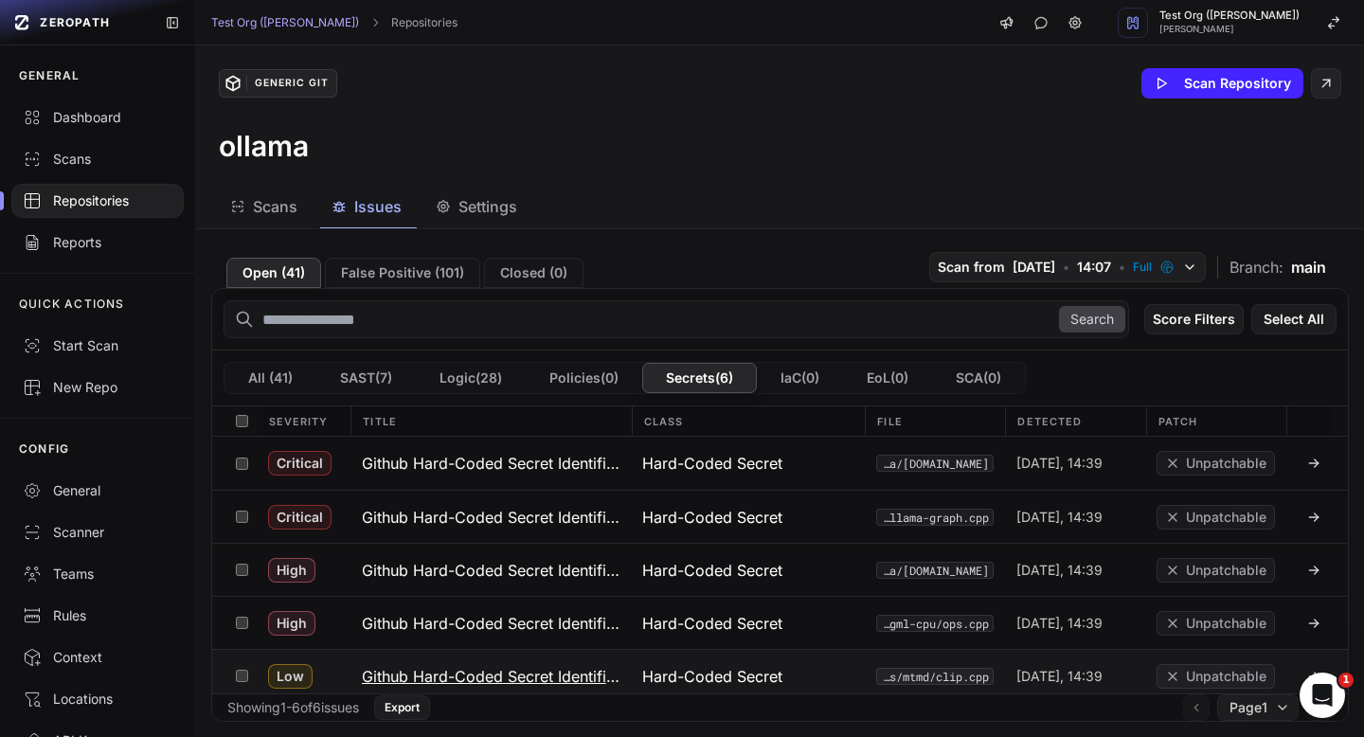
click at [688, 673] on span "Hard-Coded Secret" at bounding box center [712, 676] width 140 height 23
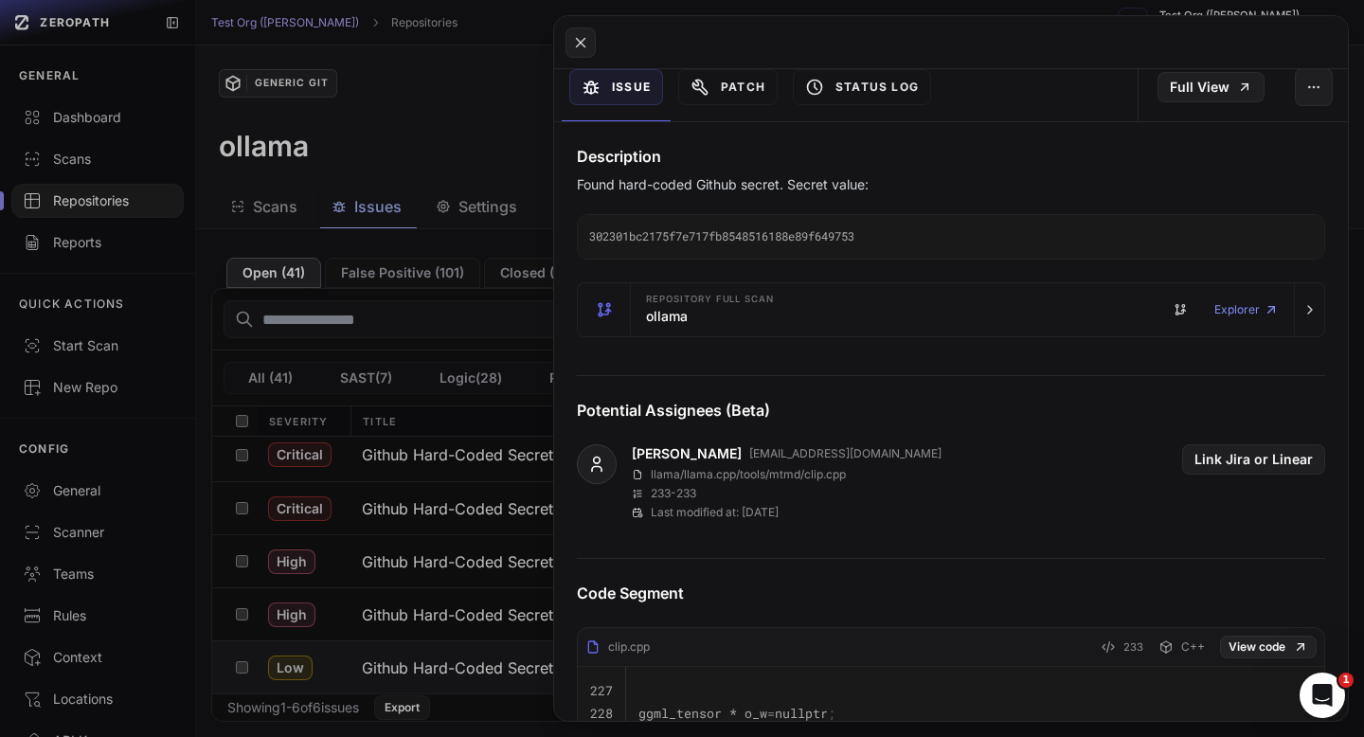
scroll to position [245, 0]
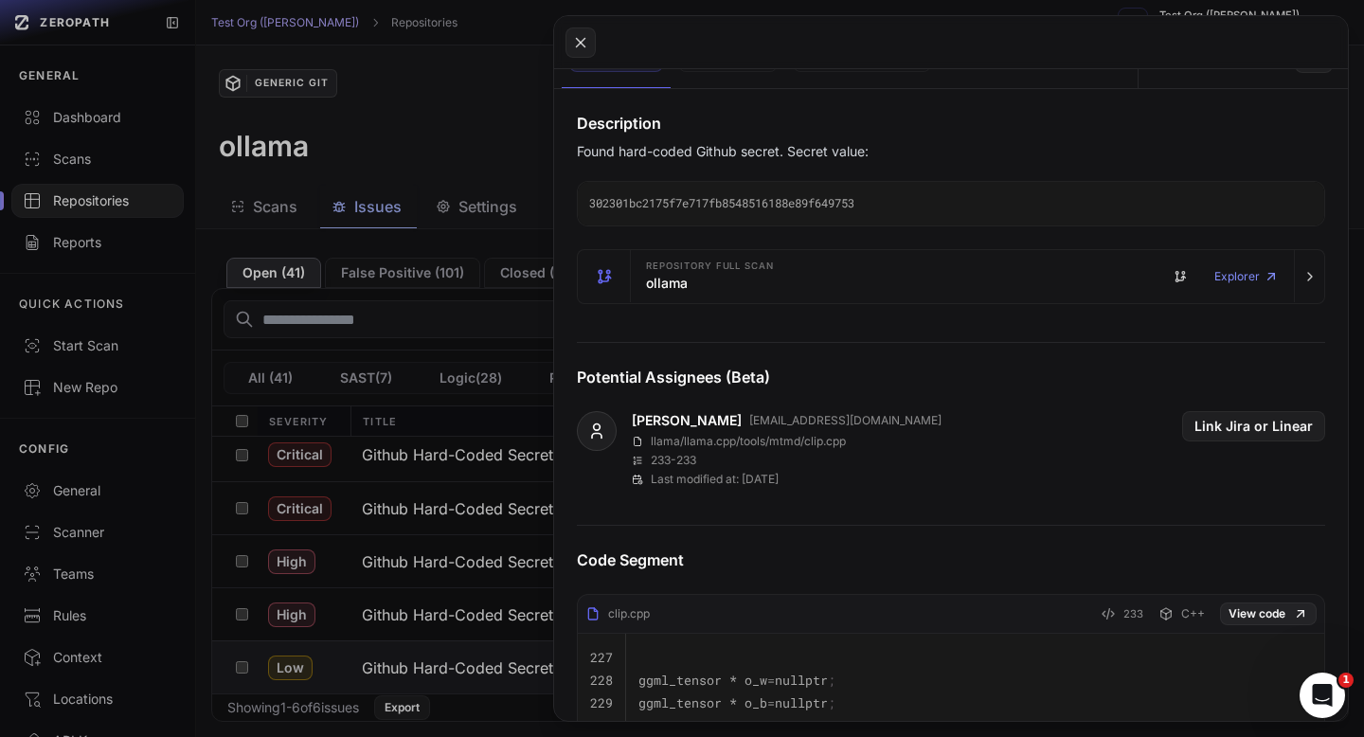
click at [515, 213] on button at bounding box center [682, 368] width 1364 height 737
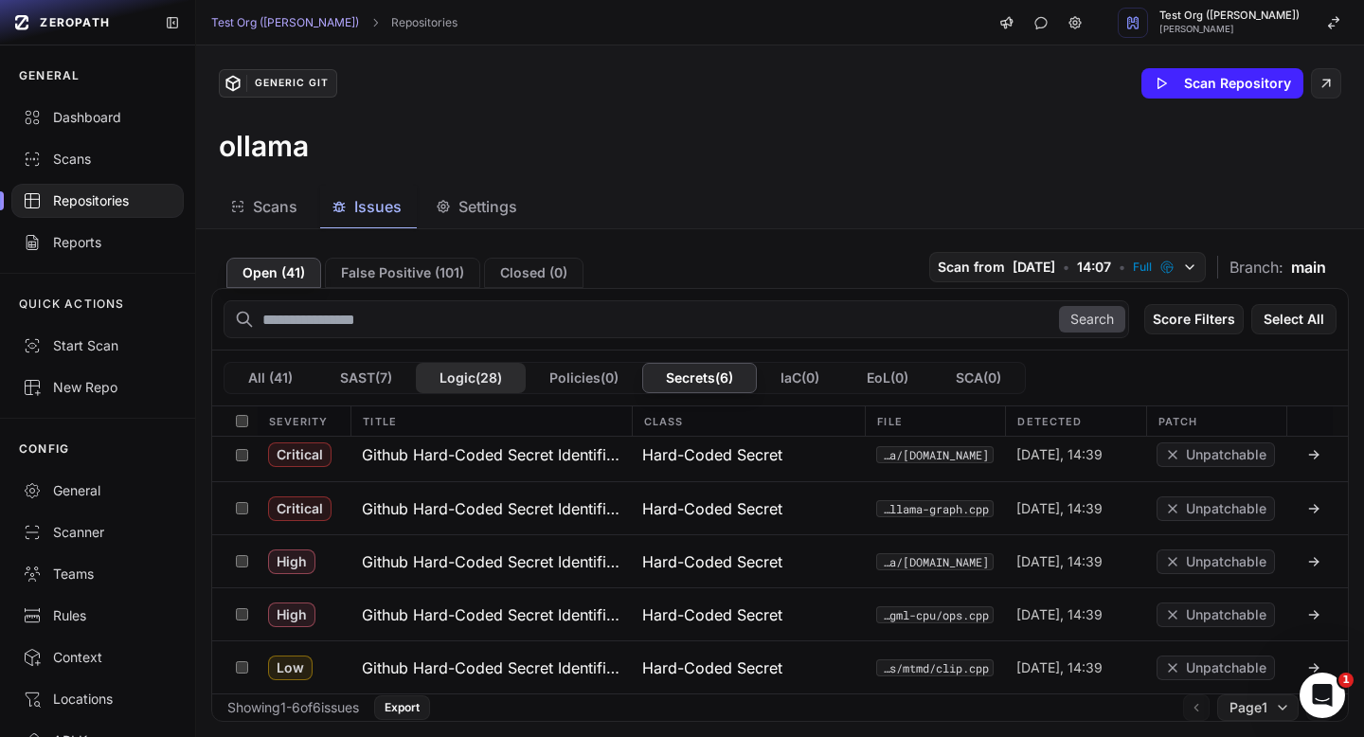
click at [484, 381] on button "Logic ( 28 )" at bounding box center [471, 378] width 110 height 30
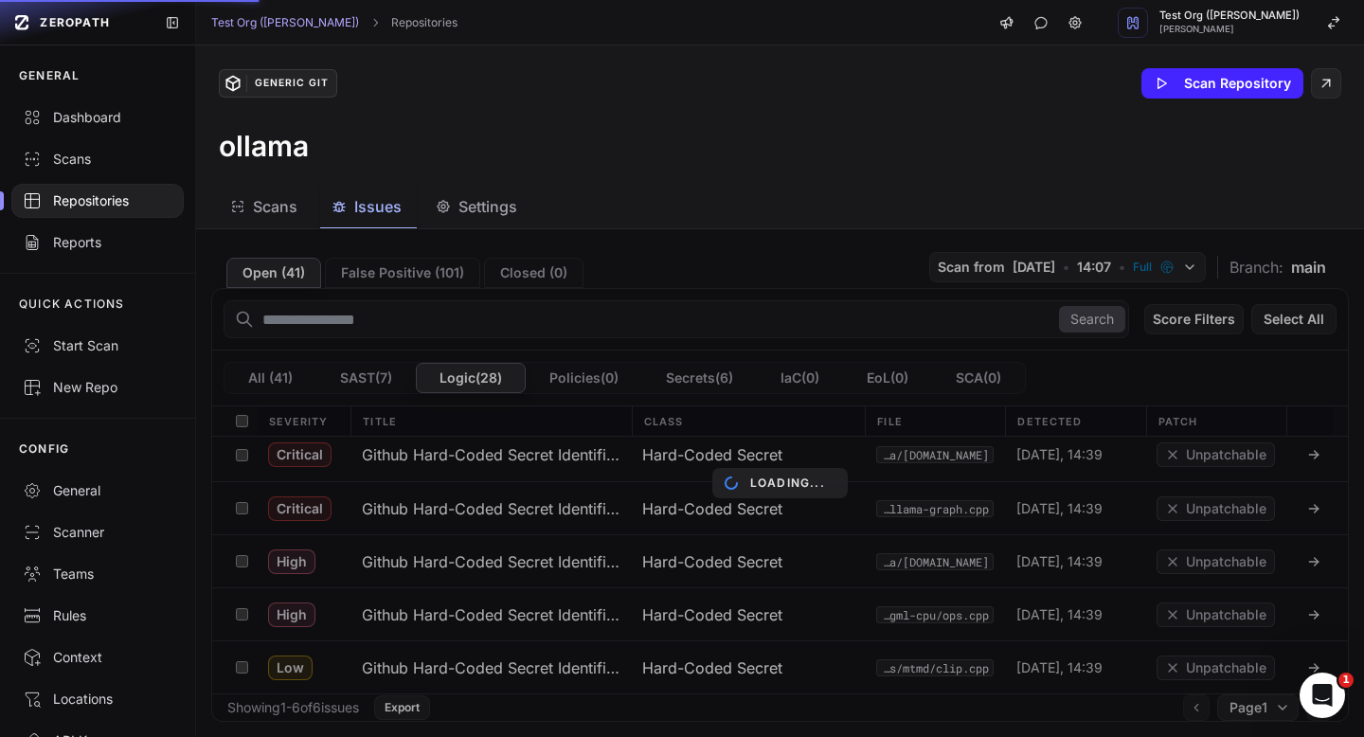
click at [103, 194] on div "Repositories" at bounding box center [98, 200] width 150 height 19
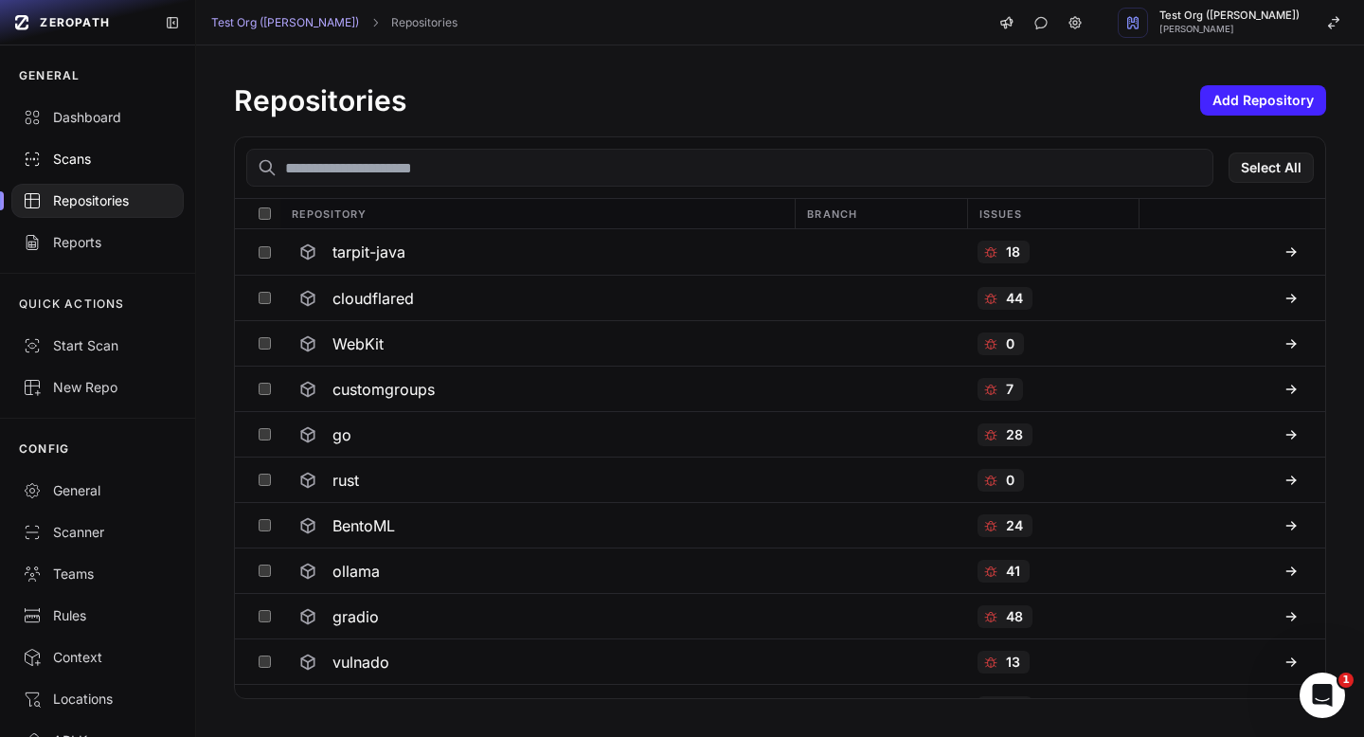
click at [91, 151] on div "Scans" at bounding box center [98, 159] width 150 height 19
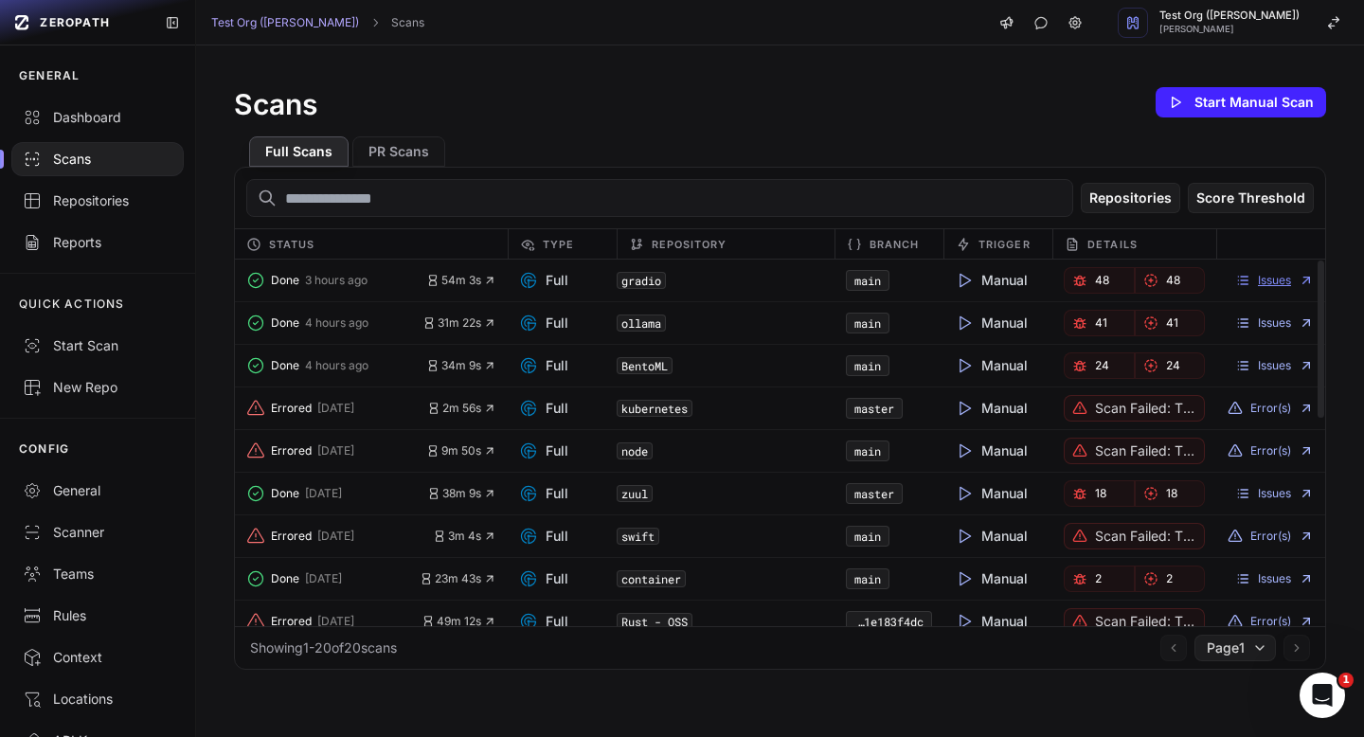
click at [1289, 283] on link "Issues" at bounding box center [1274, 280] width 79 height 15
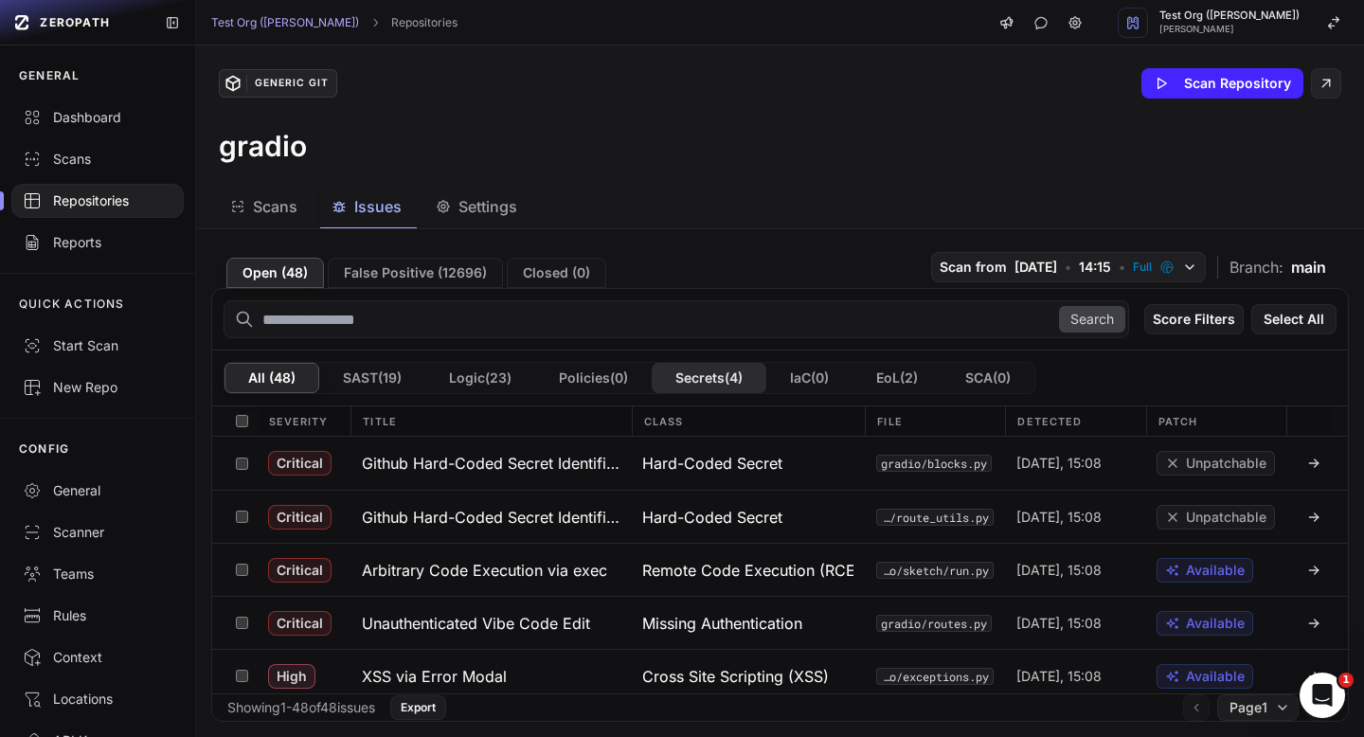
click at [707, 388] on button "Secrets ( 4 )" at bounding box center [709, 378] width 115 height 30
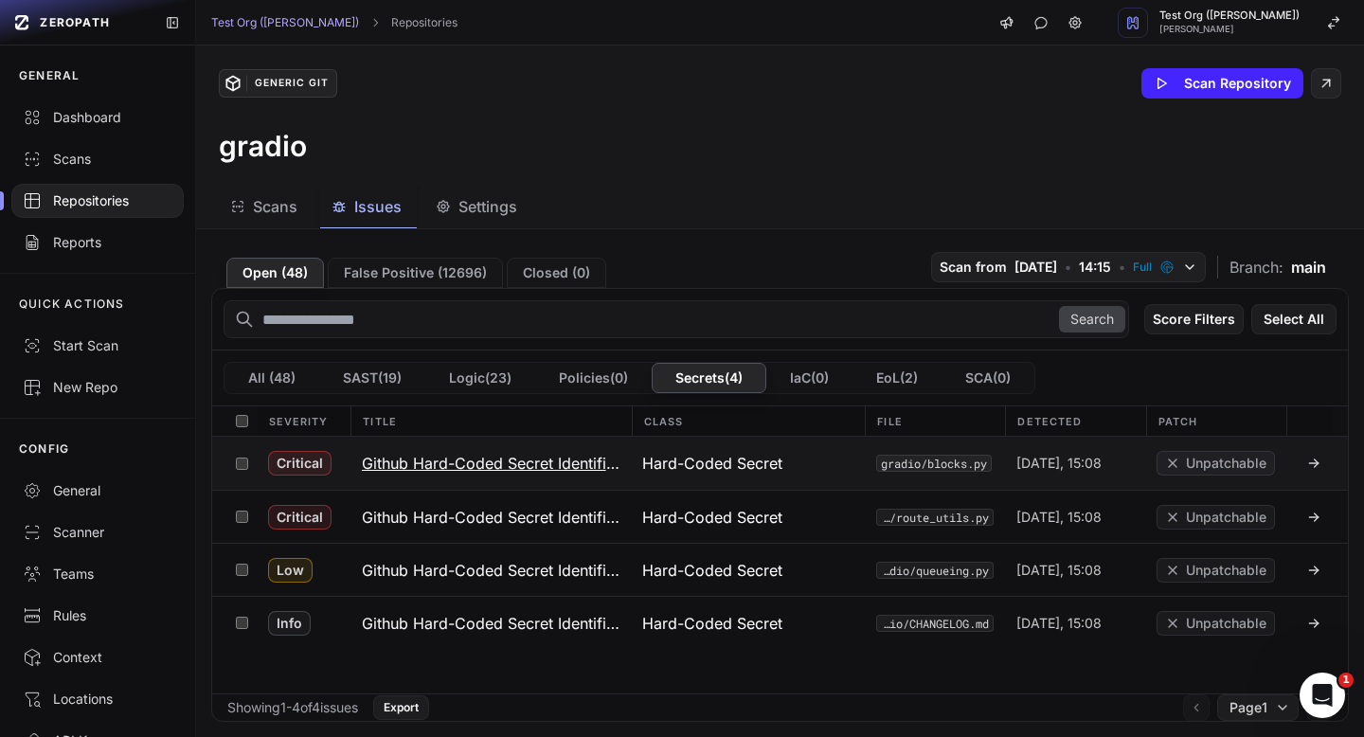
click at [555, 466] on h3 "Github Hard-Coded Secret Identified" at bounding box center [491, 463] width 258 height 23
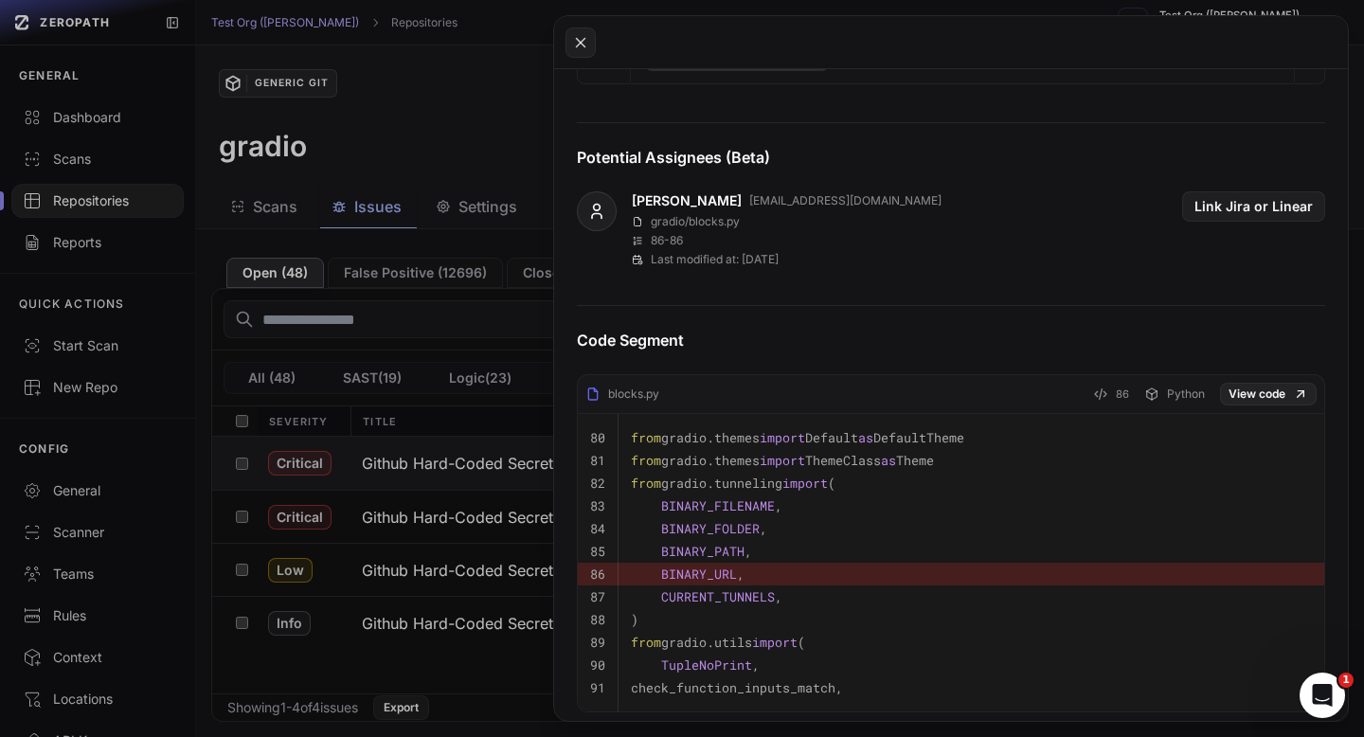
scroll to position [475, 0]
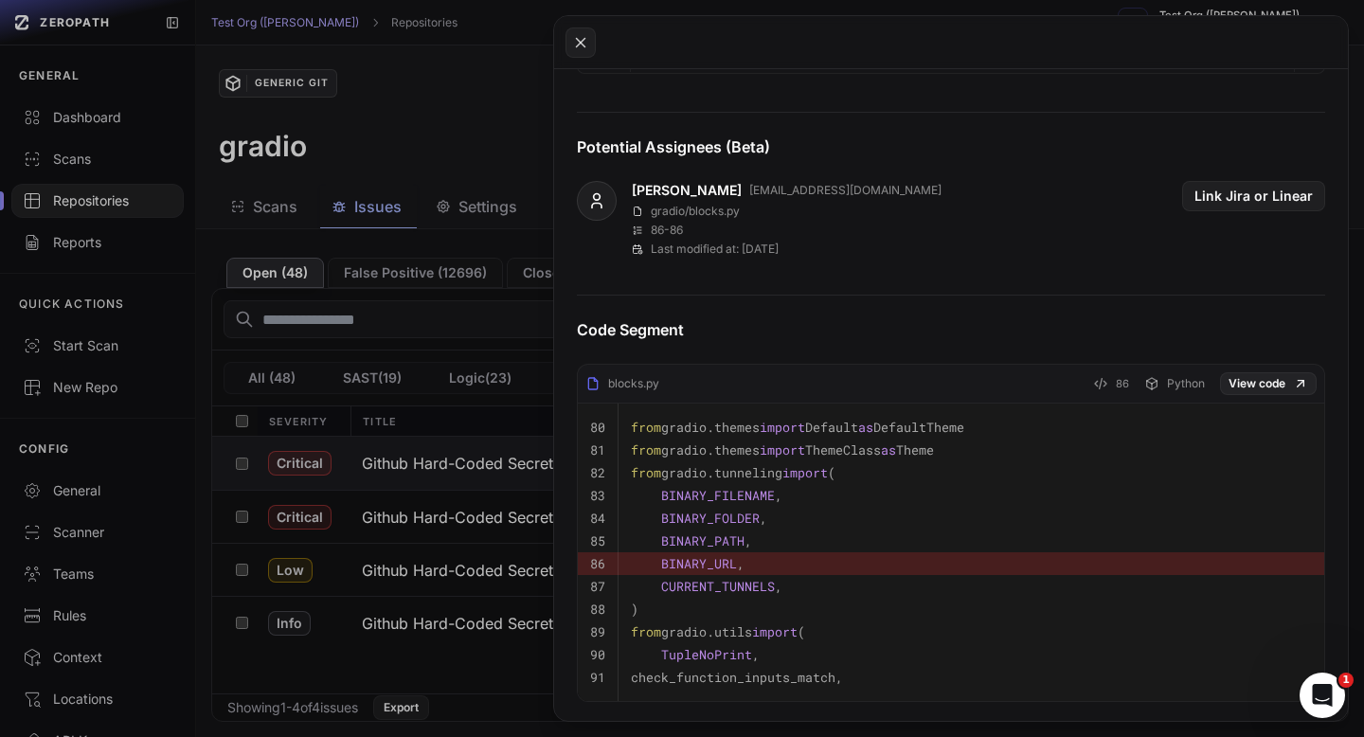
click at [487, 250] on button at bounding box center [682, 368] width 1364 height 737
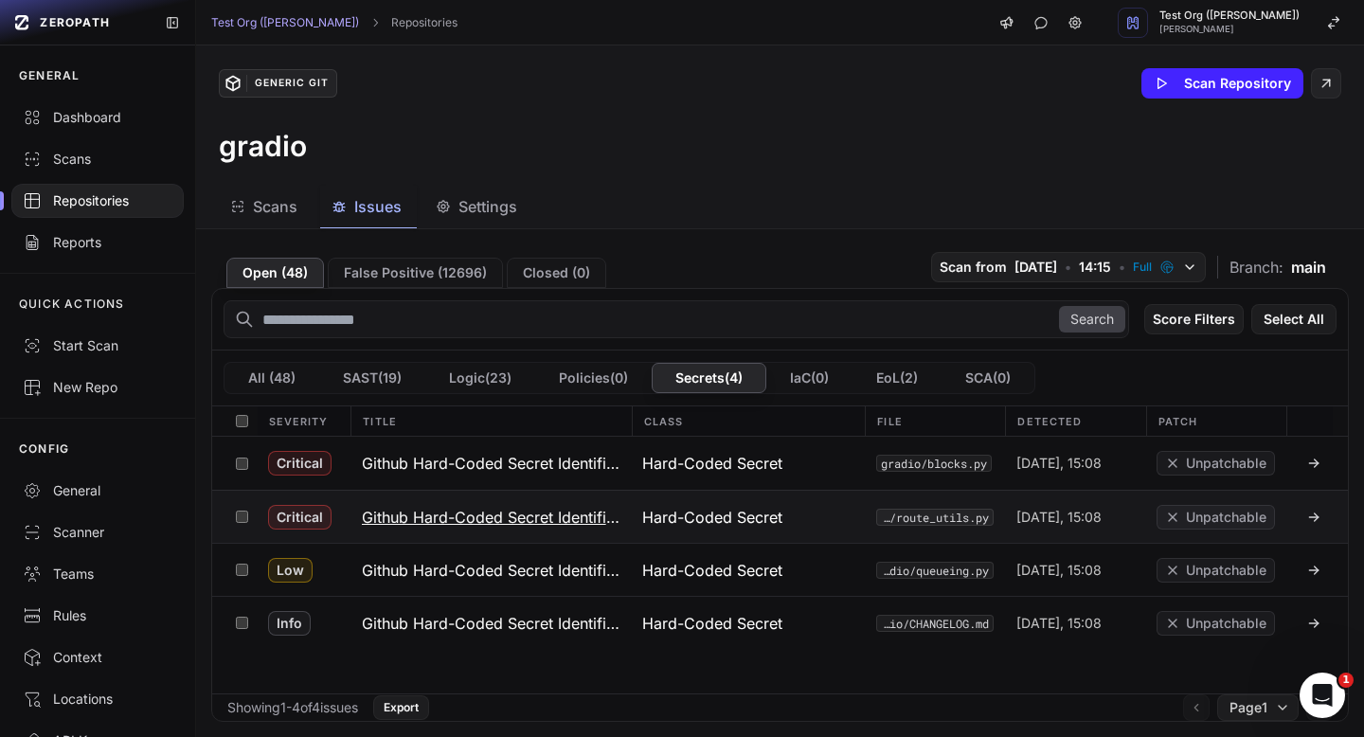
click at [508, 508] on h3 "Github Hard-Coded Secret Identified" at bounding box center [491, 517] width 258 height 23
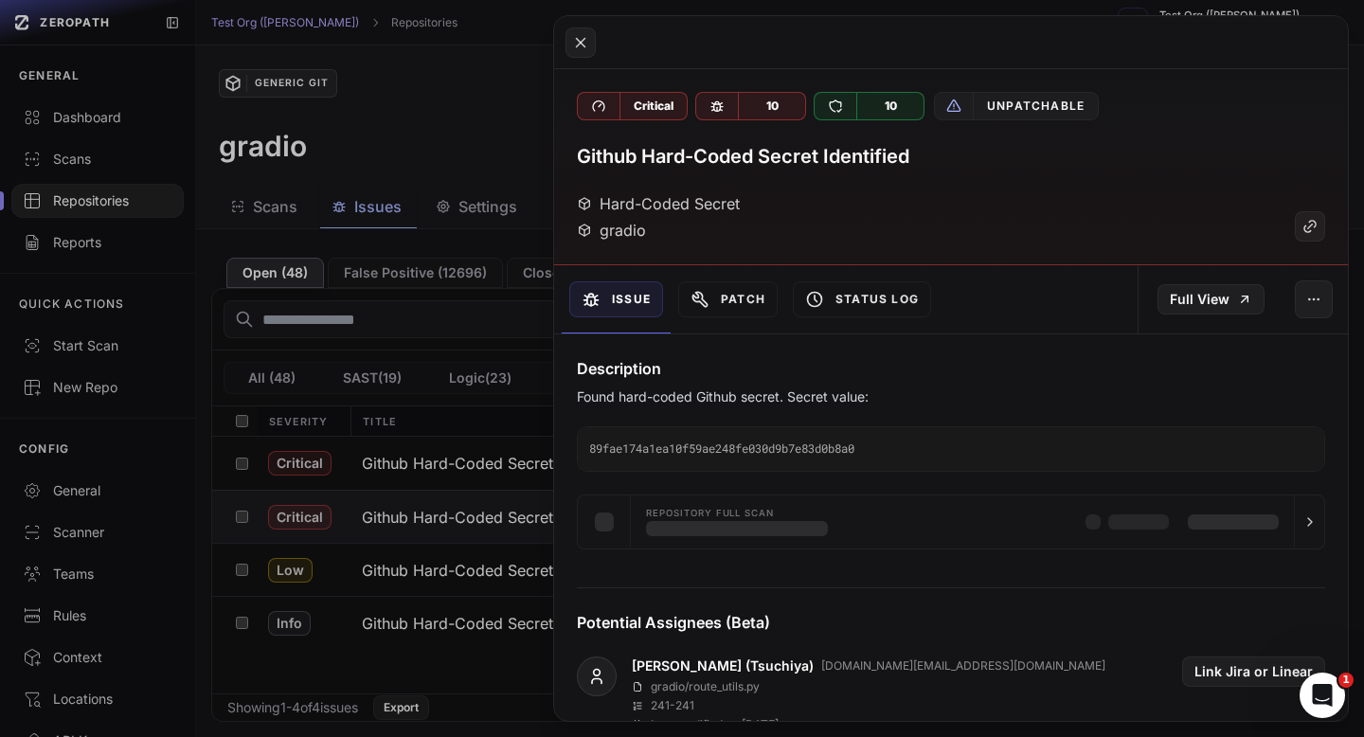
click at [468, 193] on button at bounding box center [682, 368] width 1364 height 737
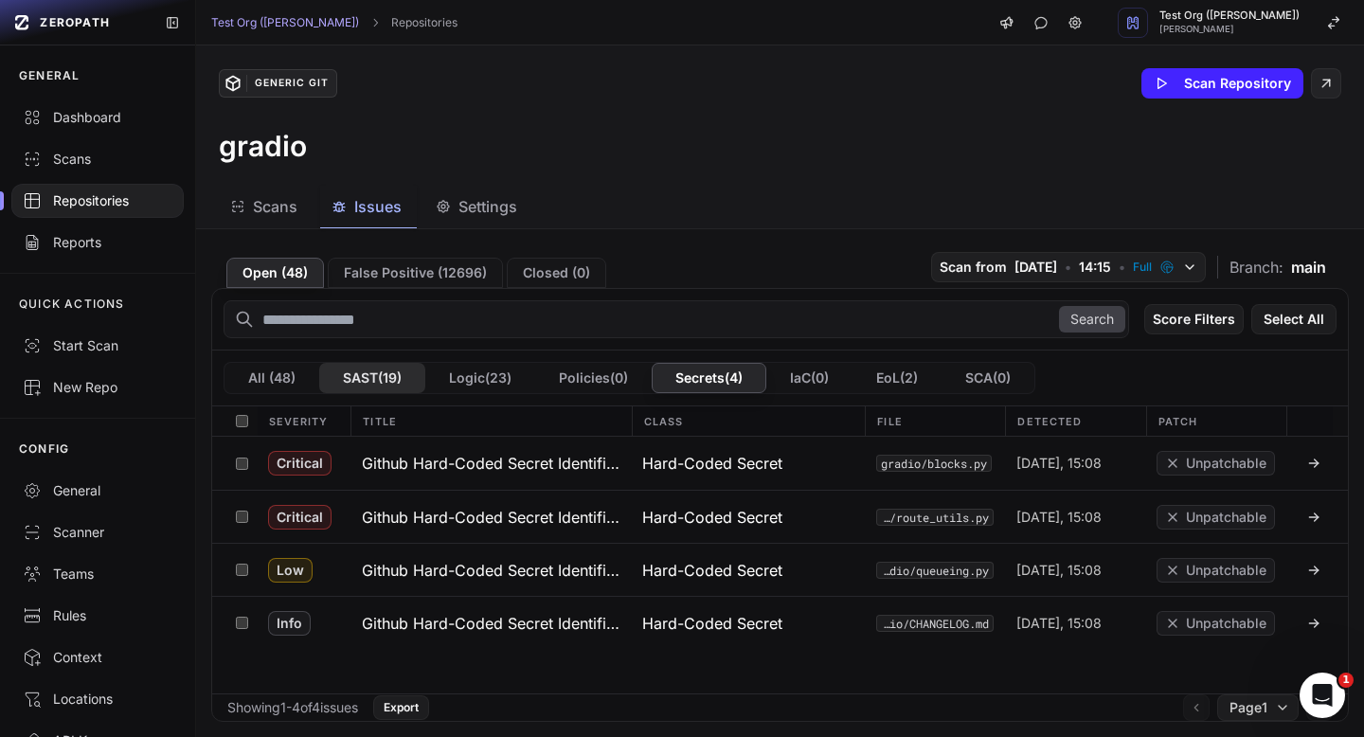
click at [375, 389] on button "SAST ( 19 )" at bounding box center [372, 378] width 106 height 30
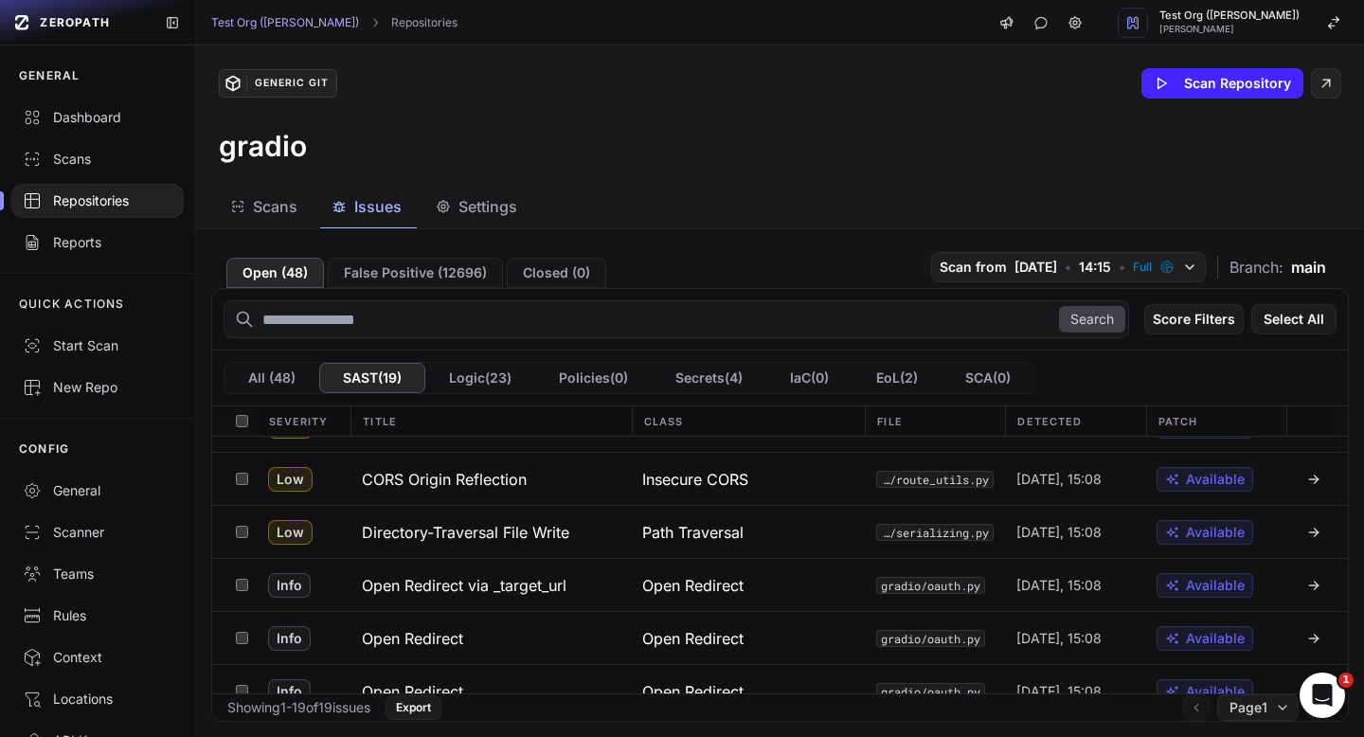
scroll to position [567, 0]
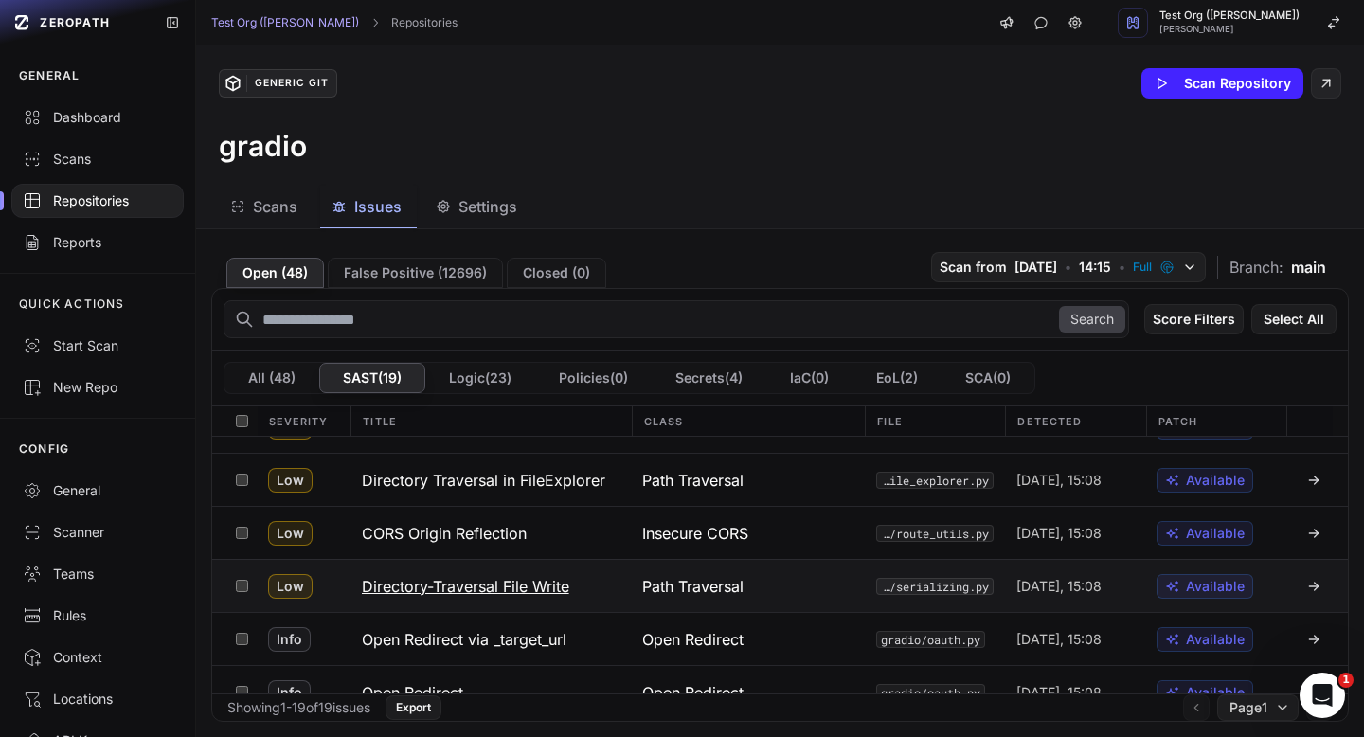
click at [531, 584] on h3 "Directory-Traversal File Write" at bounding box center [465, 586] width 207 height 23
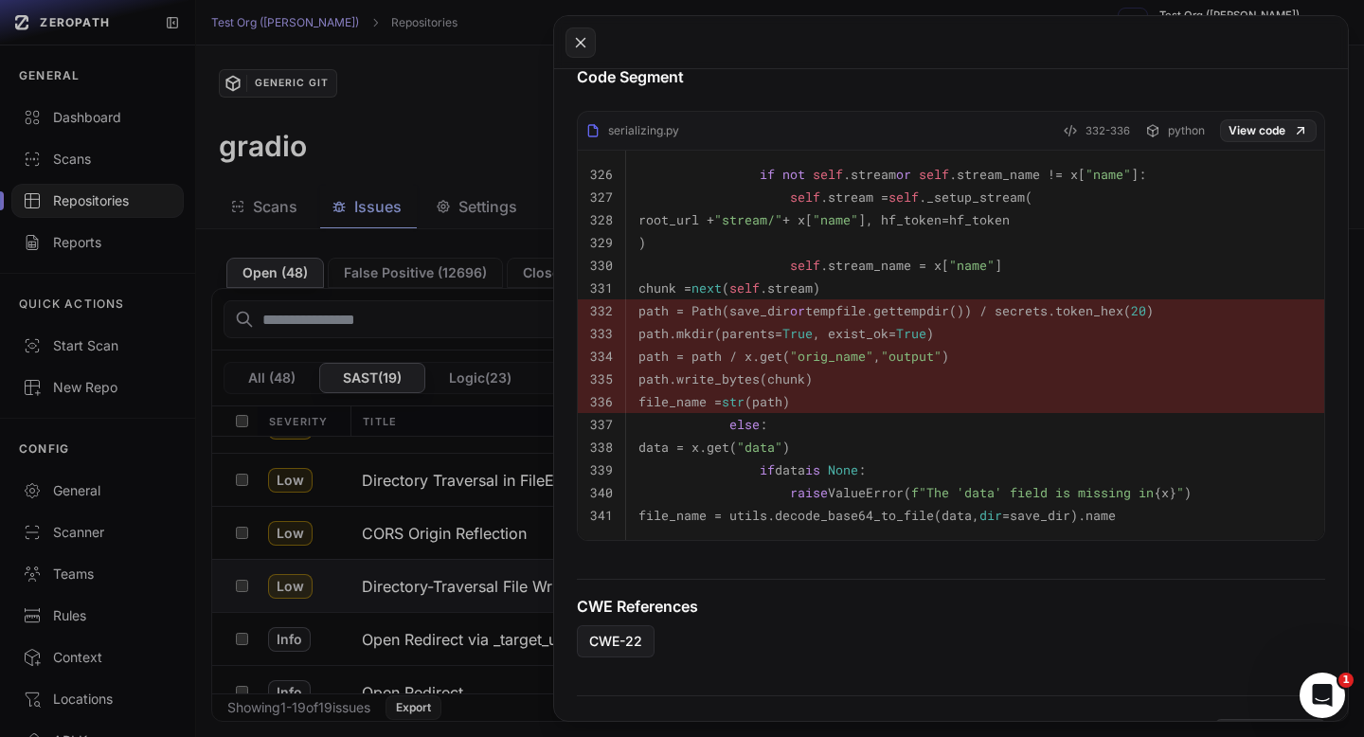
scroll to position [901, 0]
click at [460, 173] on button at bounding box center [682, 368] width 1364 height 737
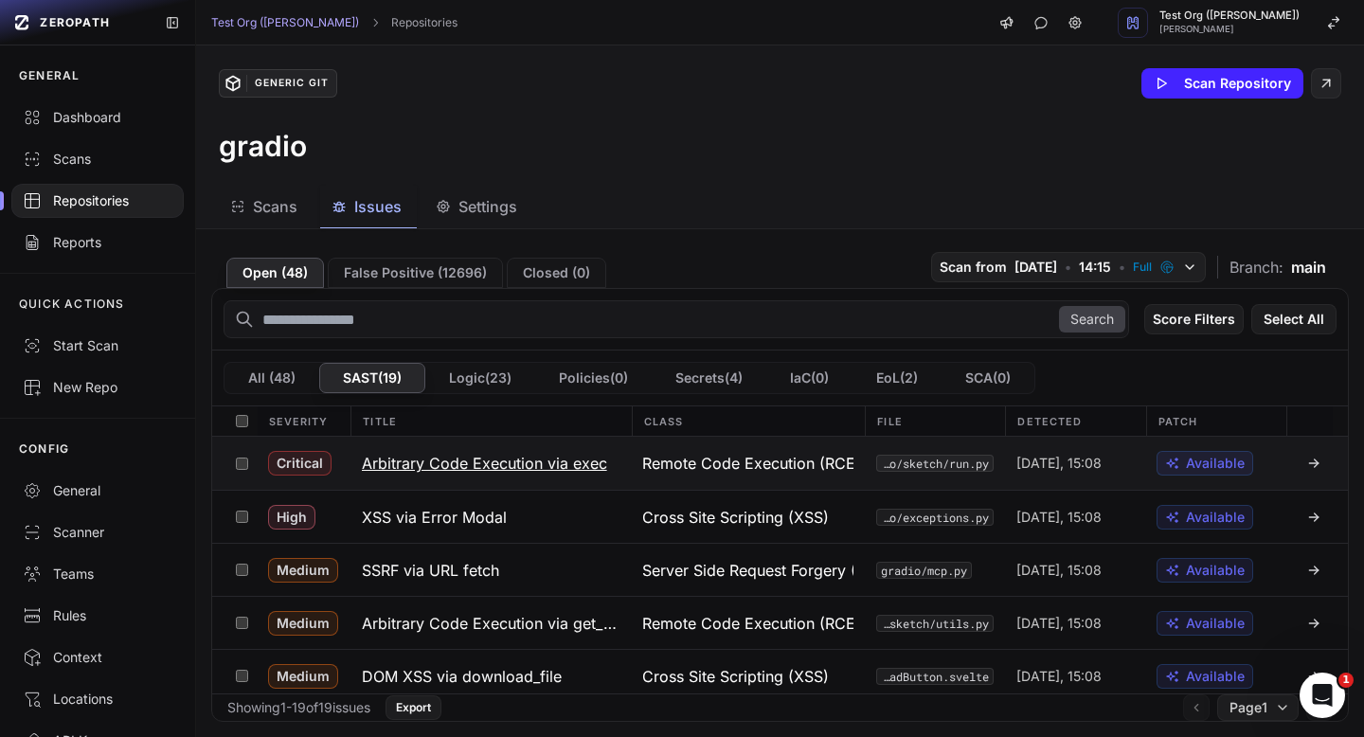
click at [517, 469] on h3 "Arbitrary Code Execution via exec" at bounding box center [484, 463] width 245 height 23
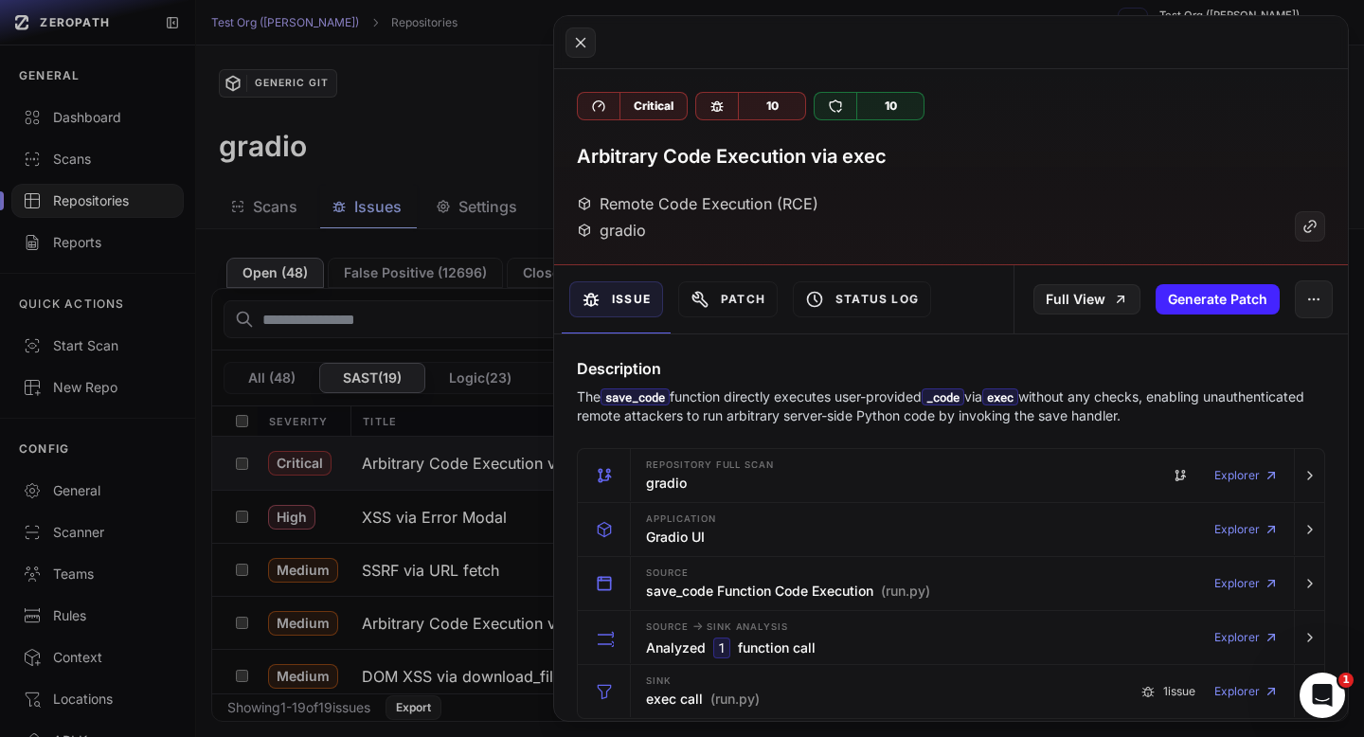
scroll to position [188, 0]
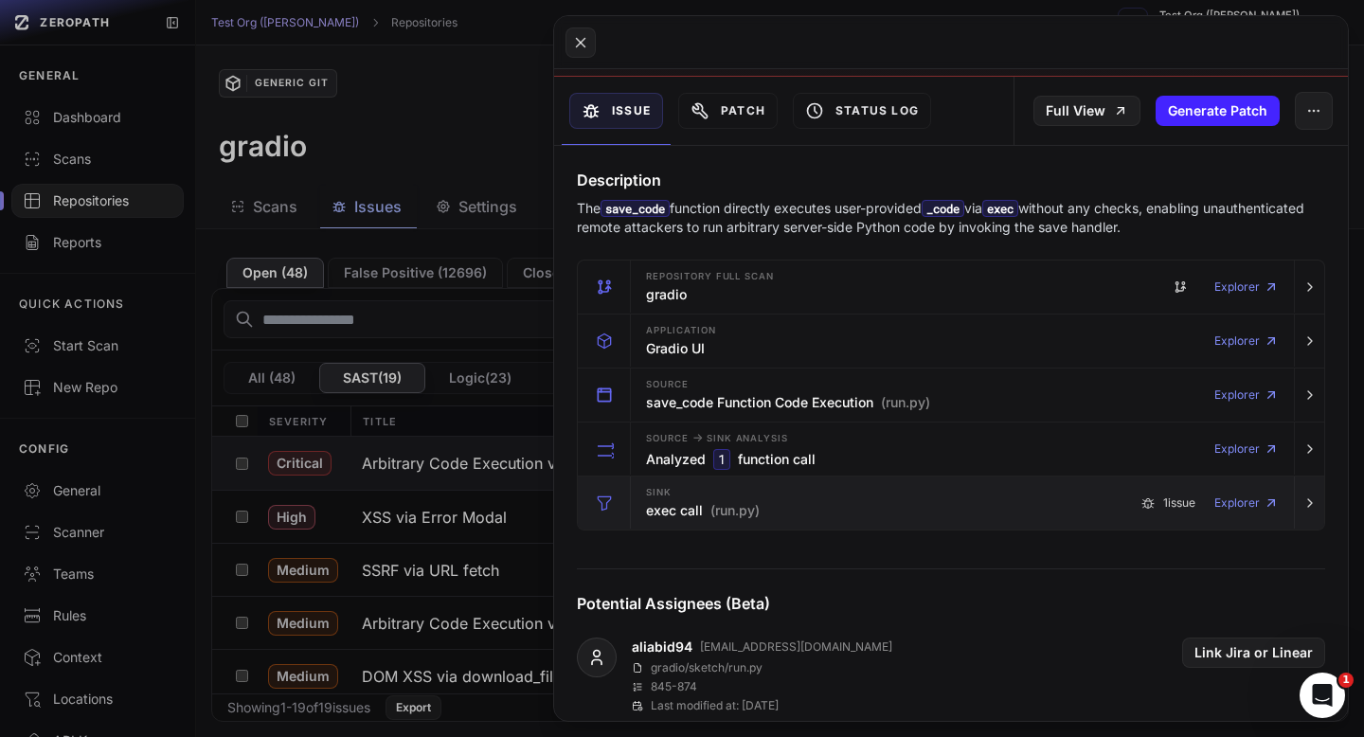
click at [781, 528] on div "Sink exec call (run.py) 1 issue Explorer" at bounding box center [962, 502] width 648 height 53
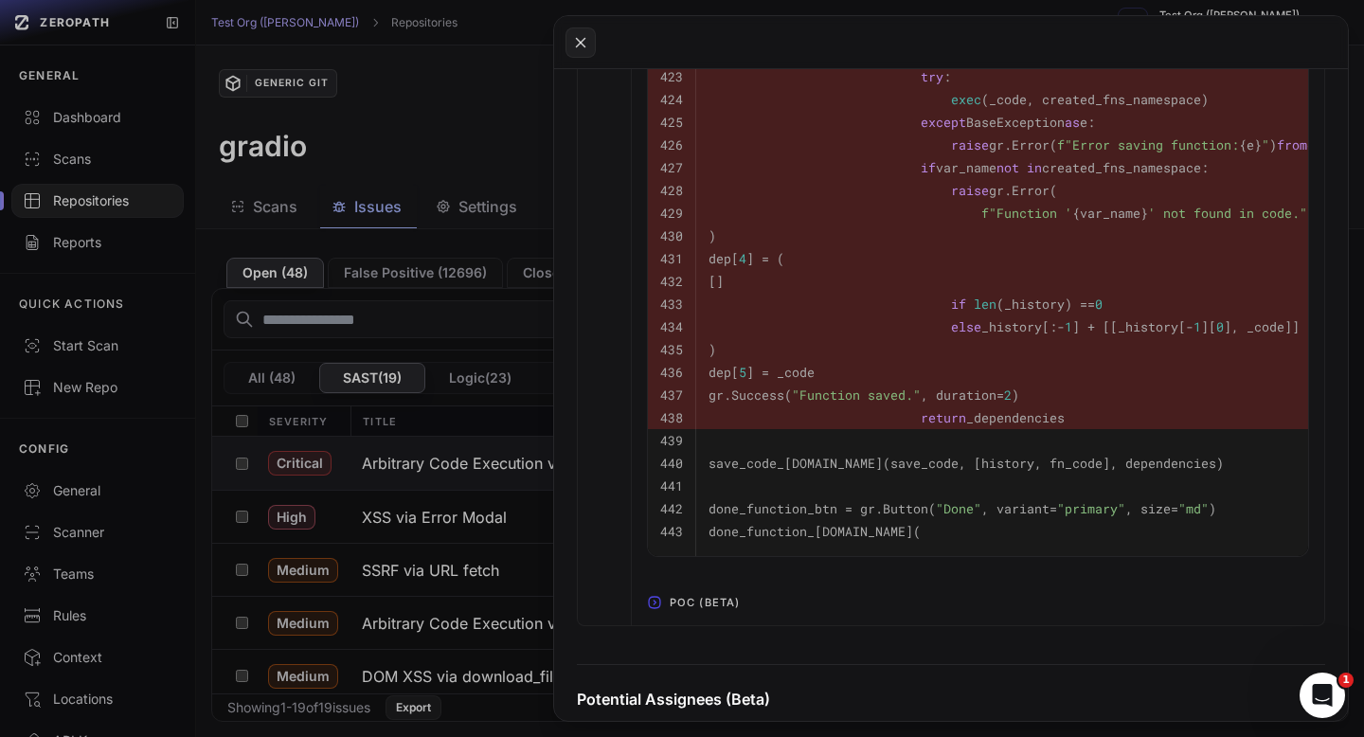
scroll to position [1399, 0]
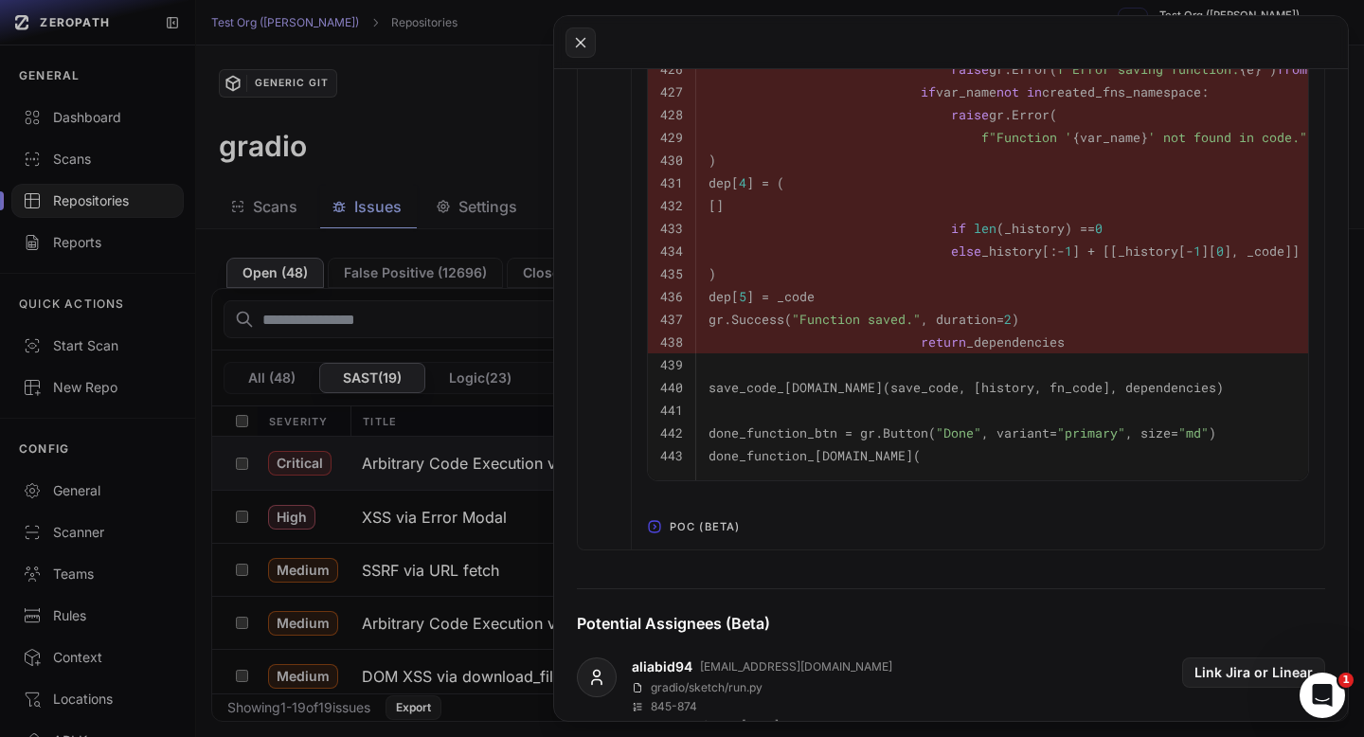
click at [722, 525] on span "POC (Beta)" at bounding box center [704, 526] width 85 height 30
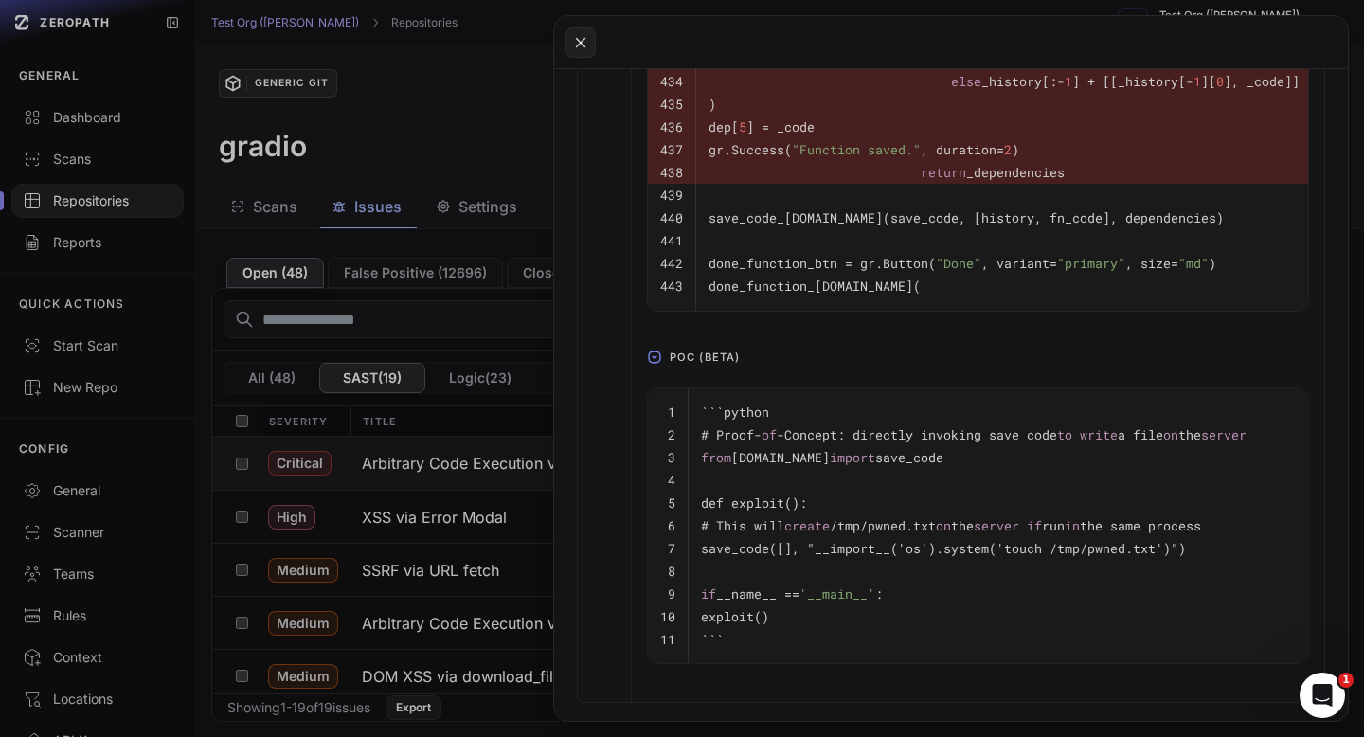
scroll to position [1580, 0]
